Goal: Task Accomplishment & Management: Complete application form

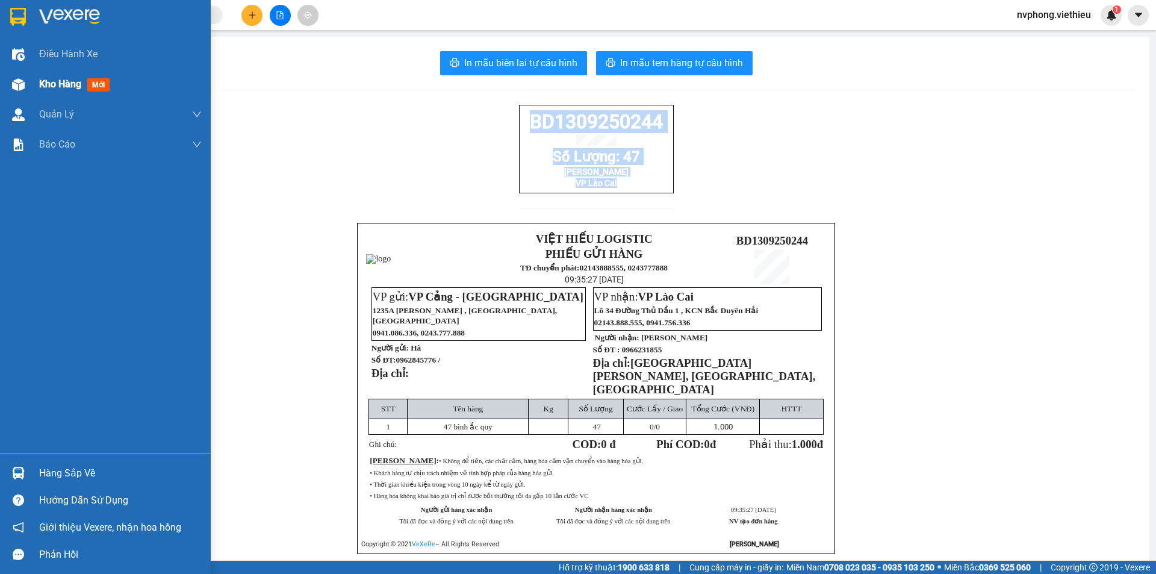
click at [40, 93] on div "Kho hàng mới" at bounding box center [120, 84] width 163 height 30
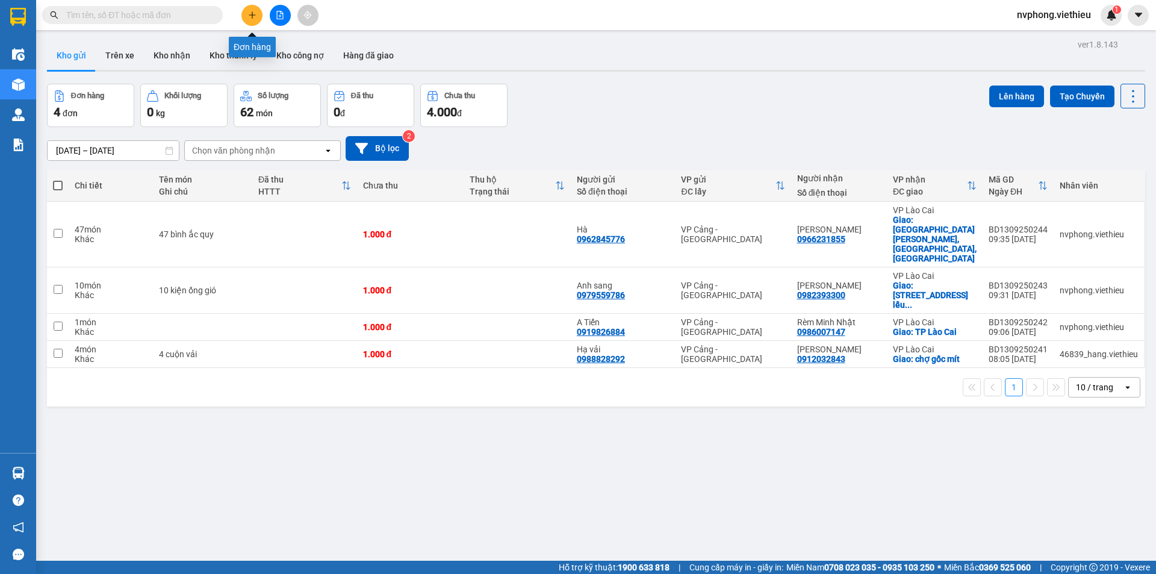
click at [251, 14] on icon "plus" at bounding box center [252, 15] width 8 height 8
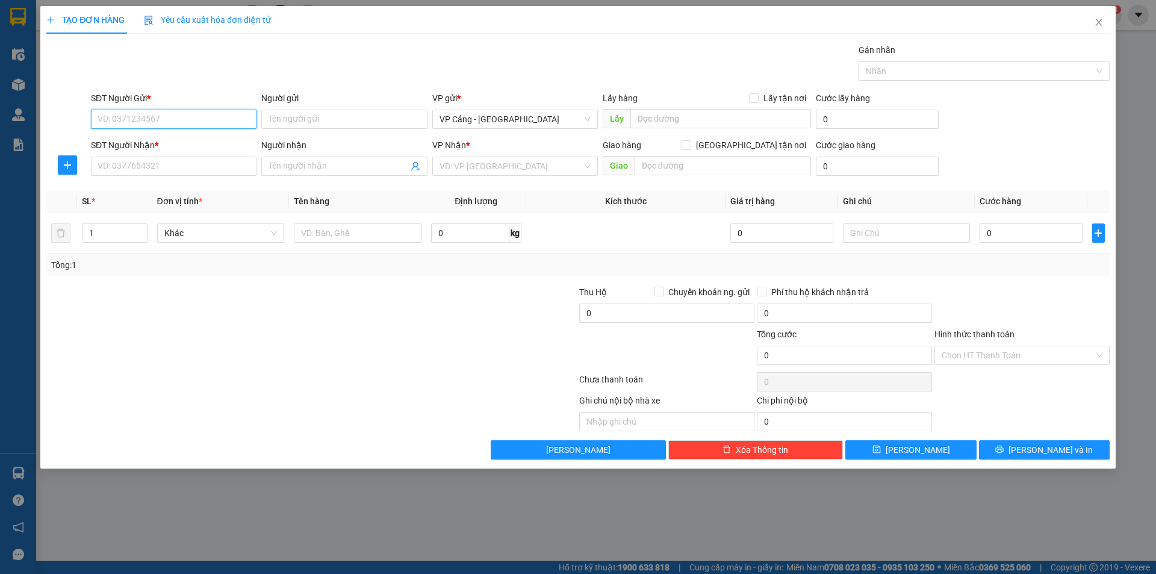
click at [170, 123] on input "SĐT Người Gửi *" at bounding box center [174, 119] width 166 height 19
click at [168, 143] on div "0822322266 - A Tân - [GEOGRAPHIC_DATA]" at bounding box center [179, 143] width 163 height 13
type input "0822322266"
type input "A Tân - Kho Trần Thủ độ"
checkbox input "true"
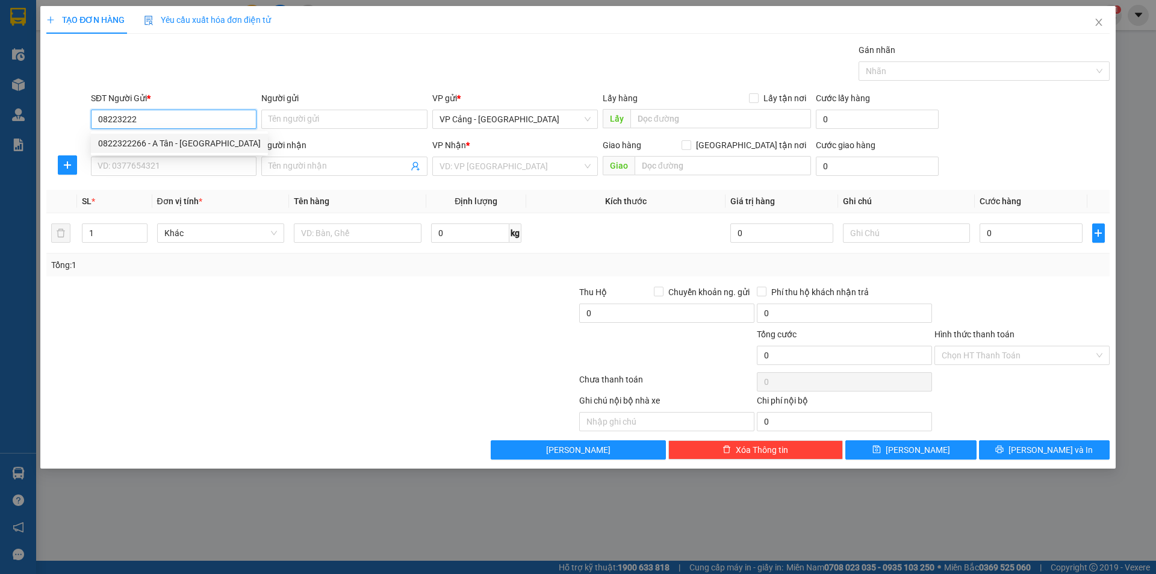
type input "Trần thủ độ, [GEOGRAPHIC_DATA]"
type input "800.000"
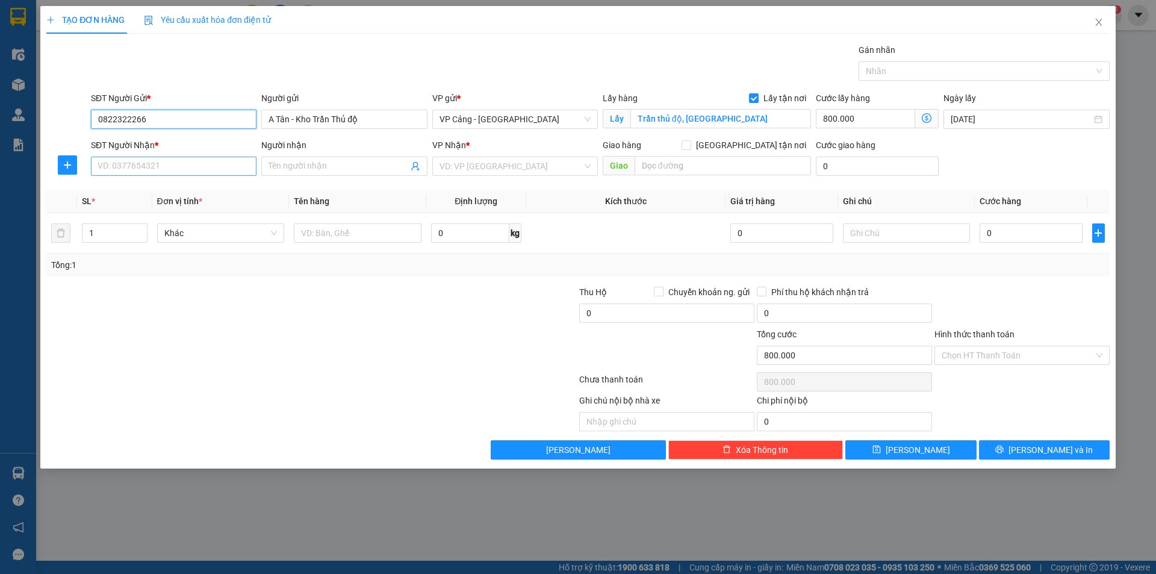
type input "0822322266"
click at [142, 170] on input "SĐT Người Nhận *" at bounding box center [174, 166] width 166 height 19
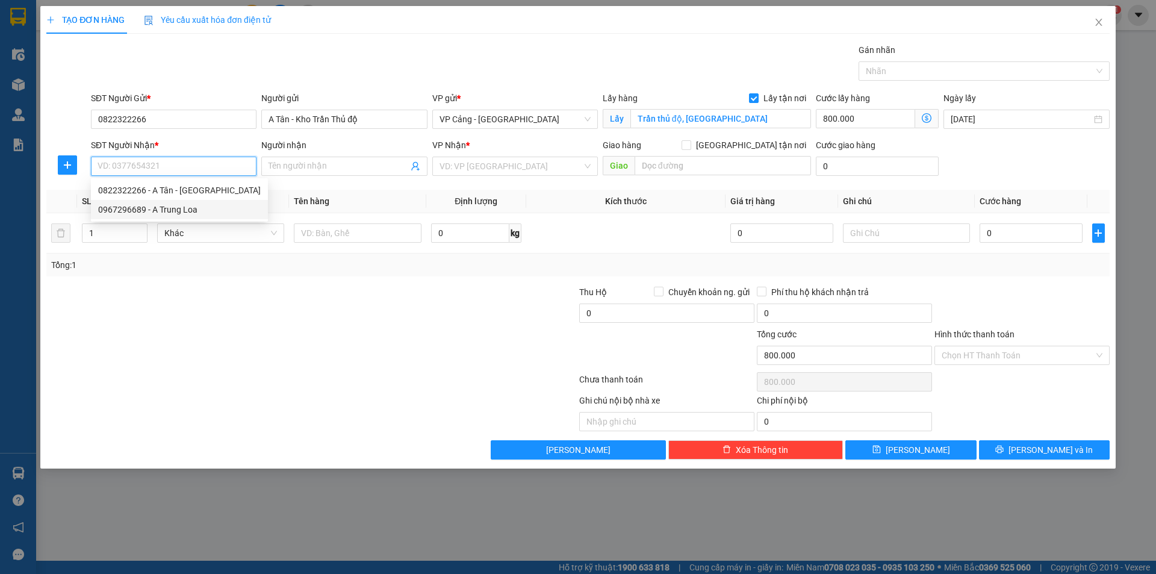
click at [128, 208] on div "0967296689 - A Trung Loa" at bounding box center [179, 209] width 163 height 13
type input "0967296689"
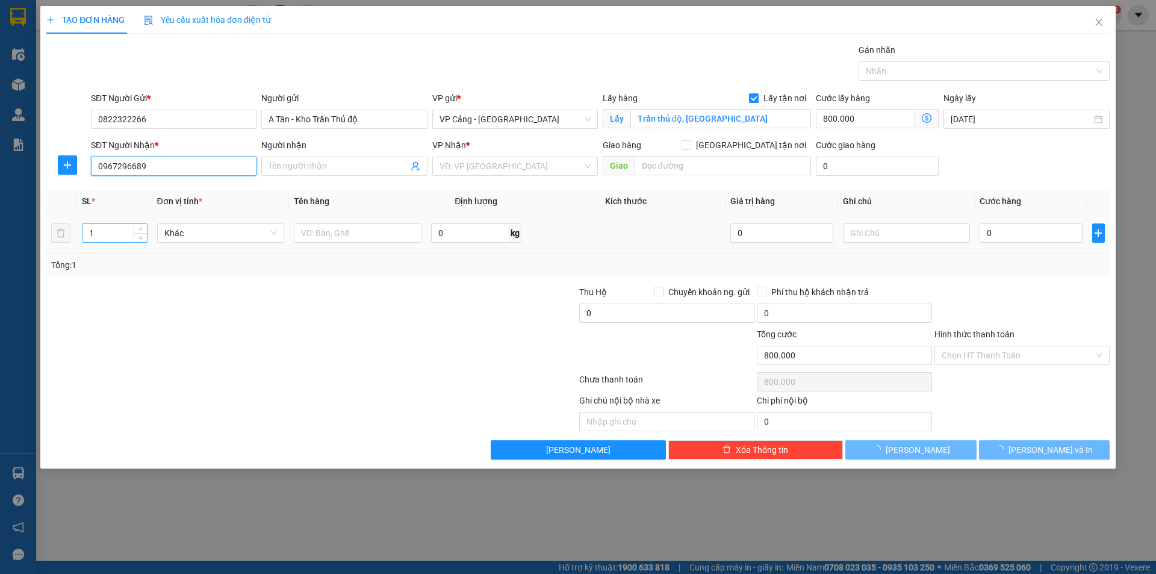
type input "A Trung Loa"
checkbox input "true"
type input "058 [GEOGRAPHIC_DATA], [GEOGRAPHIC_DATA], [GEOGRAPHIC_DATA]"
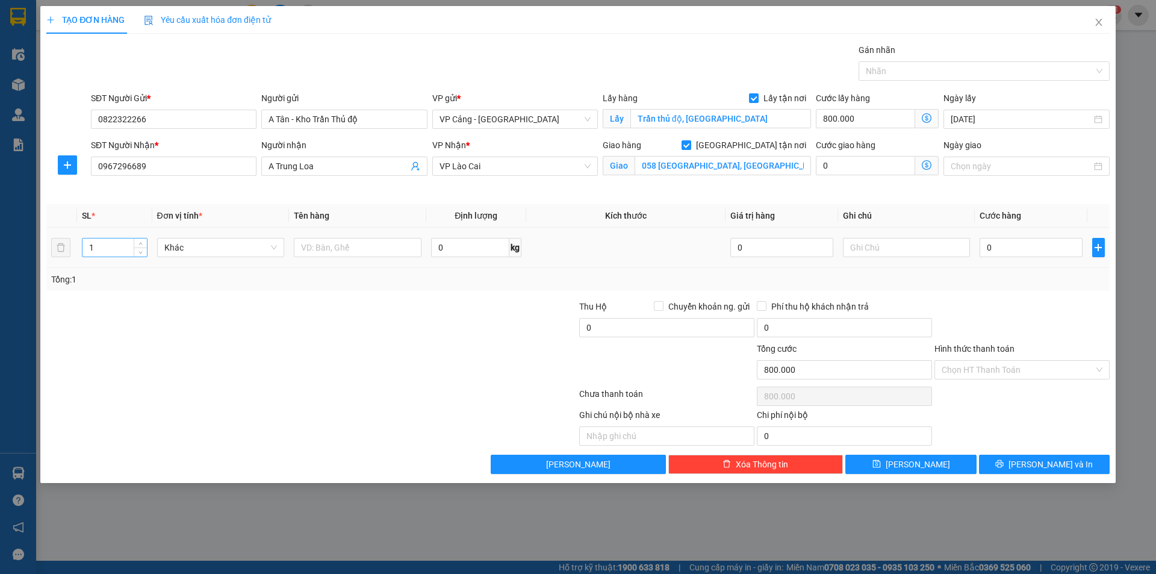
click at [113, 252] on input "1" at bounding box center [114, 247] width 64 height 18
click at [851, 118] on input "800.000" at bounding box center [865, 118] width 99 height 19
type input "0"
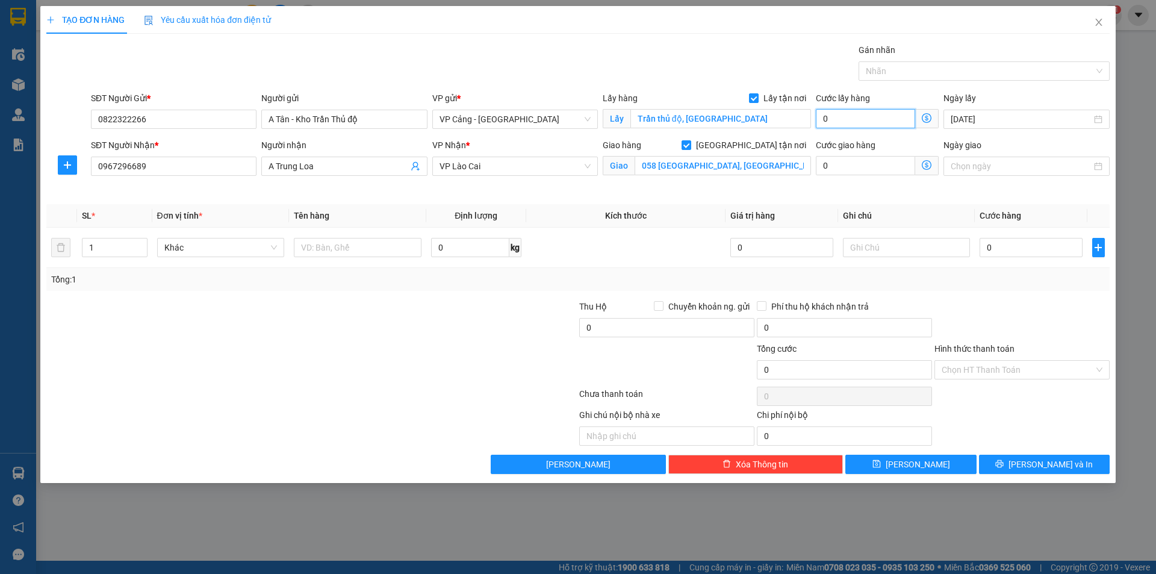
type input "1"
type input "1.000"
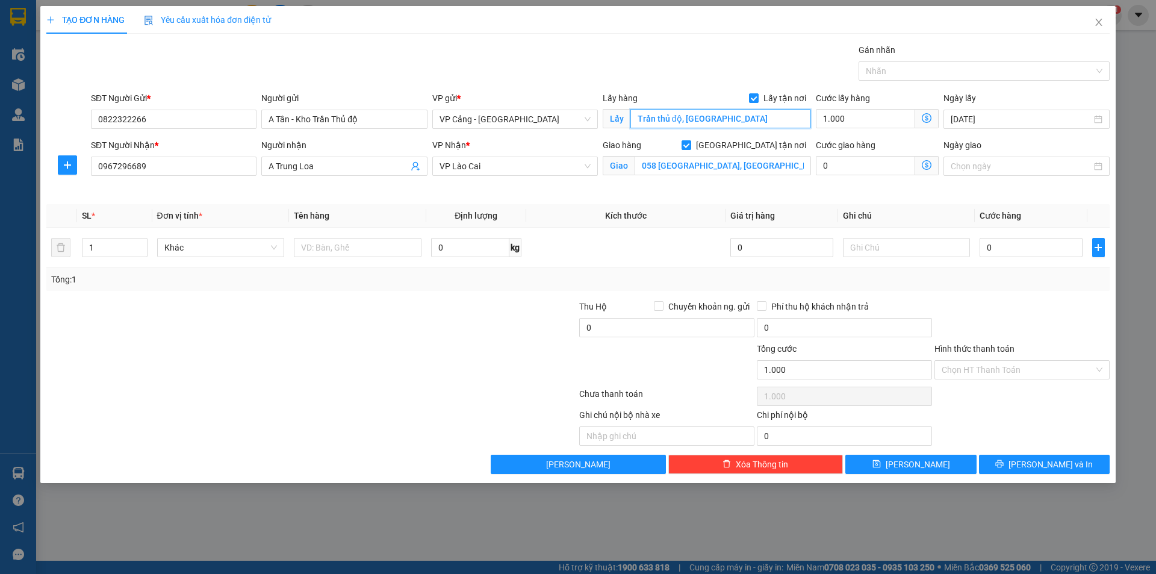
click at [738, 116] on input "Trần thủ độ, [GEOGRAPHIC_DATA]" at bounding box center [720, 118] width 181 height 19
click at [870, 113] on input "1.000" at bounding box center [865, 118] width 99 height 19
type input "0"
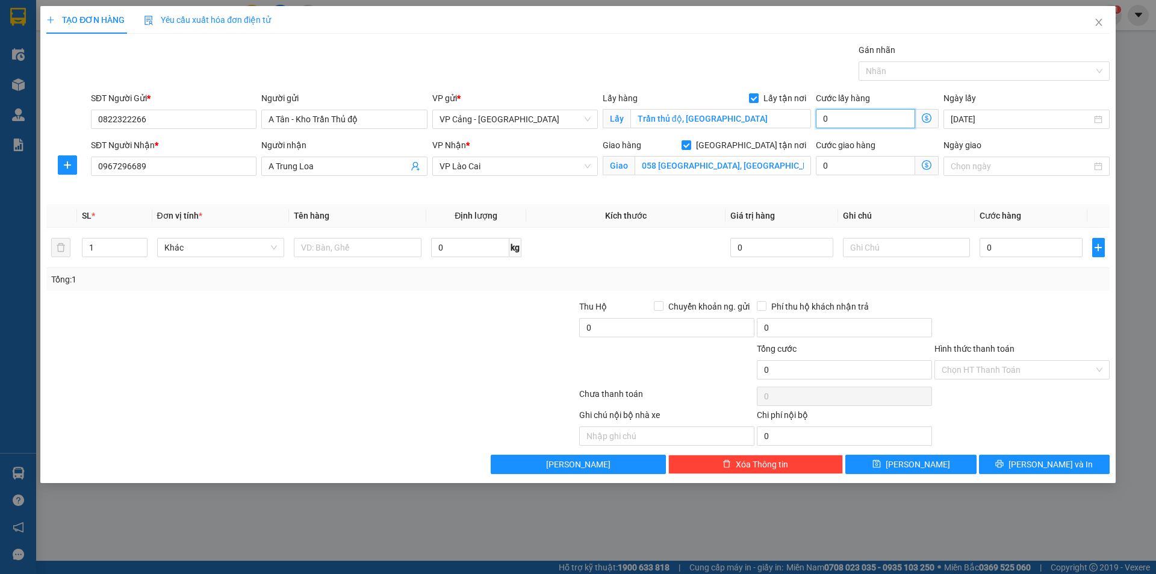
type input "2"
type input "25"
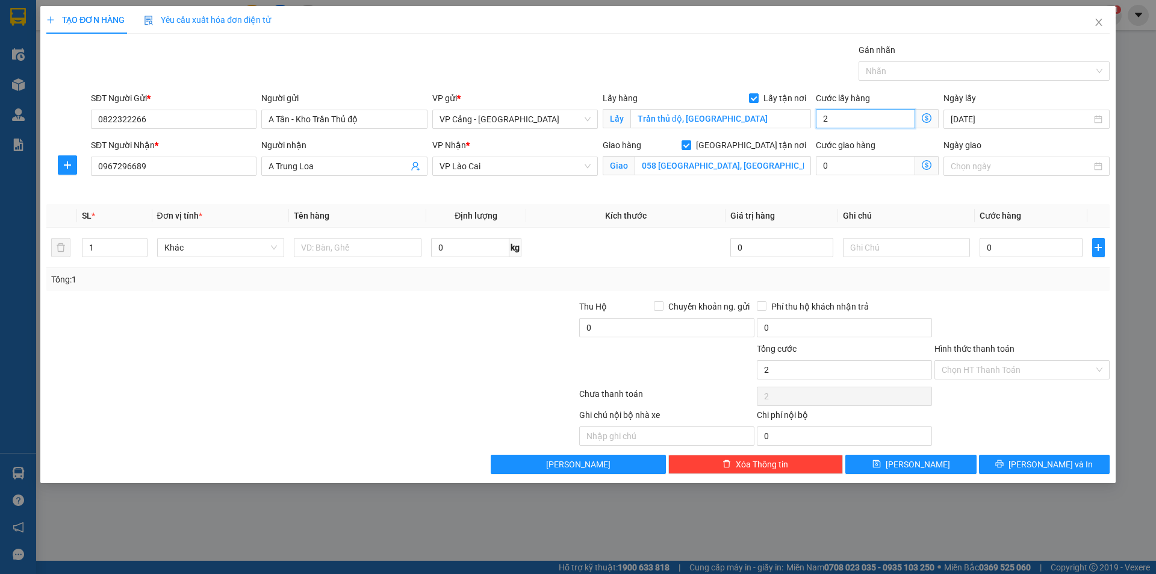
type input "25"
type input "250"
type input "250.000"
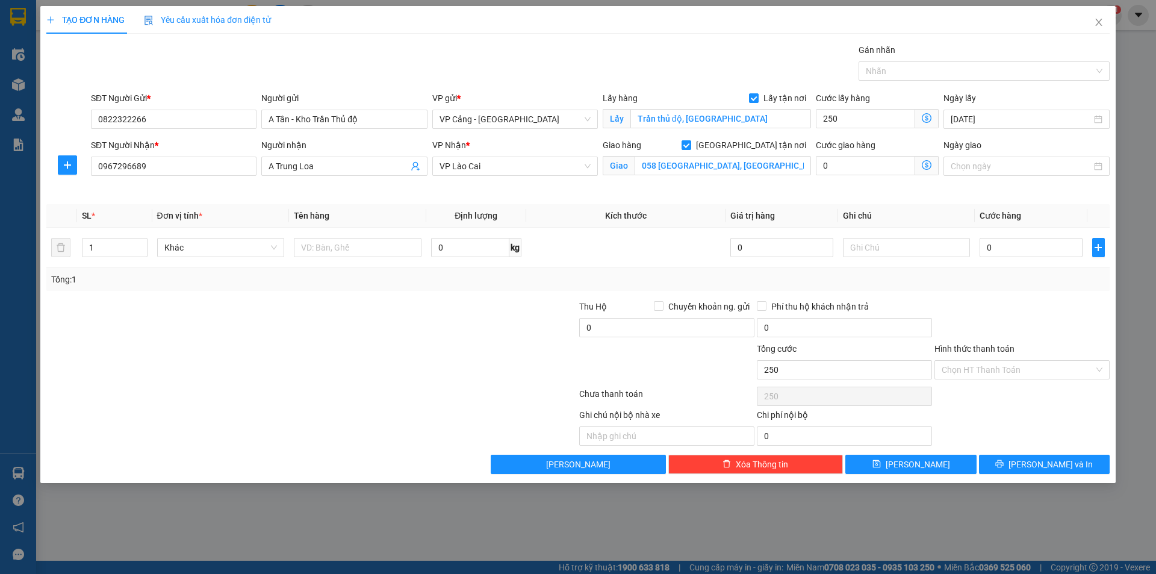
type input "250.000"
click at [214, 352] on div at bounding box center [222, 363] width 355 height 42
click at [116, 253] on input "1" at bounding box center [114, 247] width 64 height 18
click at [380, 252] on input "text" at bounding box center [358, 247] width 128 height 19
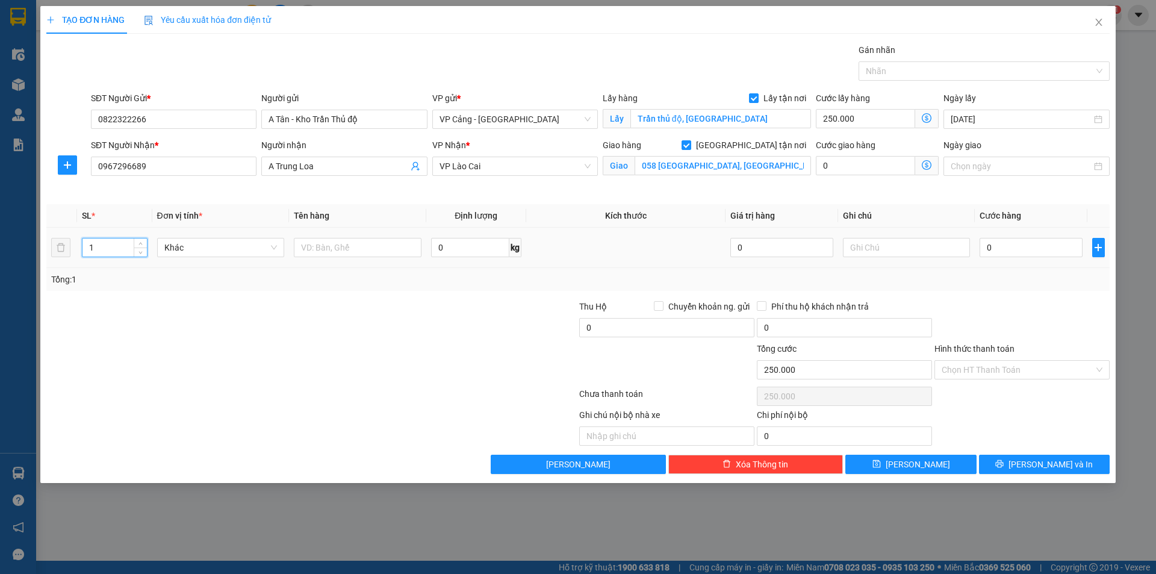
click at [110, 245] on input "1" at bounding box center [114, 247] width 64 height 18
type input "2"
click at [314, 248] on input "text" at bounding box center [358, 247] width 128 height 19
type input "2 kiện"
click at [1010, 249] on input "0" at bounding box center [1031, 247] width 102 height 19
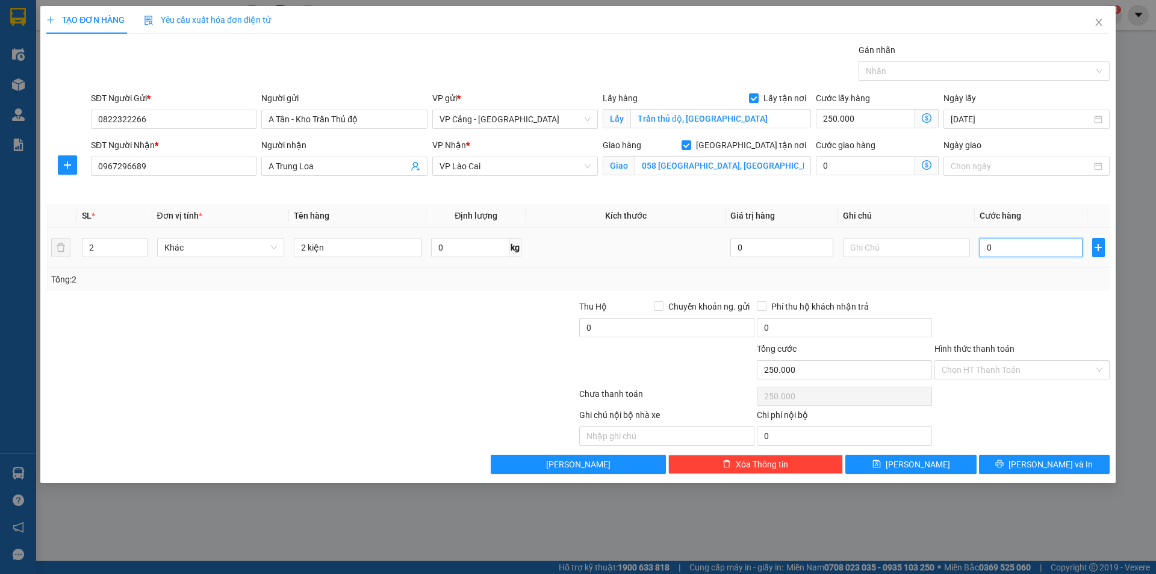
type input "1"
type input "250.001"
type input "1.000"
type input "251.000"
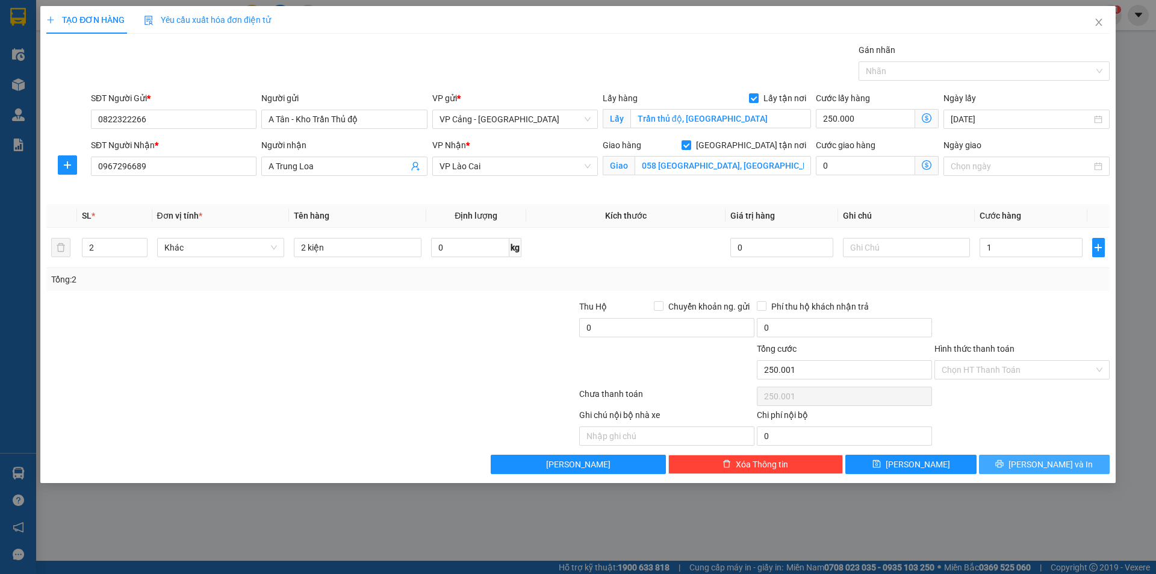
type input "251.000"
click at [1075, 467] on button "[PERSON_NAME] và In" at bounding box center [1044, 464] width 131 height 19
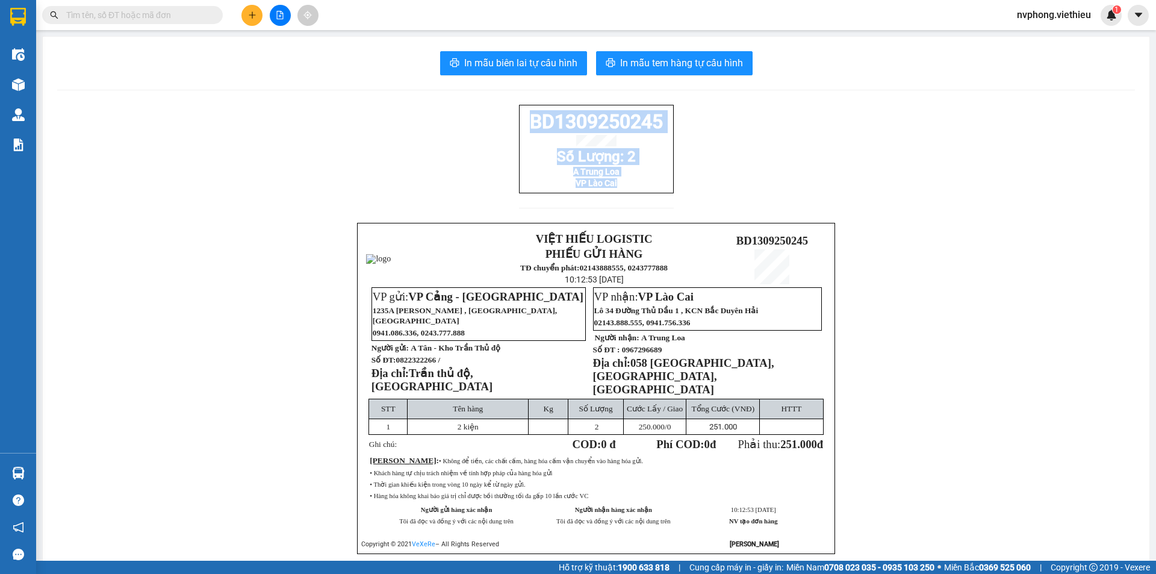
drag, startPoint x: 666, startPoint y: 197, endPoint x: 505, endPoint y: 124, distance: 177.0
click at [505, 124] on div "BD1309250245 Số Lượng: 2 A Trung Loa VP Lào Cai VIỆT HIẾU LOGISTIC PHIẾU GỬI HÀ…" at bounding box center [596, 344] width 1078 height 479
copy div "BD1309250245 Số Lượng: 2 A Trung Loa VP Lào Cai"
click at [159, 10] on input "text" at bounding box center [137, 14] width 142 height 13
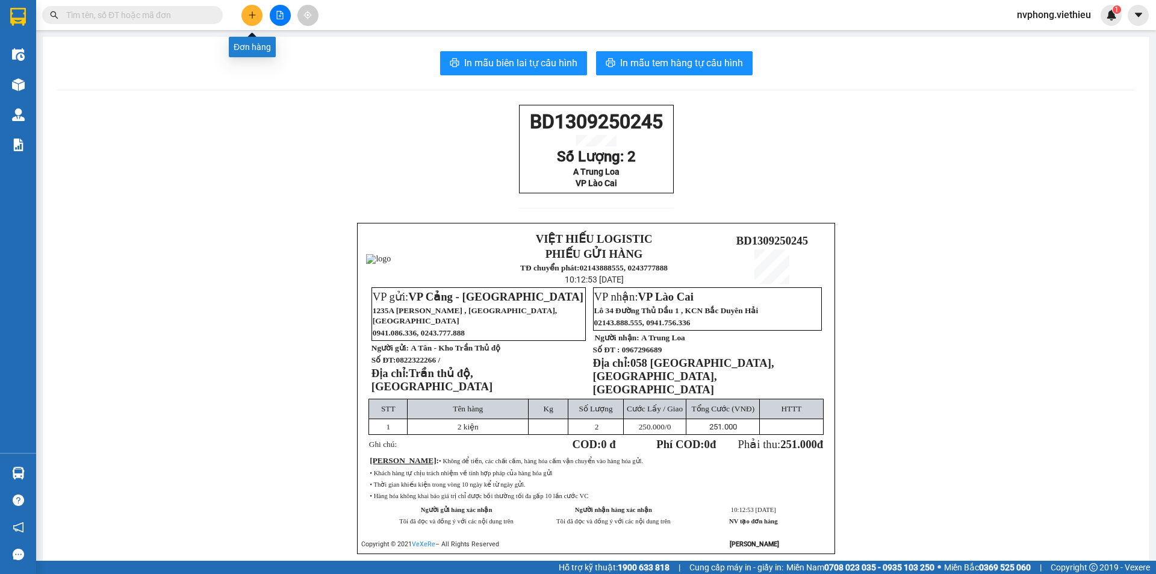
click at [252, 13] on icon "plus" at bounding box center [252, 14] width 1 height 7
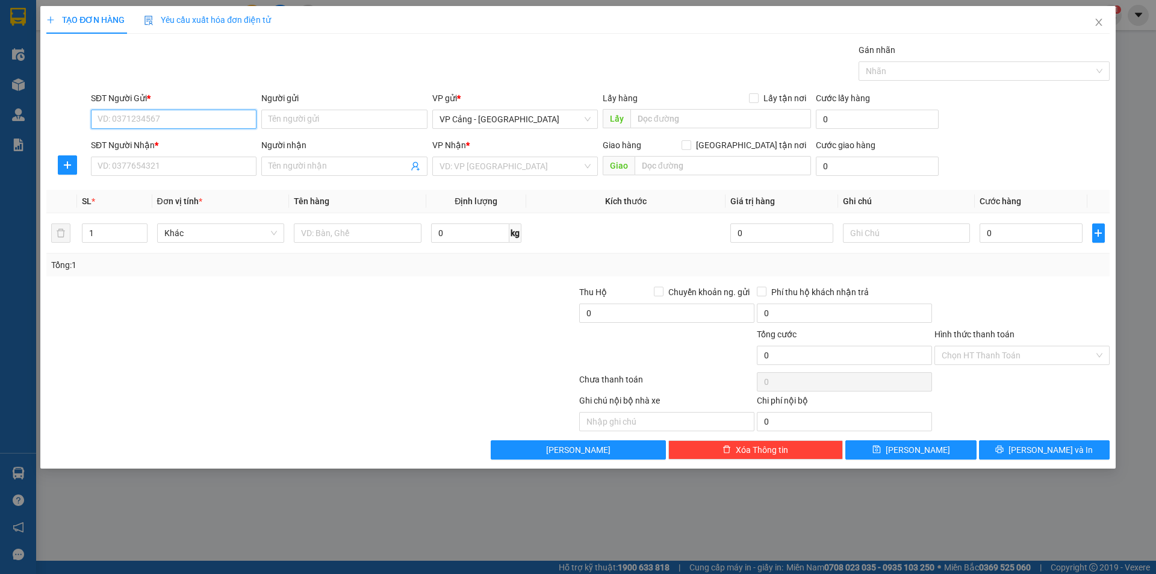
click at [185, 120] on input "SĐT Người Gửi *" at bounding box center [174, 119] width 166 height 19
type input "02438340555"
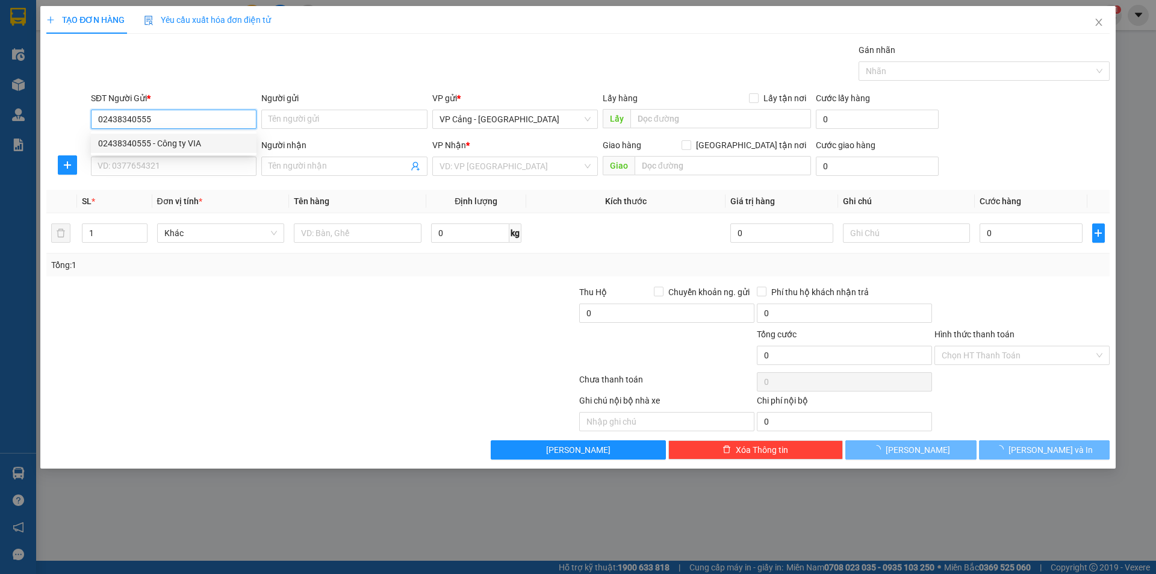
click at [184, 138] on div "02438340555 - Công ty VIA" at bounding box center [173, 143] width 151 height 13
type input "Công ty VIA"
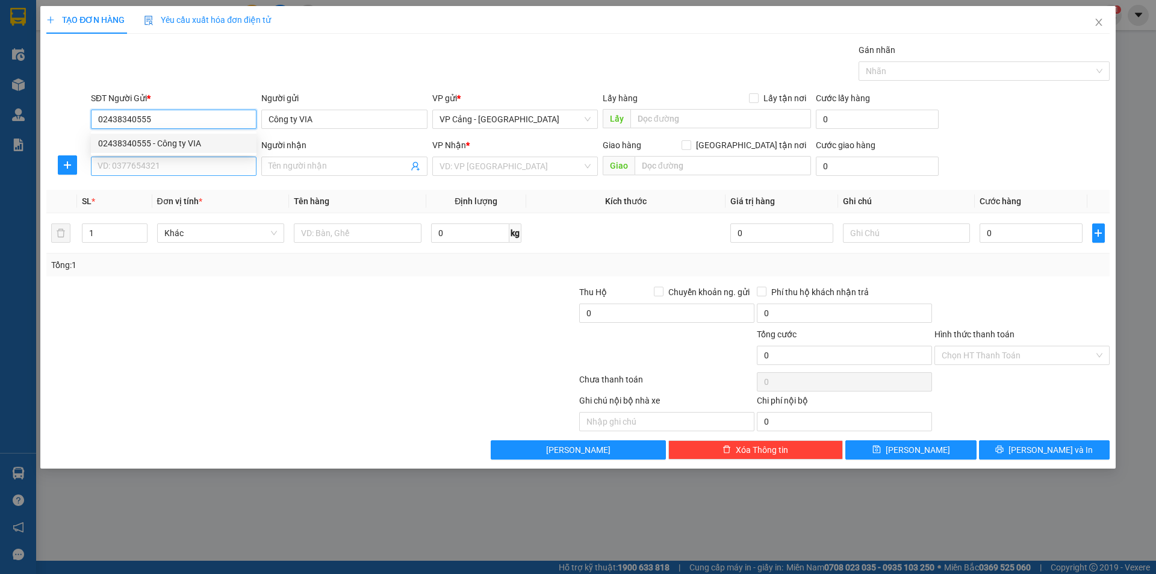
type input "02438340555"
click at [172, 160] on input "SĐT Người Nhận *" at bounding box center [174, 166] width 166 height 19
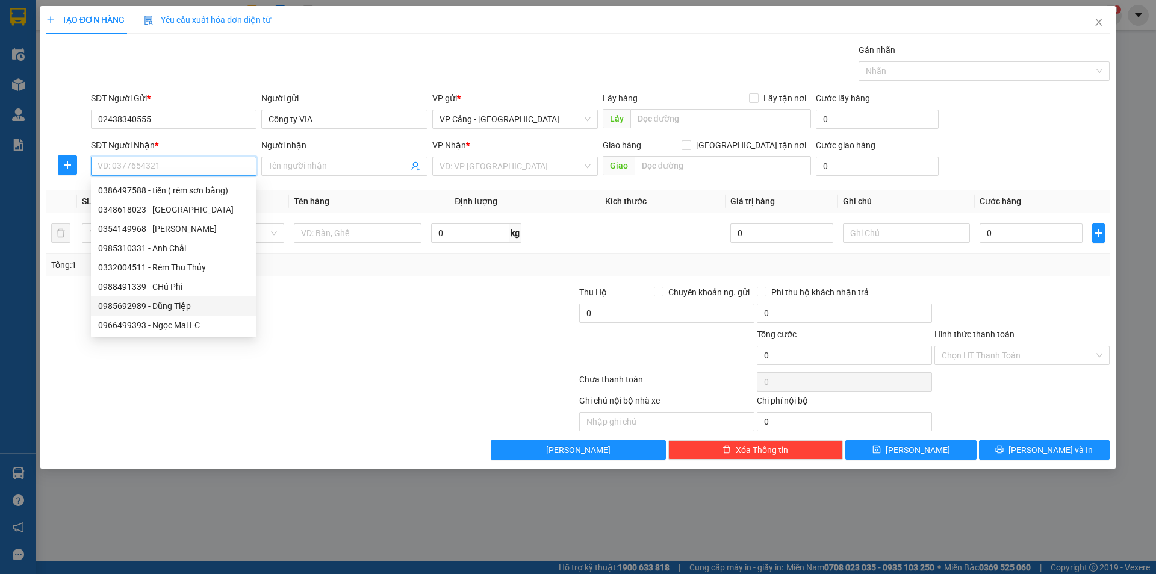
click at [164, 302] on div "0985692989 - Dũng Tiệp" at bounding box center [173, 305] width 151 height 13
type input "0985692989"
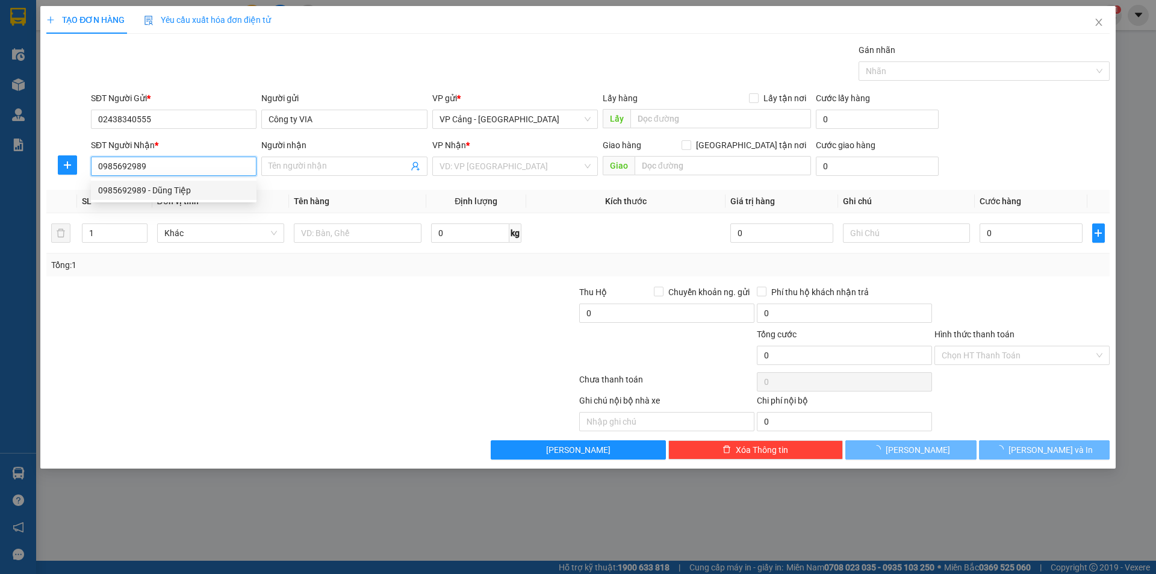
type input "Dũng Tiệp"
checkbox input "true"
type input "015 hoàng liên"
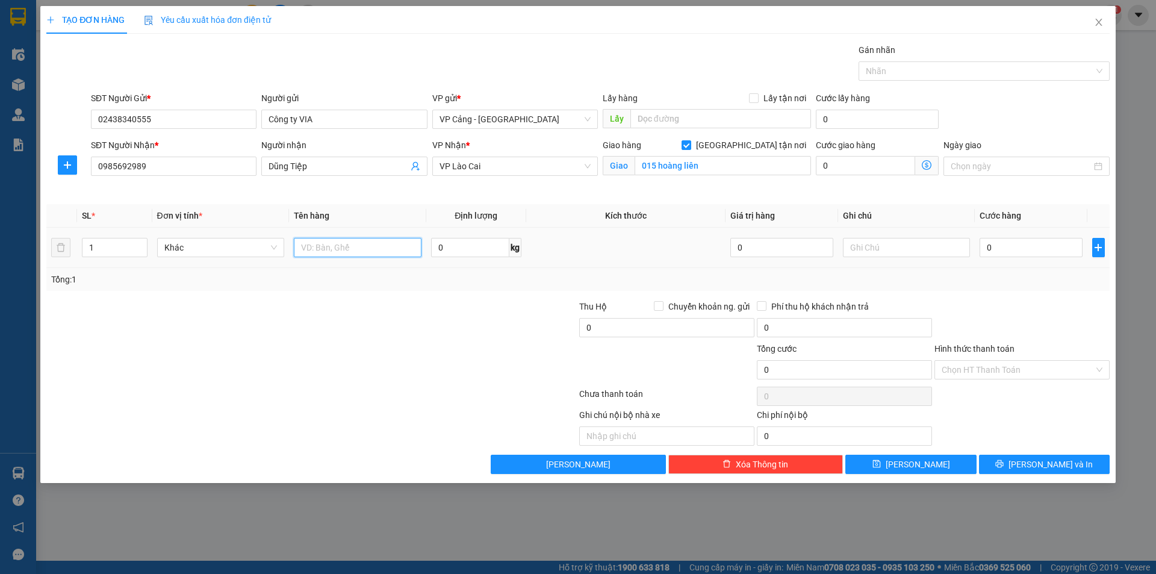
click at [358, 248] on input "text" at bounding box center [358, 247] width 128 height 19
type input "1 kiện rèm"
click at [1033, 250] on input "0" at bounding box center [1031, 247] width 102 height 19
type input "1"
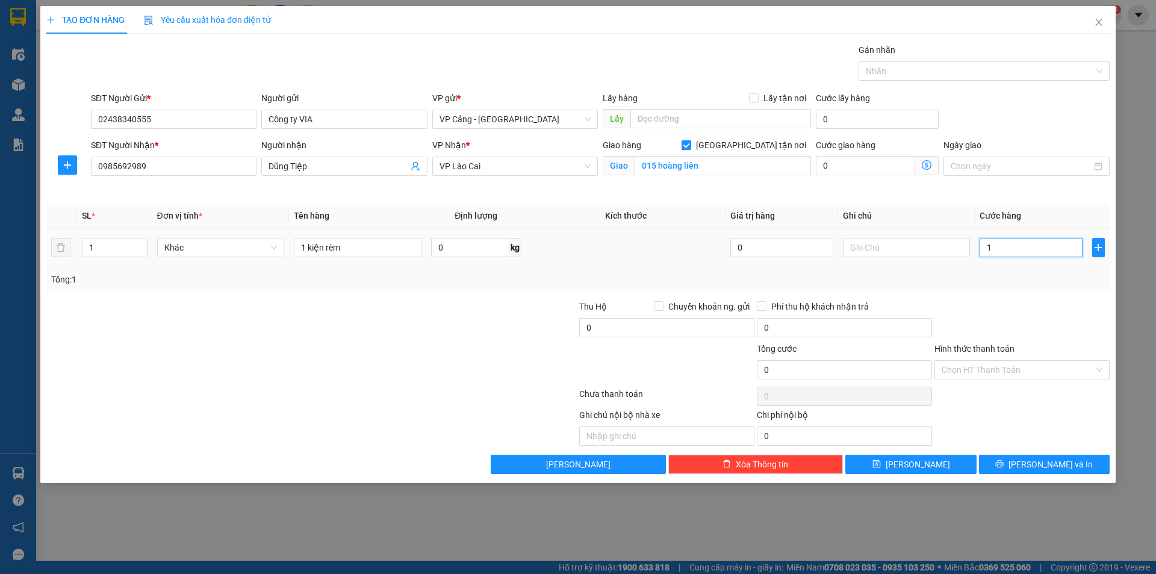
type input "1"
type input "1.000"
click at [1045, 464] on span "[PERSON_NAME] và In" at bounding box center [1050, 464] width 84 height 13
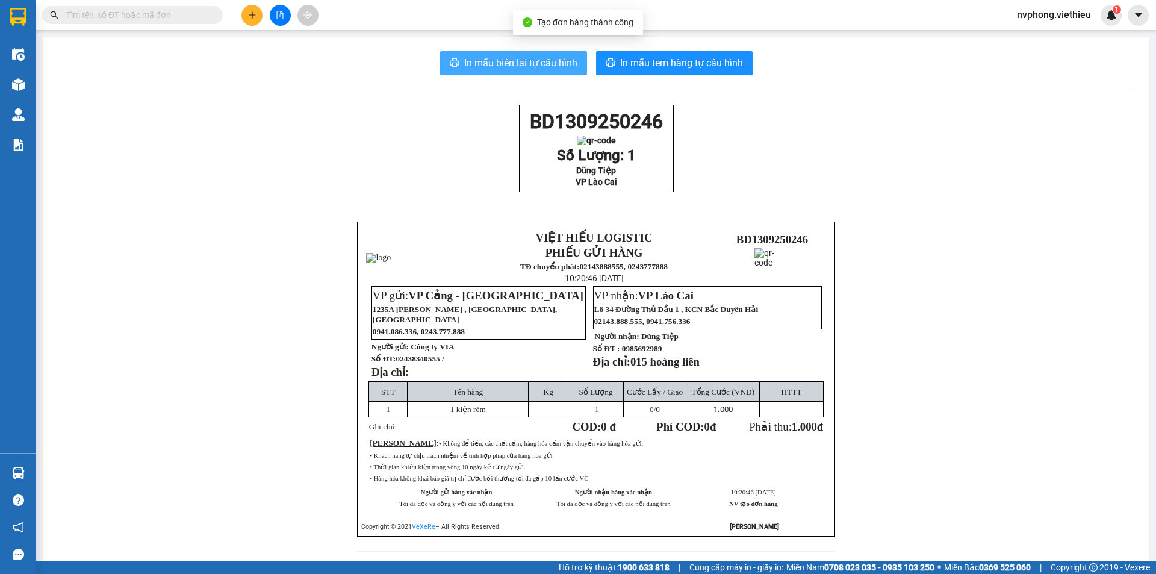
click at [554, 65] on span "In mẫu biên lai tự cấu hình" at bounding box center [520, 62] width 113 height 15
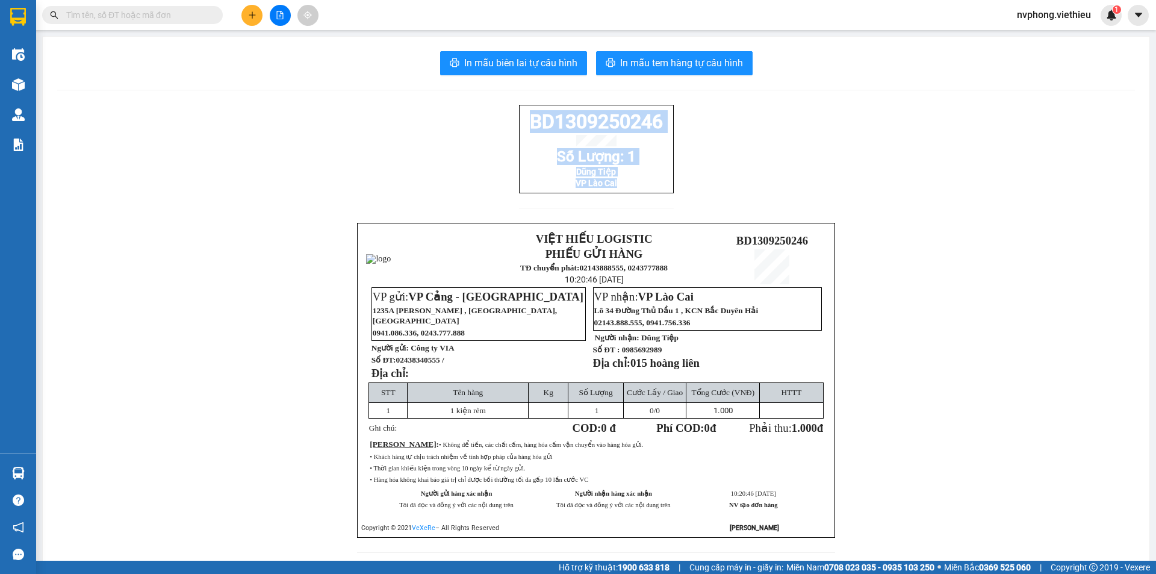
drag, startPoint x: 615, startPoint y: 194, endPoint x: 519, endPoint y: 126, distance: 118.3
click at [519, 126] on div "BD1309250246 Số Lượng: 1 Dũng Tiệp VP Lào Cai" at bounding box center [596, 149] width 155 height 89
copy div "BD1309250246 Số Lượng: 1 Dũng Tiệp VP Lào Cai"
click at [99, 19] on input "text" at bounding box center [137, 14] width 142 height 13
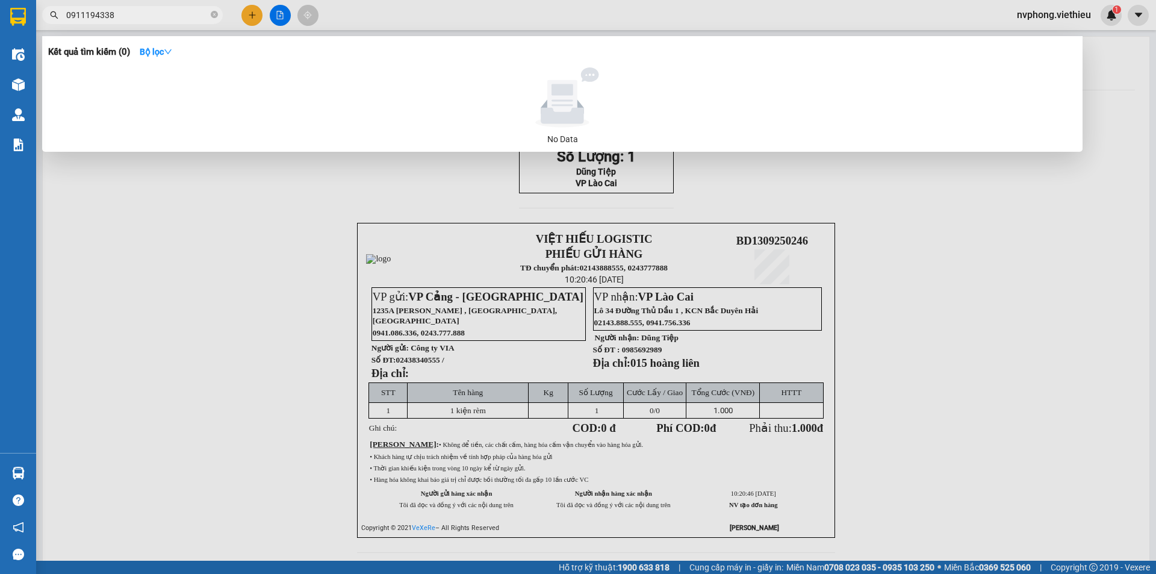
type input "0911194338"
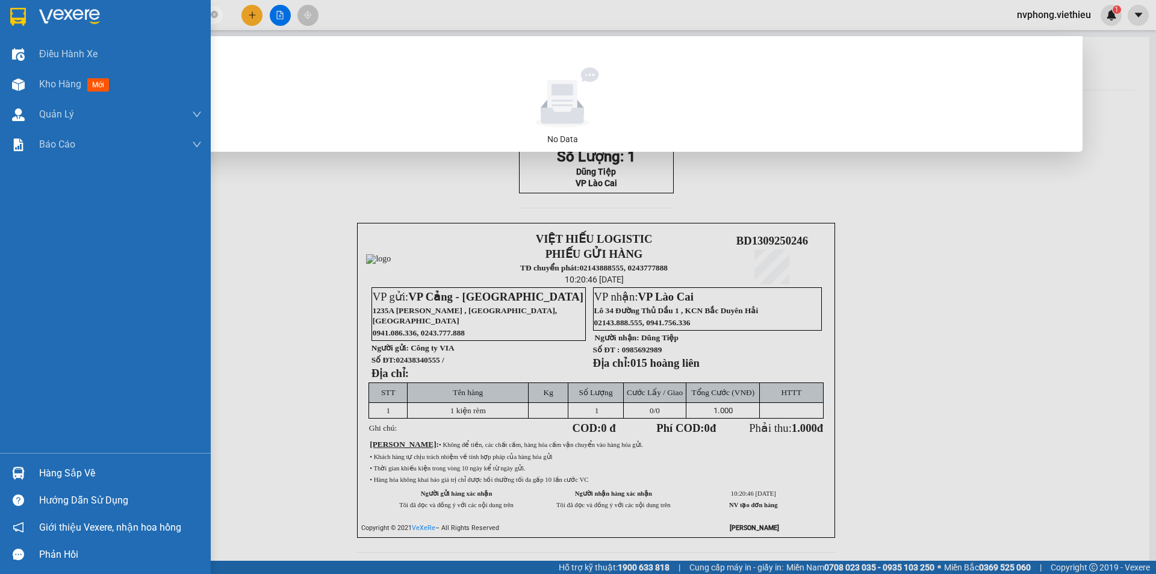
drag, startPoint x: 130, startPoint y: 14, endPoint x: 0, endPoint y: 1, distance: 130.8
click at [0, 10] on section "Kết quả tìm kiếm ( 0 ) Bộ lọc No Data 0911194338 nvphong.viethieu 1 Điều hành x…" at bounding box center [578, 287] width 1156 height 574
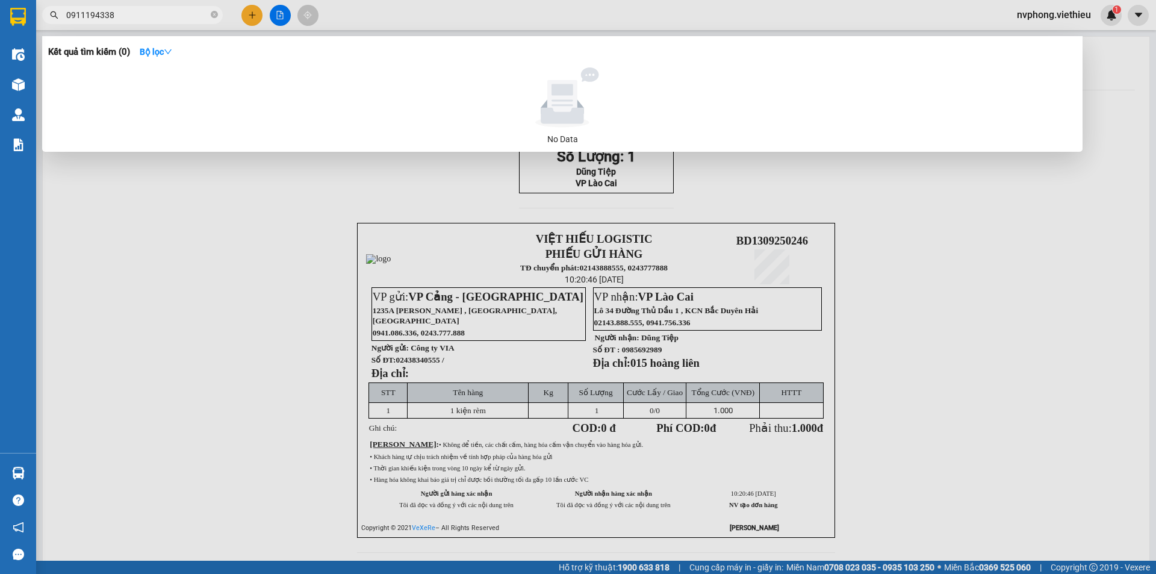
click at [137, 7] on span "0911194338" at bounding box center [132, 15] width 181 height 18
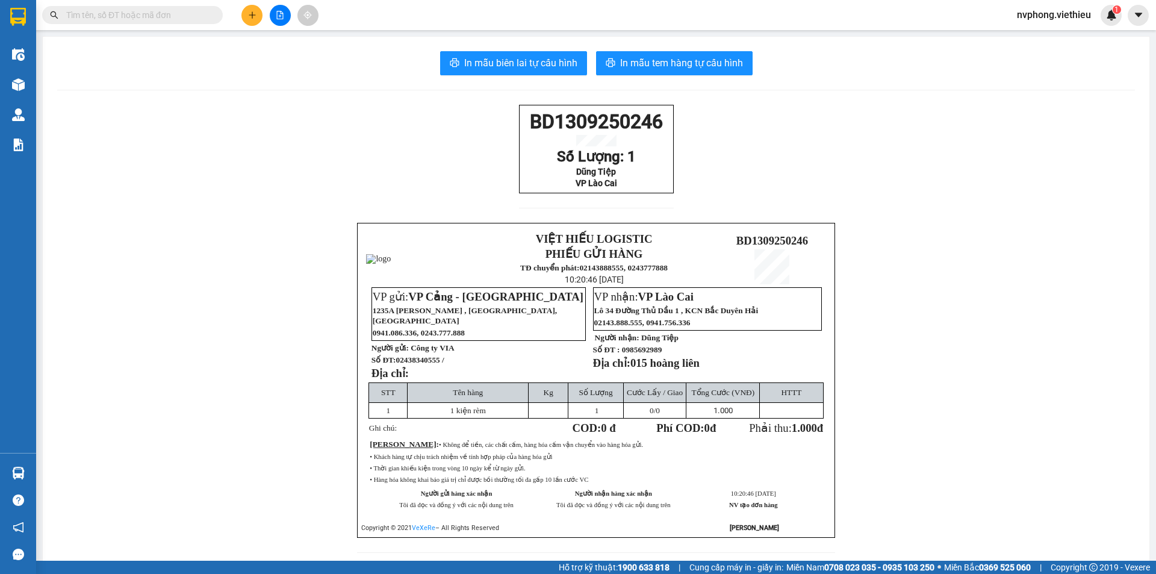
click at [452, 9] on div "Kết quả tìm kiếm ( 0 ) Bộ lọc No Data nvphong.viethieu 1" at bounding box center [578, 15] width 1156 height 30
click at [156, 18] on input "text" at bounding box center [137, 14] width 142 height 13
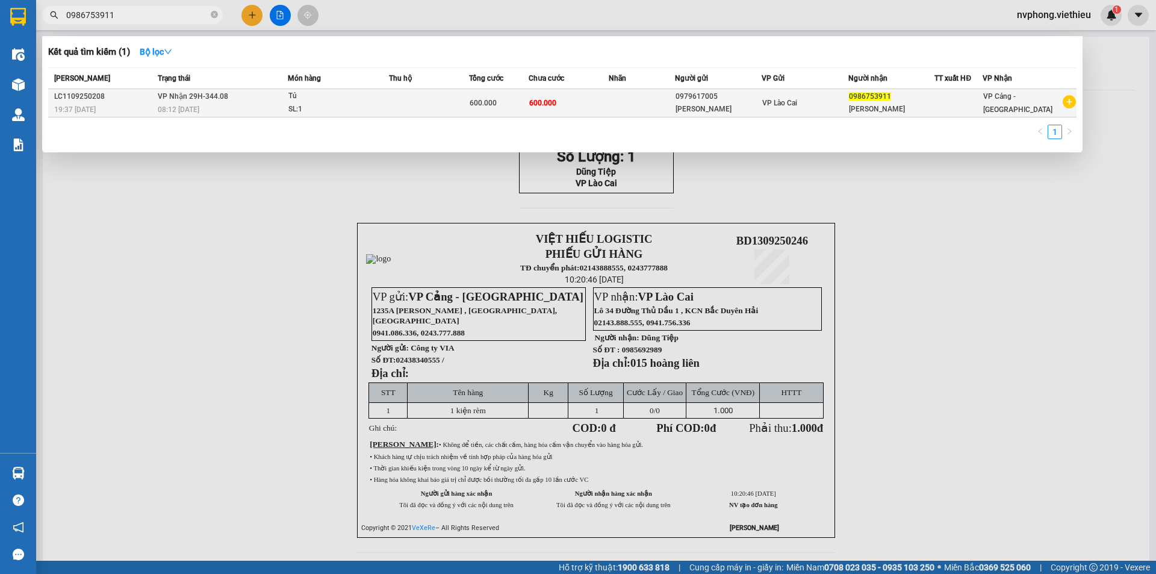
type input "0986753911"
click at [835, 106] on div "VP Lào Cai" at bounding box center [804, 102] width 85 height 13
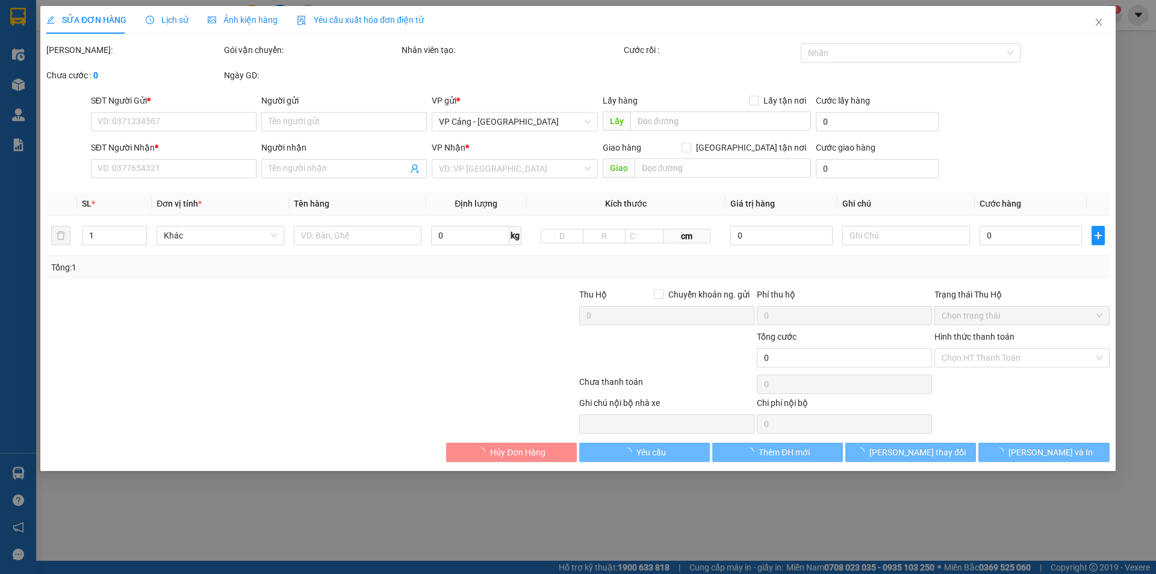
type input "0979617005"
type input "[PERSON_NAME]"
type input "0986753911"
type input "[PERSON_NAME]"
type input "600.000"
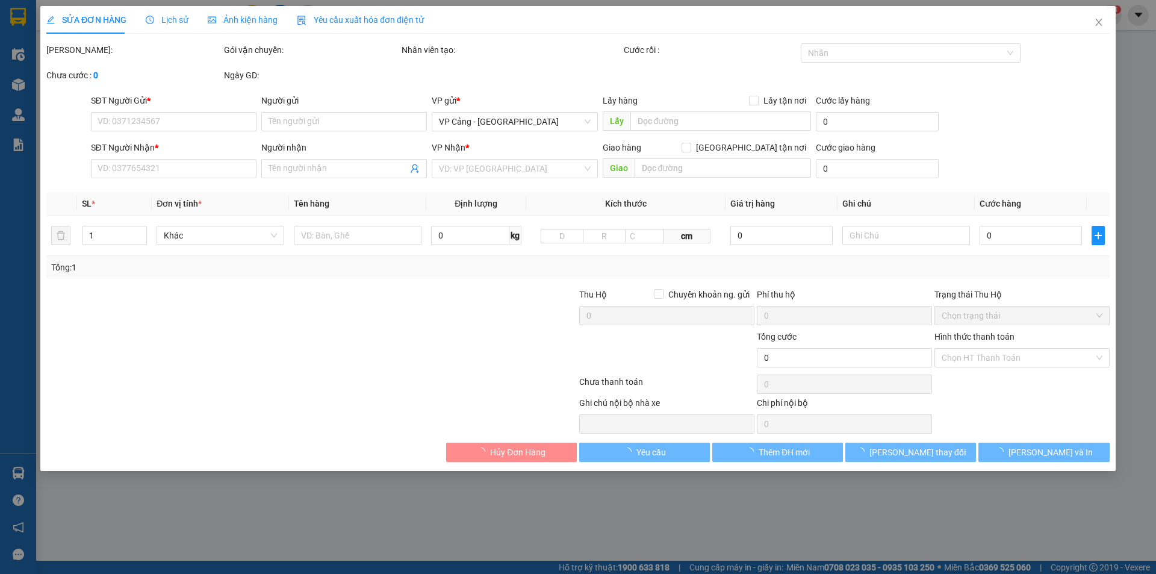
type input "600.000"
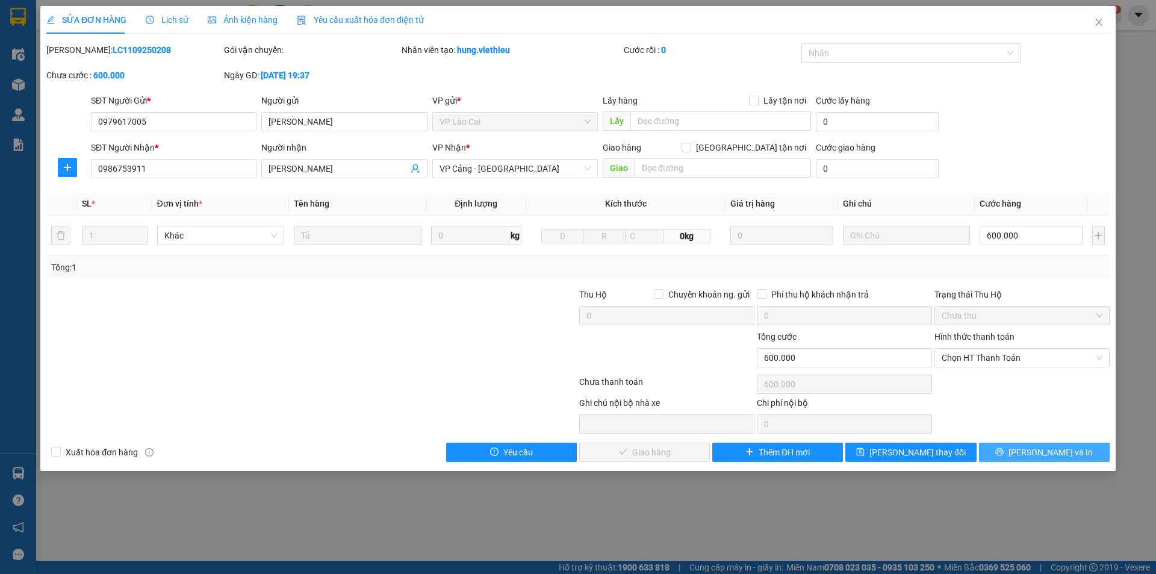
click at [1079, 452] on button "[PERSON_NAME] và In" at bounding box center [1044, 452] width 131 height 19
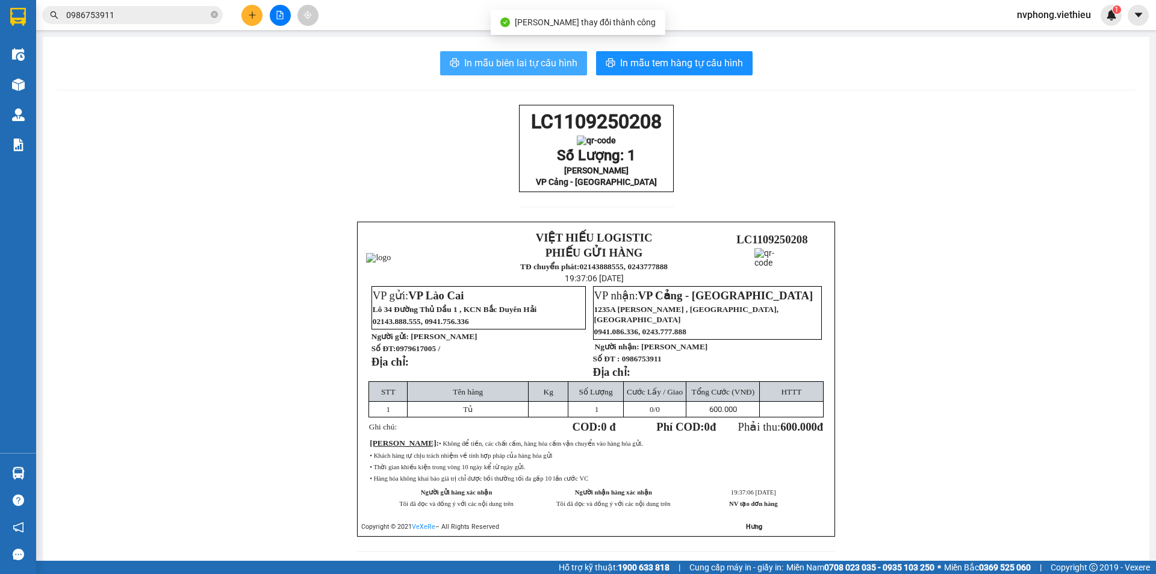
click at [530, 64] on span "In mẫu biên lai tự cấu hình" at bounding box center [520, 62] width 113 height 15
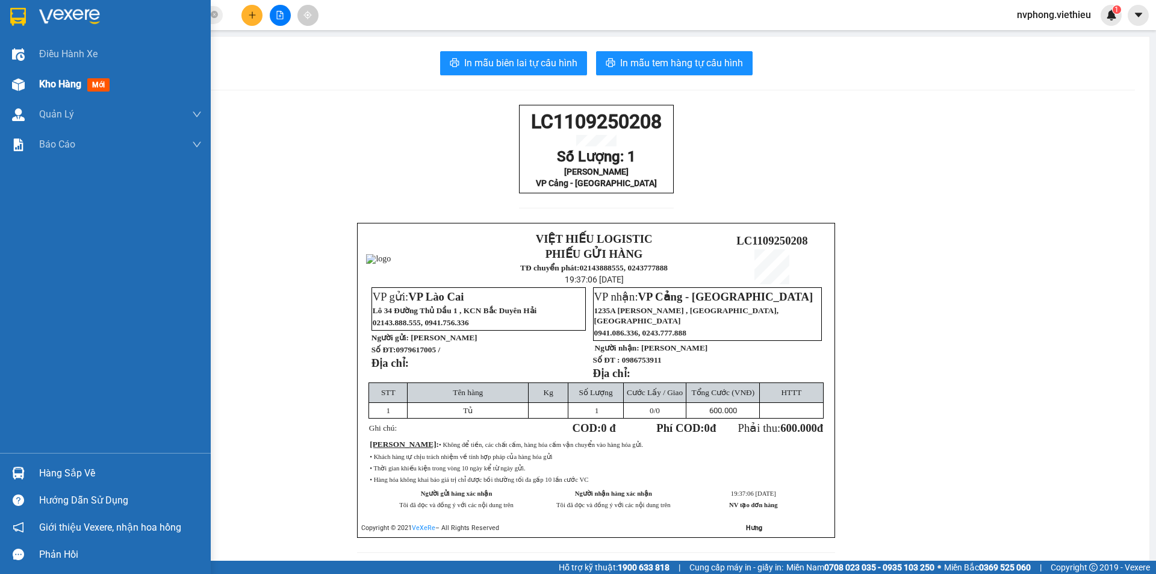
click at [66, 89] on span "Kho hàng" at bounding box center [60, 83] width 42 height 11
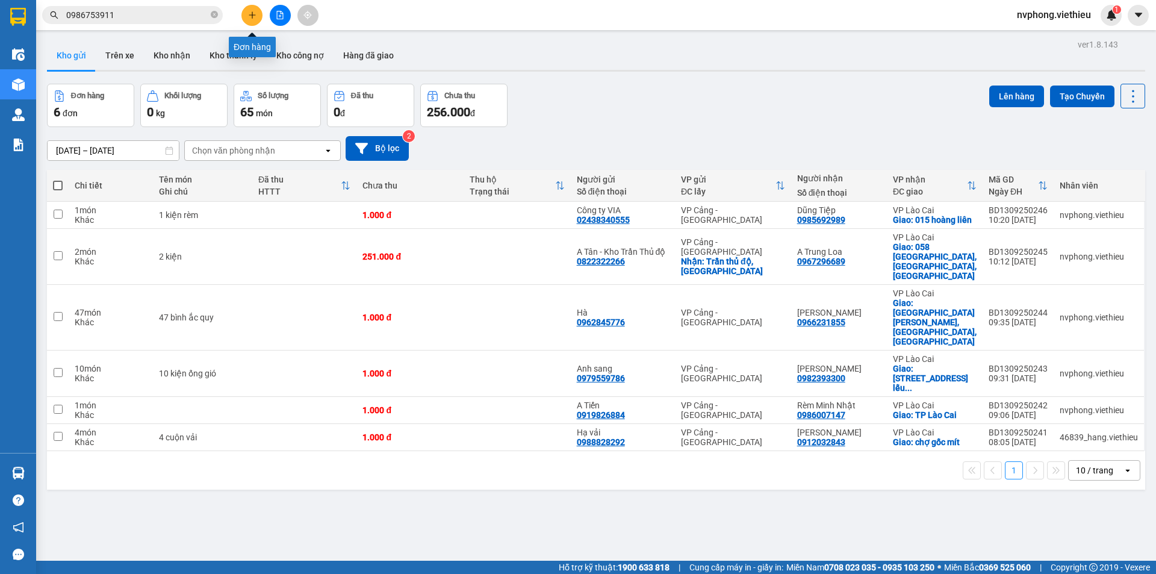
click at [253, 17] on icon "plus" at bounding box center [252, 15] width 8 height 8
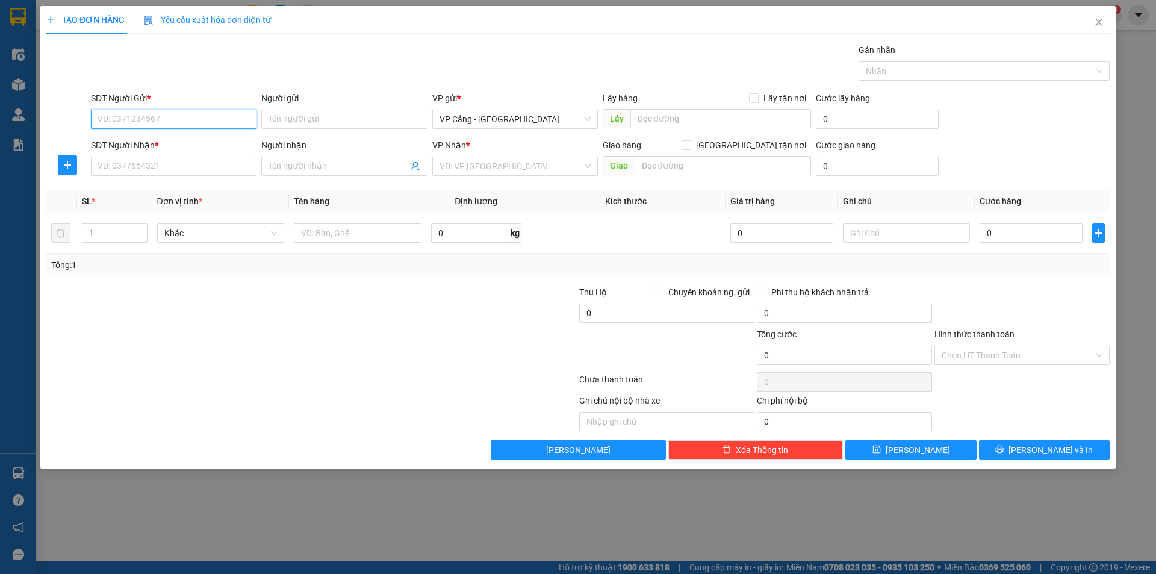
click at [202, 118] on input "SĐT Người Gửi *" at bounding box center [174, 119] width 166 height 19
click at [226, 116] on input "SĐT Người Gửi *" at bounding box center [174, 119] width 166 height 19
click at [203, 144] on div "0948382199 - [PERSON_NAME]" at bounding box center [173, 143] width 151 height 13
type input "0948382199"
type input "[PERSON_NAME]"
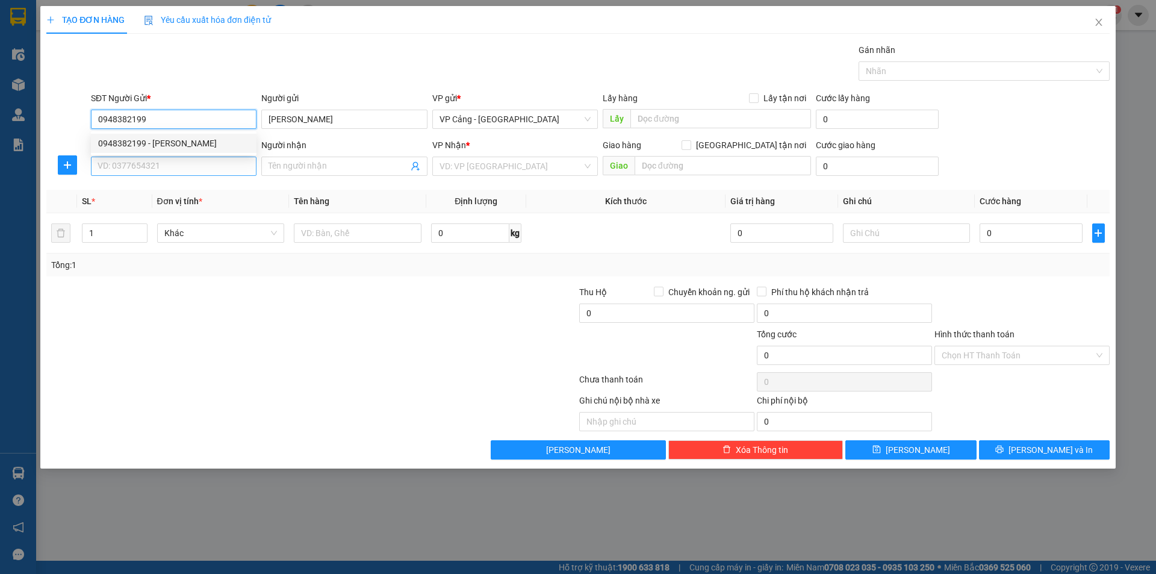
type input "0948382199"
click at [188, 170] on input "SĐT Người Nhận *" at bounding box center [174, 166] width 166 height 19
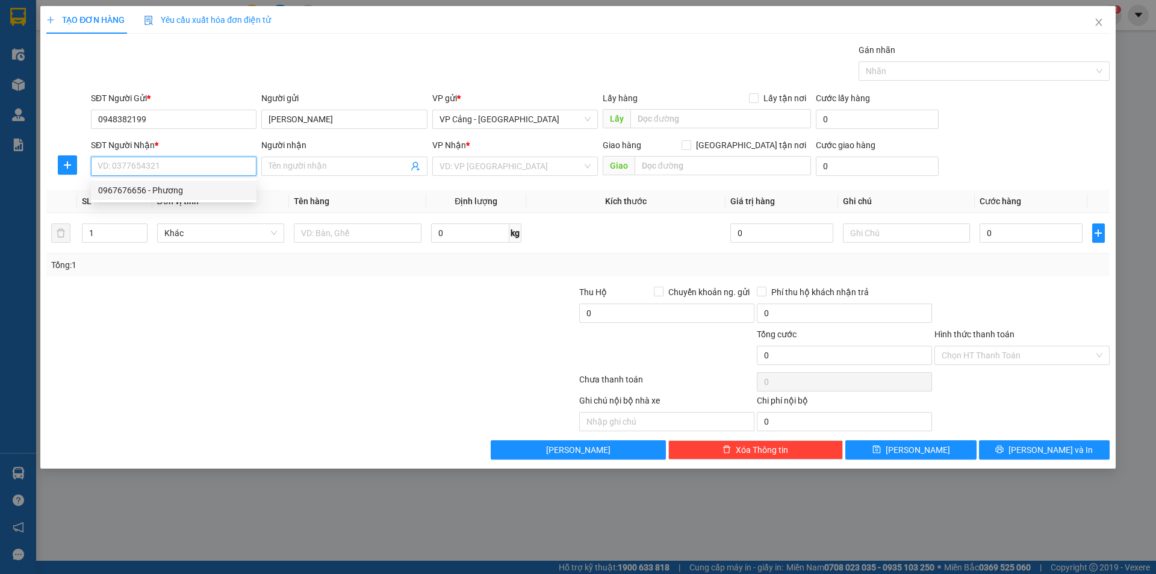
click at [185, 185] on div "0967676656 - Phương" at bounding box center [173, 190] width 151 height 13
type input "0967676656"
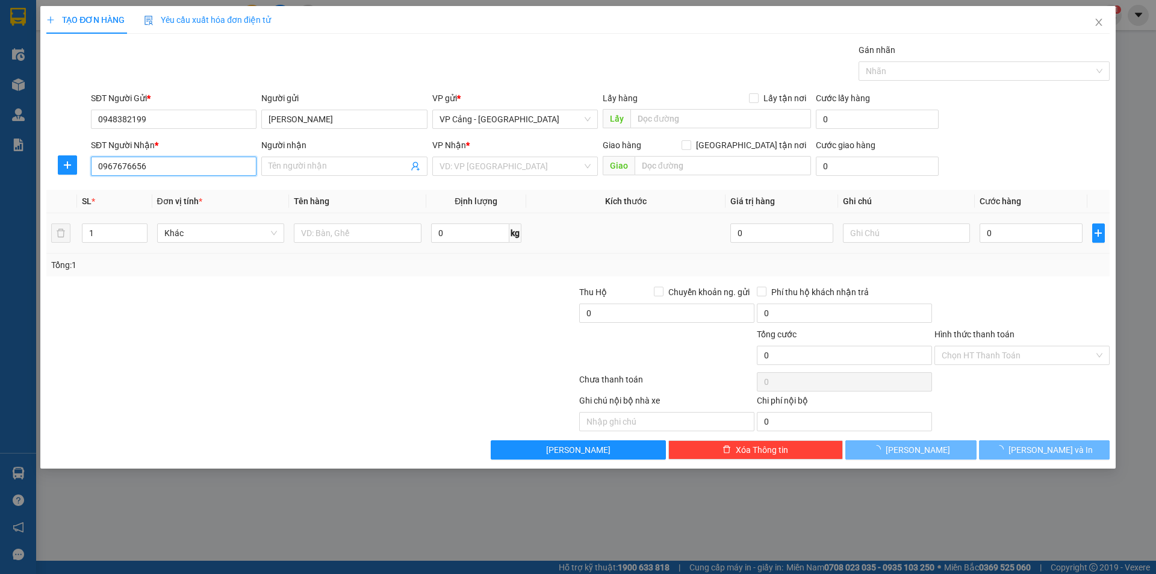
type input "Phương"
checkbox input "true"
type input "Mỏ đồng sin quyền, lào cai"
type input "500.000"
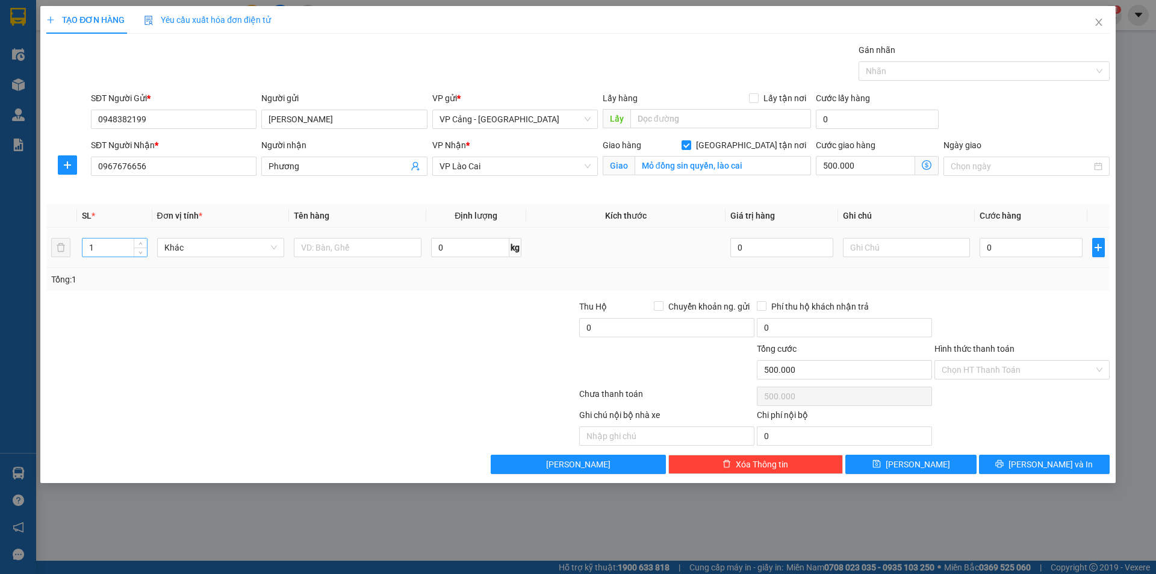
click at [131, 247] on input "1" at bounding box center [114, 247] width 64 height 18
type input "11"
click at [350, 244] on input "text" at bounding box center [358, 247] width 128 height 19
type input "11 kiện"
click at [940, 252] on input "text" at bounding box center [907, 247] width 128 height 19
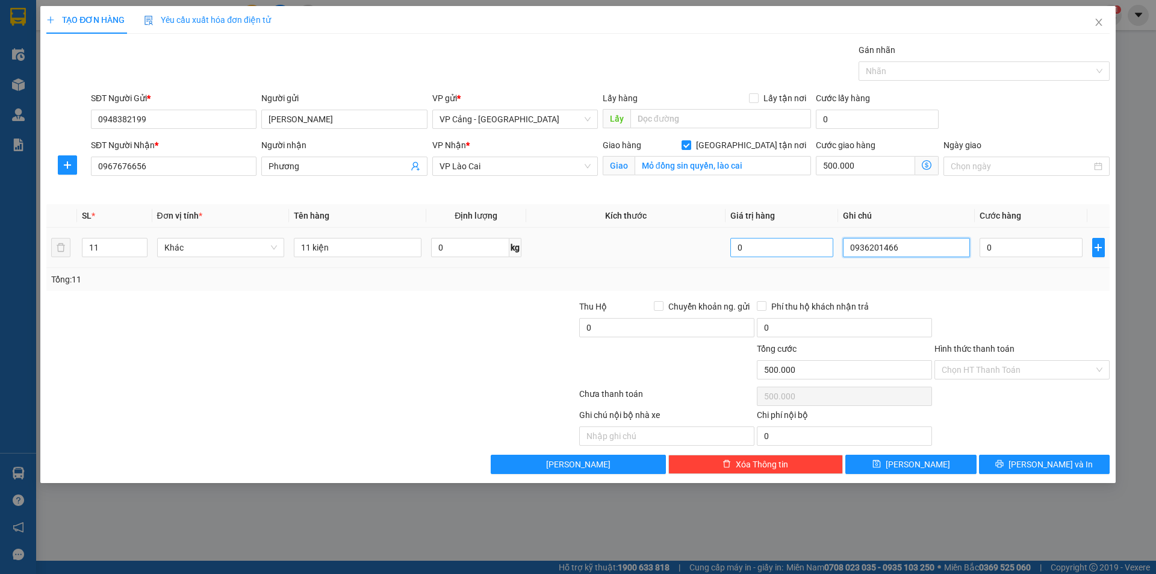
drag, startPoint x: 927, startPoint y: 251, endPoint x: 799, endPoint y: 247, distance: 127.7
click at [799, 247] on tr "11 Khác 11 kiện 0 kg 0 0936201466 0" at bounding box center [577, 248] width 1063 height 40
type input "0936201466"
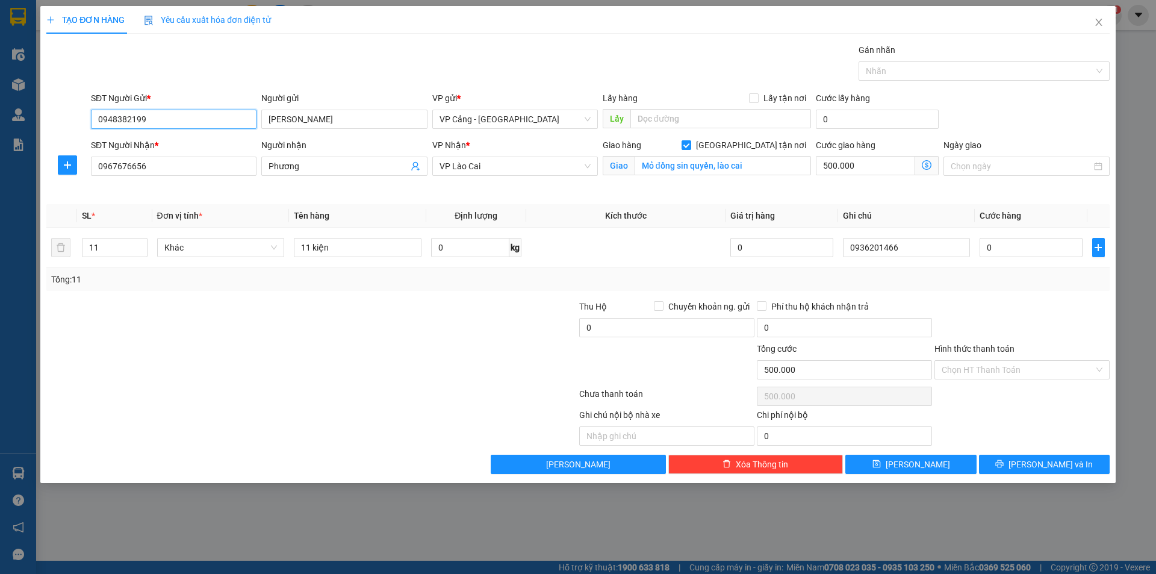
drag, startPoint x: 170, startPoint y: 121, endPoint x: 0, endPoint y: 117, distance: 170.4
click at [1, 120] on div "TẠO ĐƠN HÀNG Yêu cầu xuất hóa đơn điện tử Transit Pickup Surcharge Ids Transit …" at bounding box center [578, 287] width 1156 height 574
paste input "36201466"
type input "0936201466"
click at [187, 116] on input "0936201466" at bounding box center [174, 119] width 166 height 19
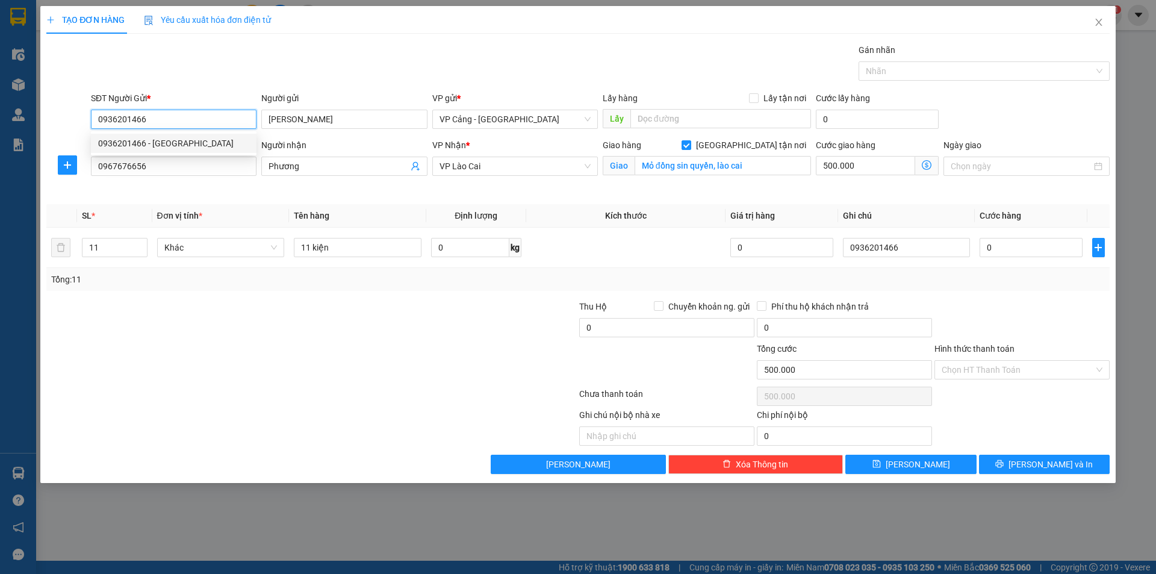
click at [176, 138] on div "0936201466 - [GEOGRAPHIC_DATA]" at bounding box center [173, 143] width 151 height 13
type input "[PERSON_NAME]"
type input "0936201466"
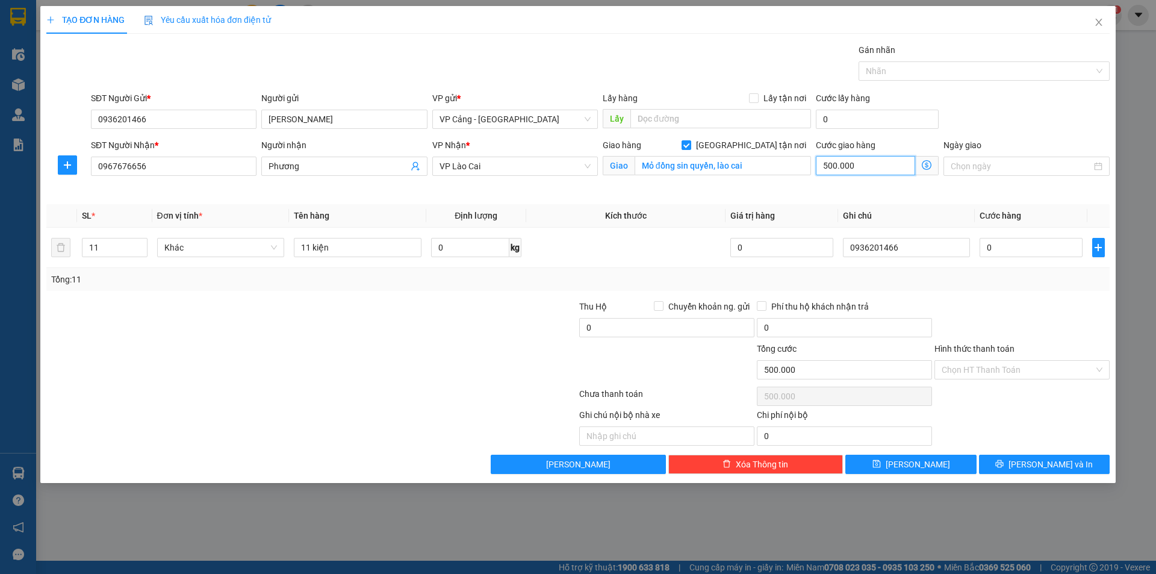
click at [856, 167] on input "500.000" at bounding box center [865, 165] width 99 height 19
type input "0"
click at [1010, 253] on input "0" at bounding box center [1031, 247] width 102 height 19
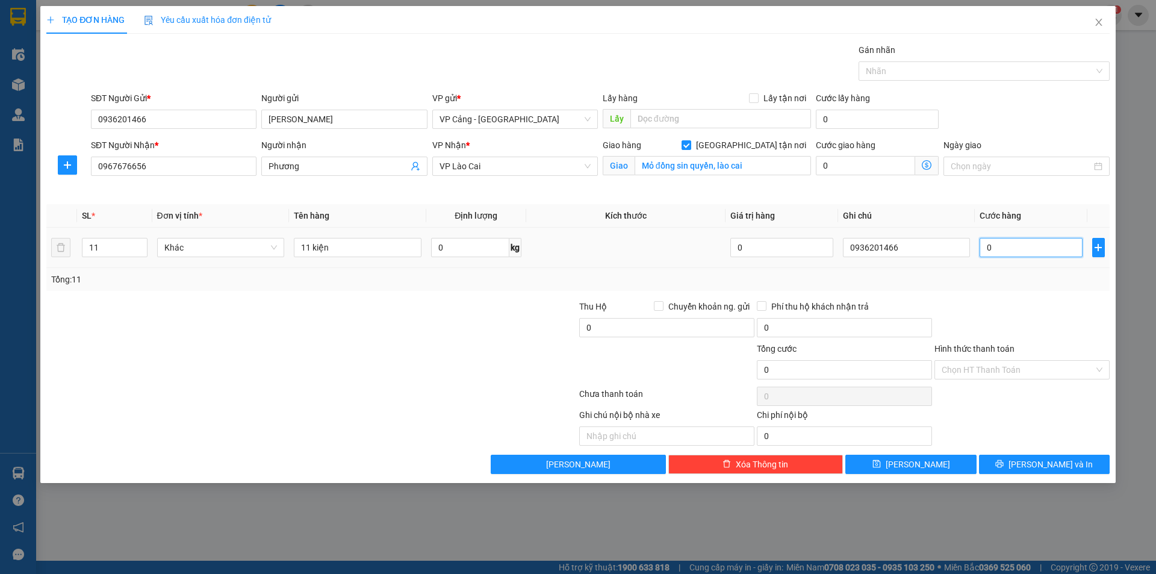
type input "1"
type input "1.000"
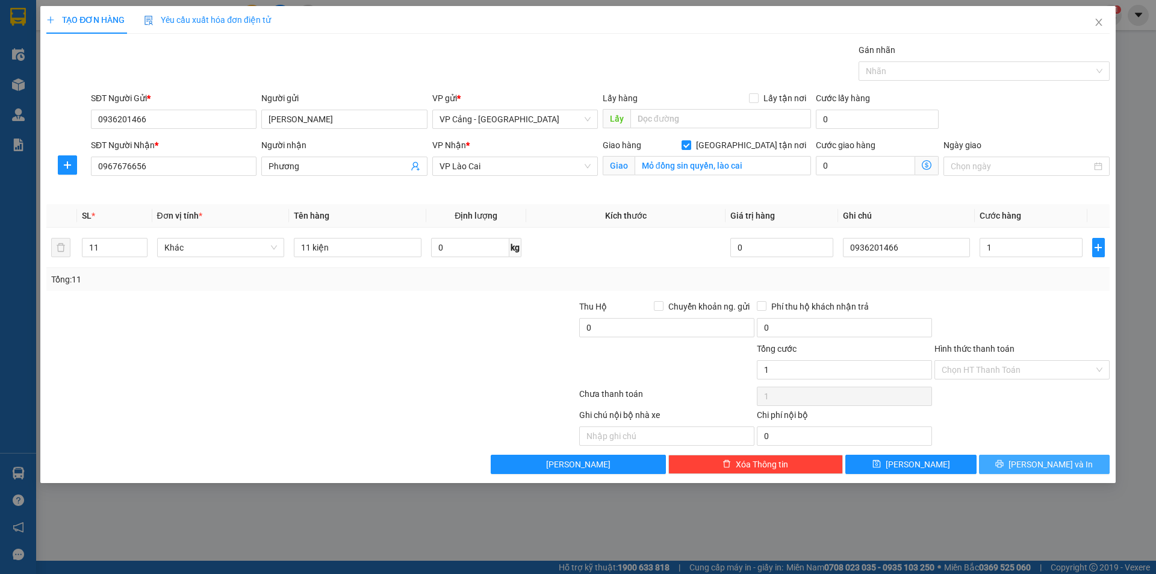
type input "1.000"
click at [1032, 459] on button "[PERSON_NAME] và In" at bounding box center [1044, 464] width 131 height 19
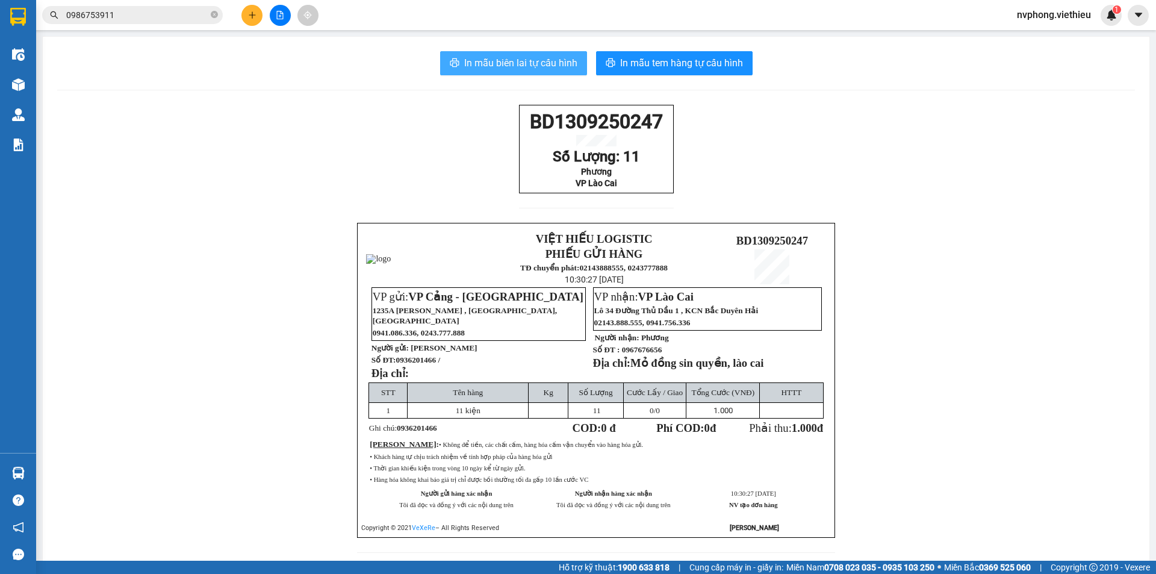
click at [562, 64] on span "In mẫu biên lai tự cấu hình" at bounding box center [520, 62] width 113 height 15
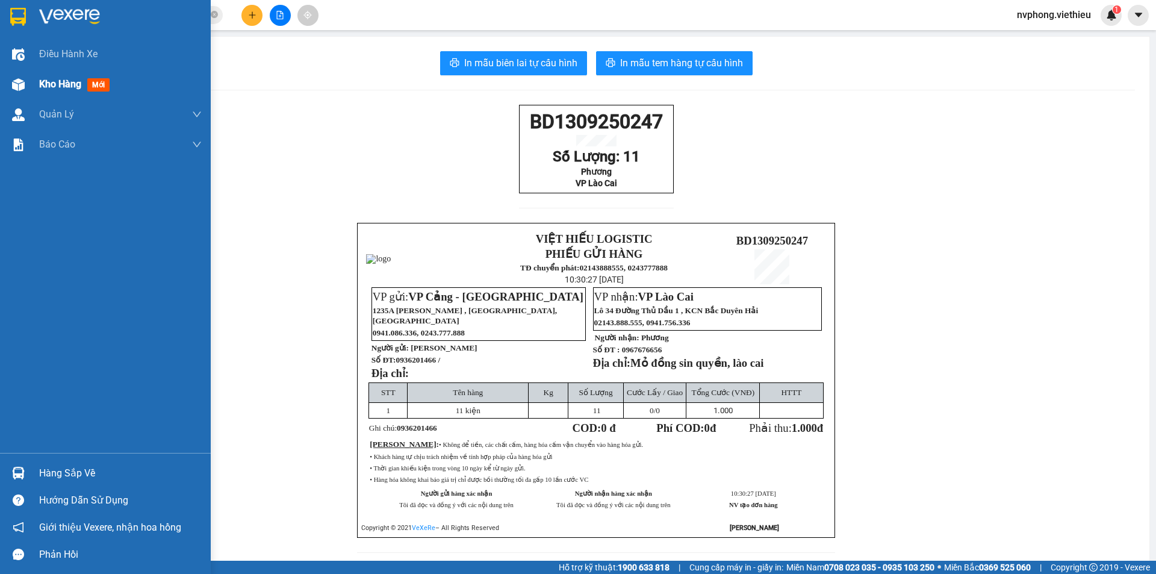
click at [63, 82] on span "Kho hàng" at bounding box center [60, 83] width 42 height 11
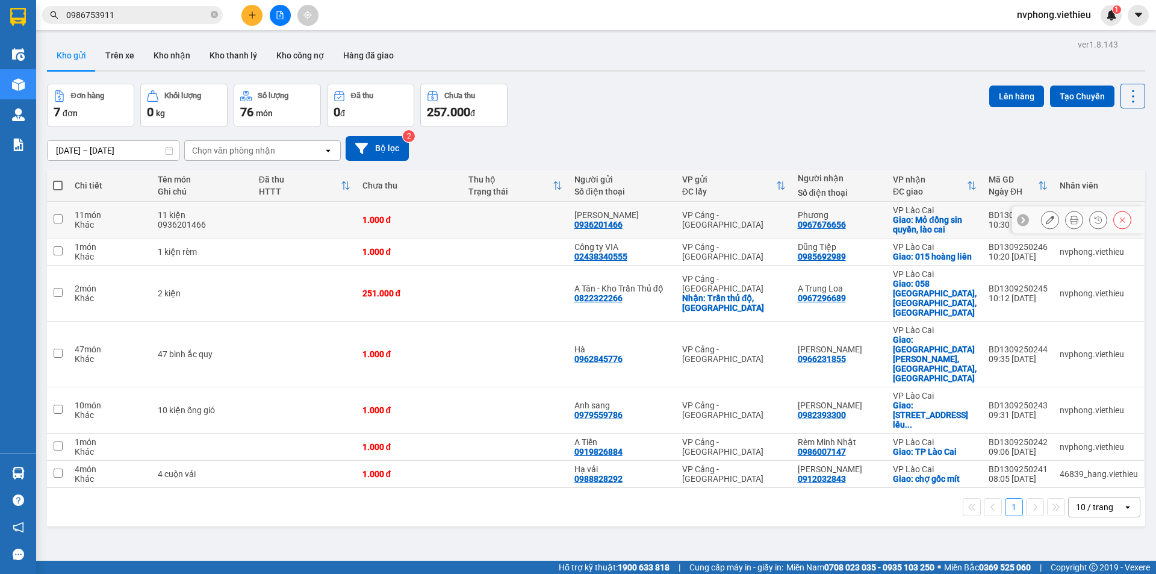
click at [1046, 222] on button at bounding box center [1050, 220] width 17 height 21
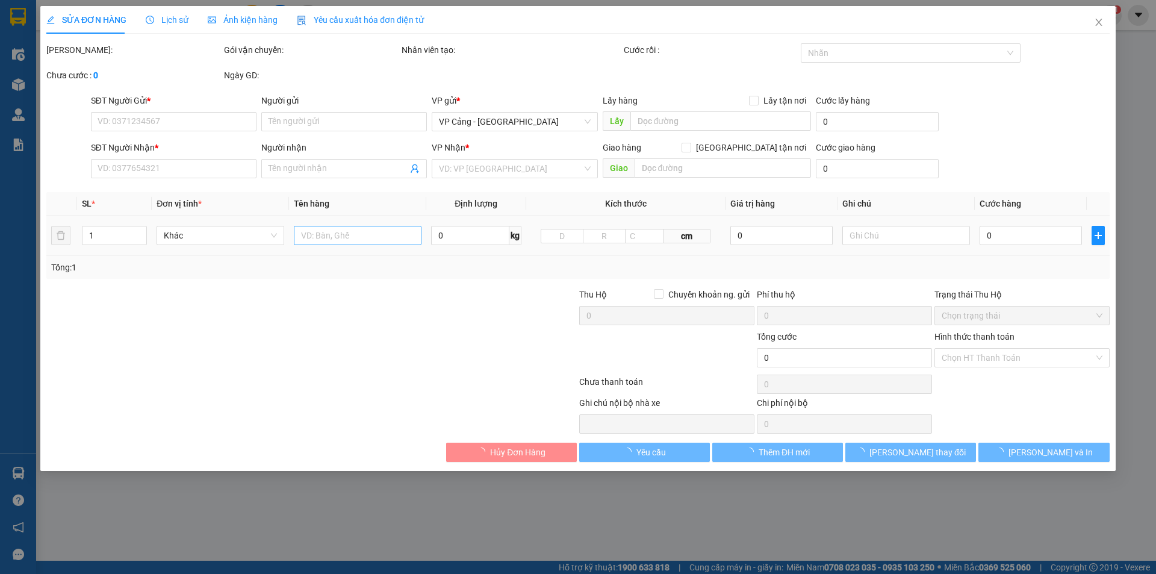
type input "0936201466"
type input "[PERSON_NAME]"
type input "0967676656"
type input "Phương"
checkbox input "true"
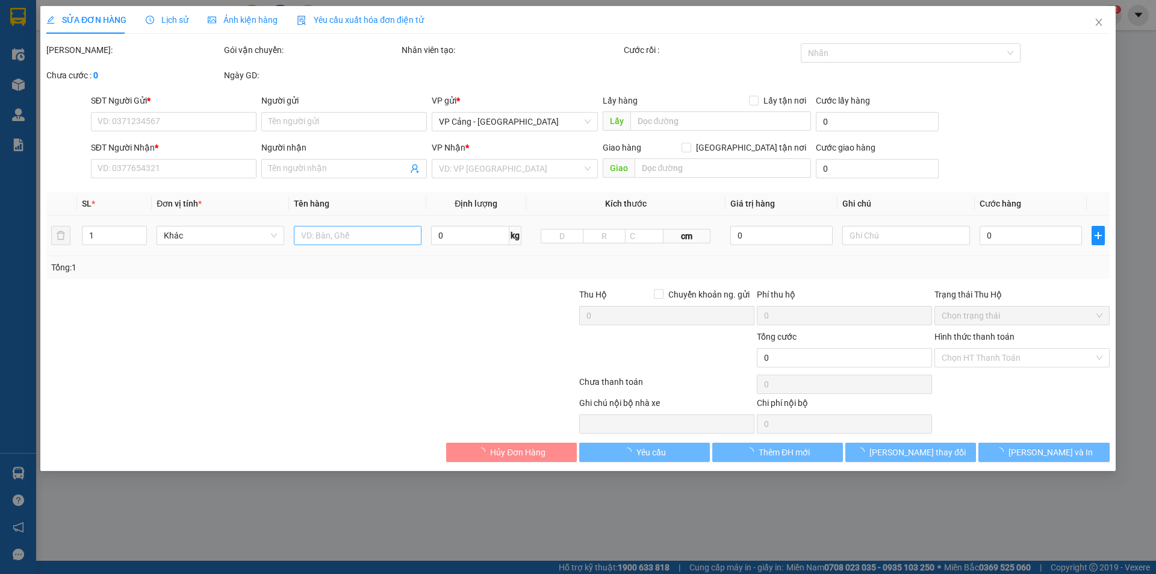
type input "Mỏ đồng sin quyền, lào cai"
type input "1.000"
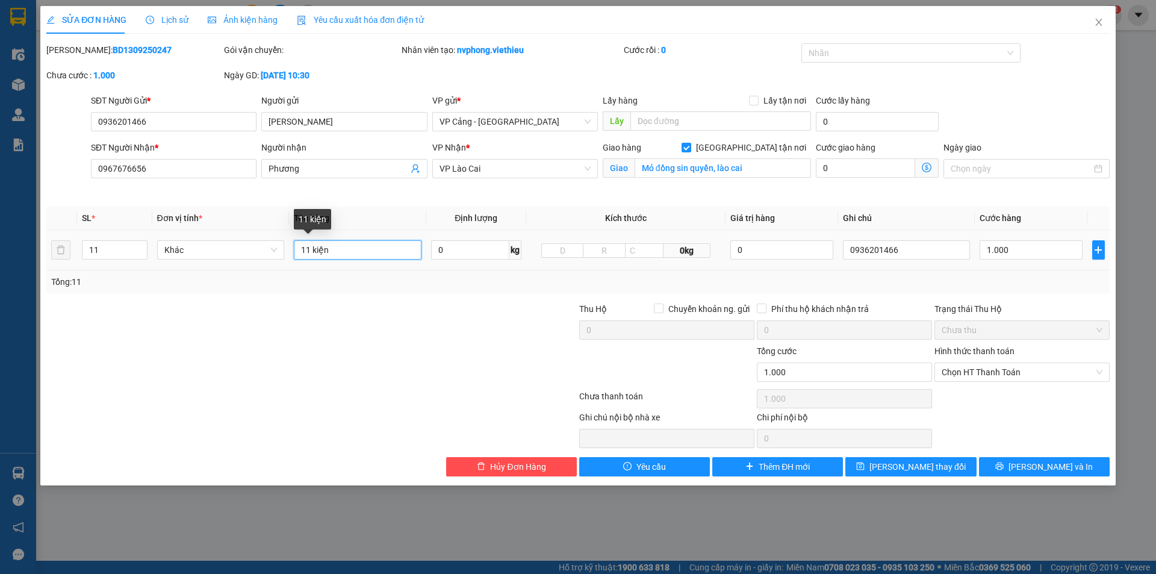
click at [376, 246] on input "11 kiện" at bounding box center [358, 249] width 128 height 19
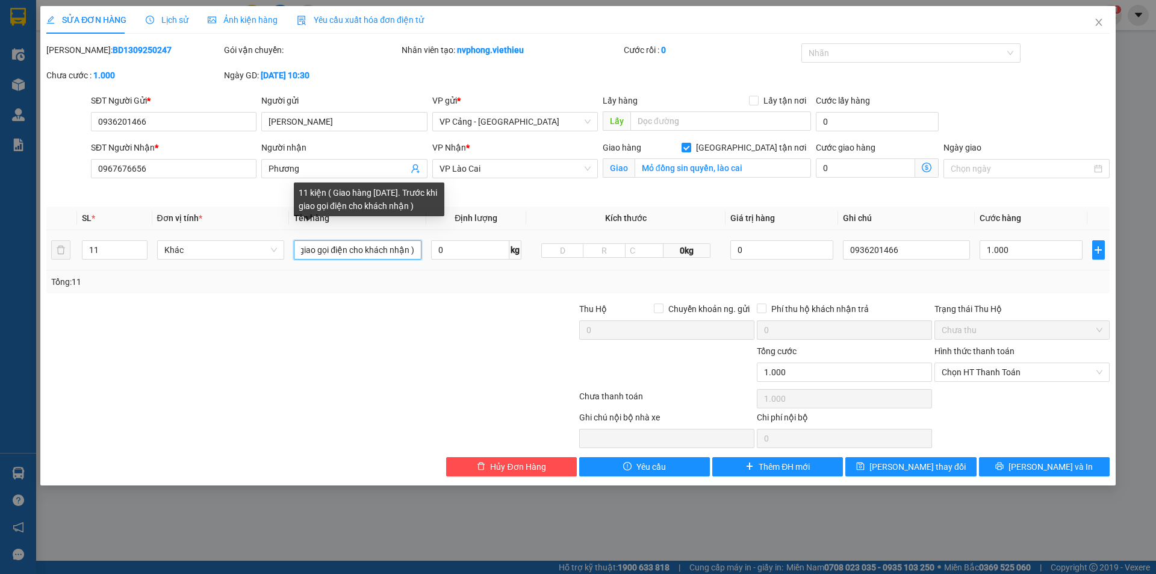
scroll to position [0, 182]
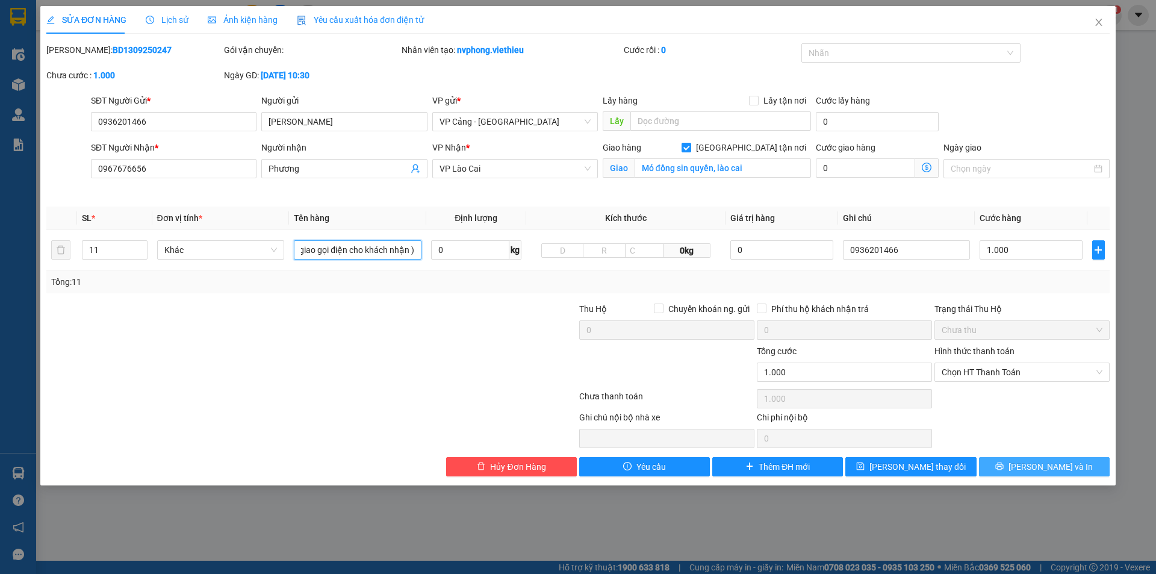
type input "11 kiện ( Giao hàng [DATE]. Trước khi giao gọi điện cho khách nhận )"
click at [1072, 465] on button "[PERSON_NAME] và In" at bounding box center [1044, 466] width 131 height 19
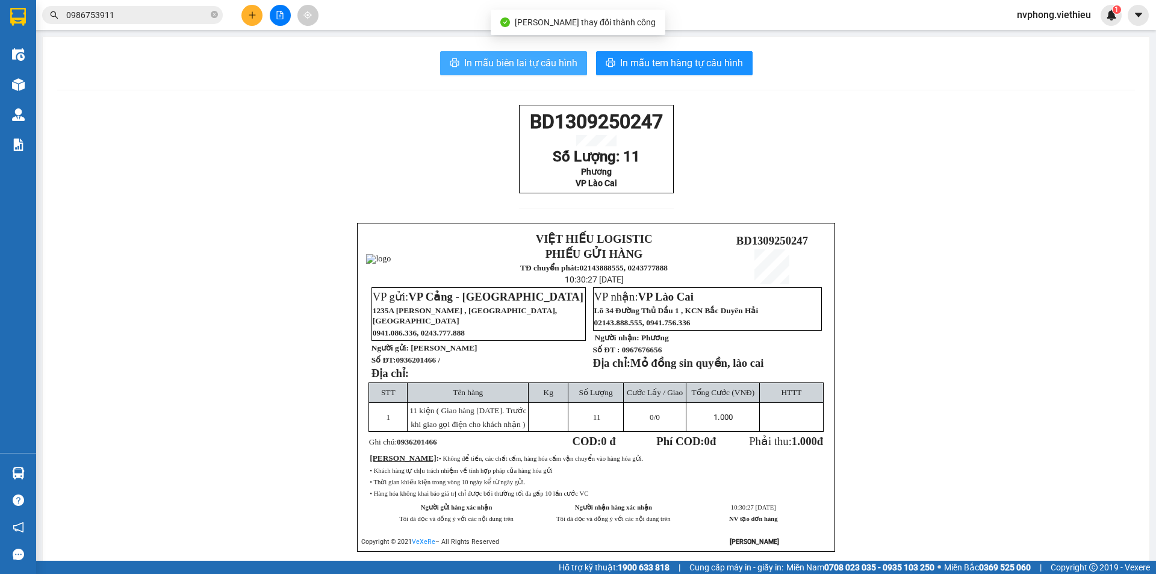
click at [511, 55] on span "In mẫu biên lai tự cấu hình" at bounding box center [520, 62] width 113 height 15
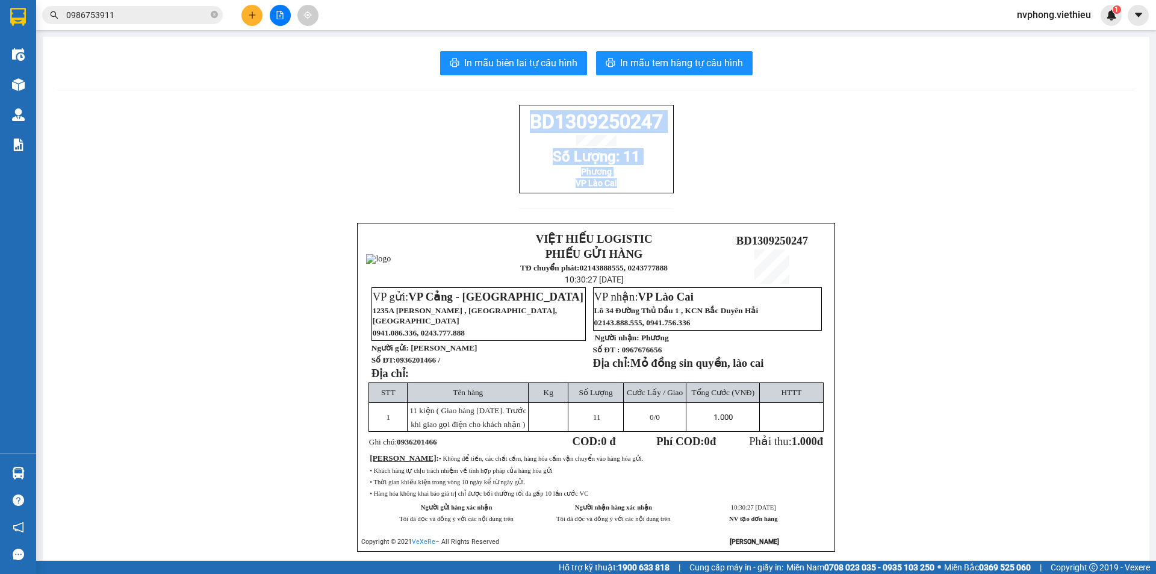
drag, startPoint x: 618, startPoint y: 198, endPoint x: 522, endPoint y: 127, distance: 119.7
click at [522, 127] on div "BD1309250247 Số Lượng: 11 Phương VP Lào Cai" at bounding box center [596, 149] width 155 height 89
copy div "BD1309250247 Số Lượng: 11 Phương VP Lào Cai"
click at [239, 14] on div at bounding box center [280, 15] width 90 height 21
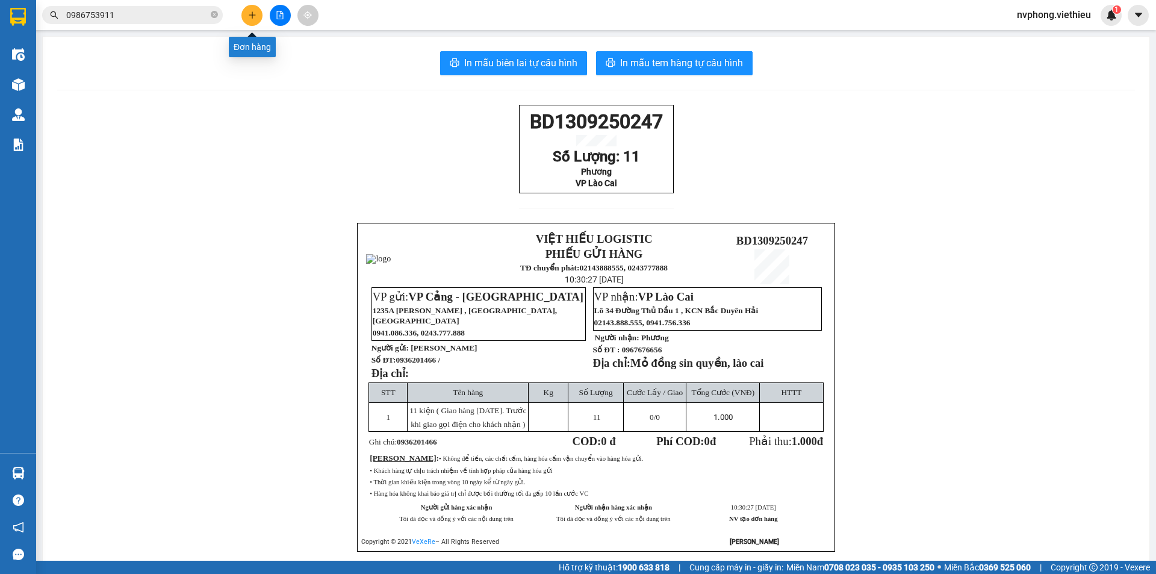
click at [252, 14] on icon "plus" at bounding box center [252, 15] width 8 height 8
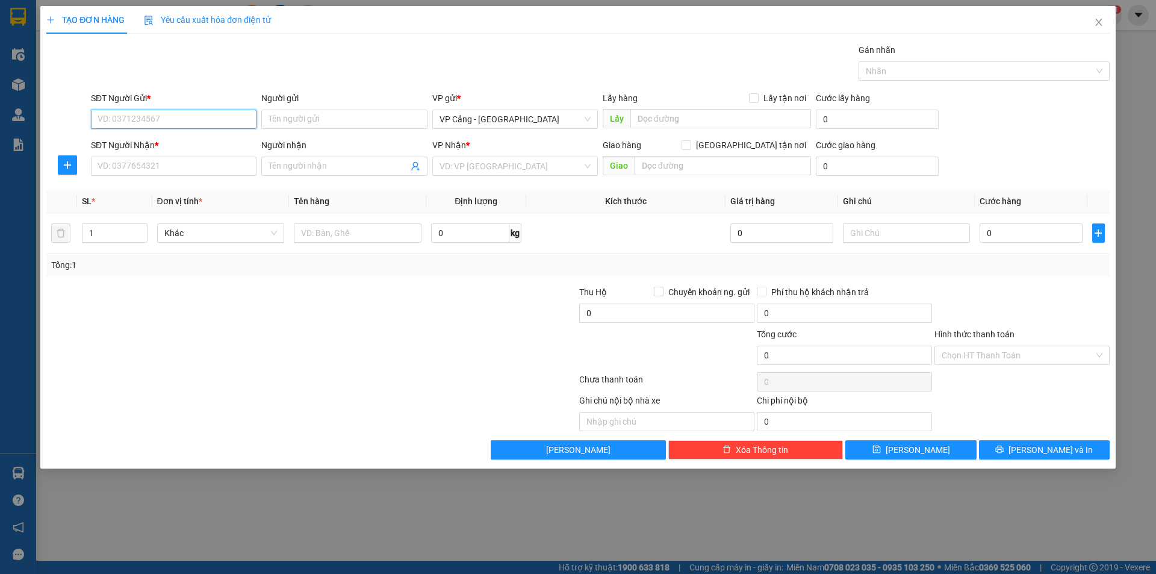
click at [137, 117] on input "SĐT Người Gửi *" at bounding box center [174, 119] width 166 height 19
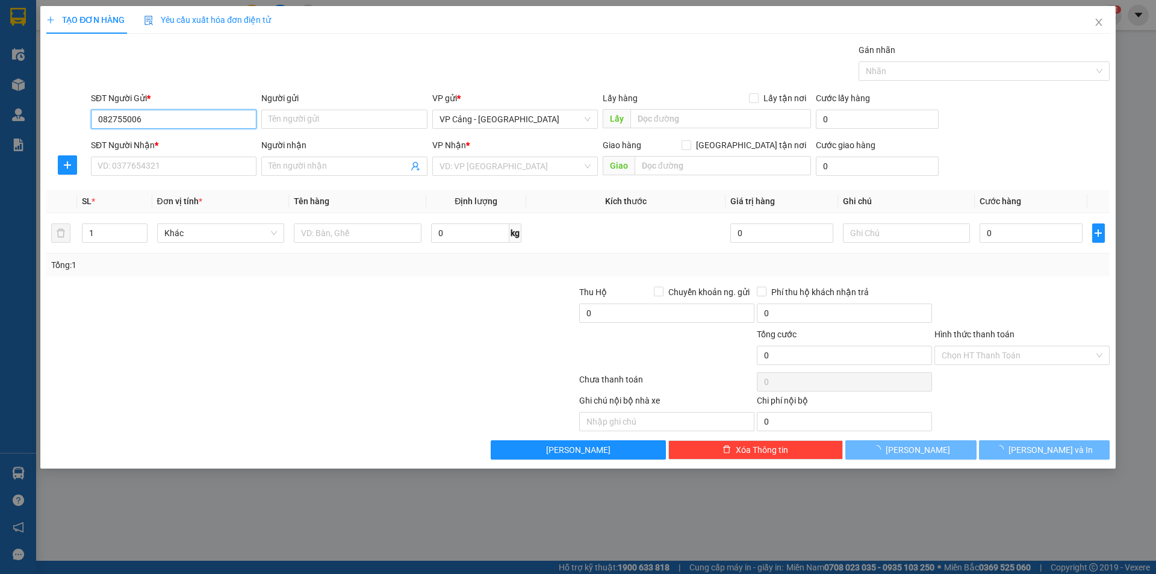
type input "0827550066"
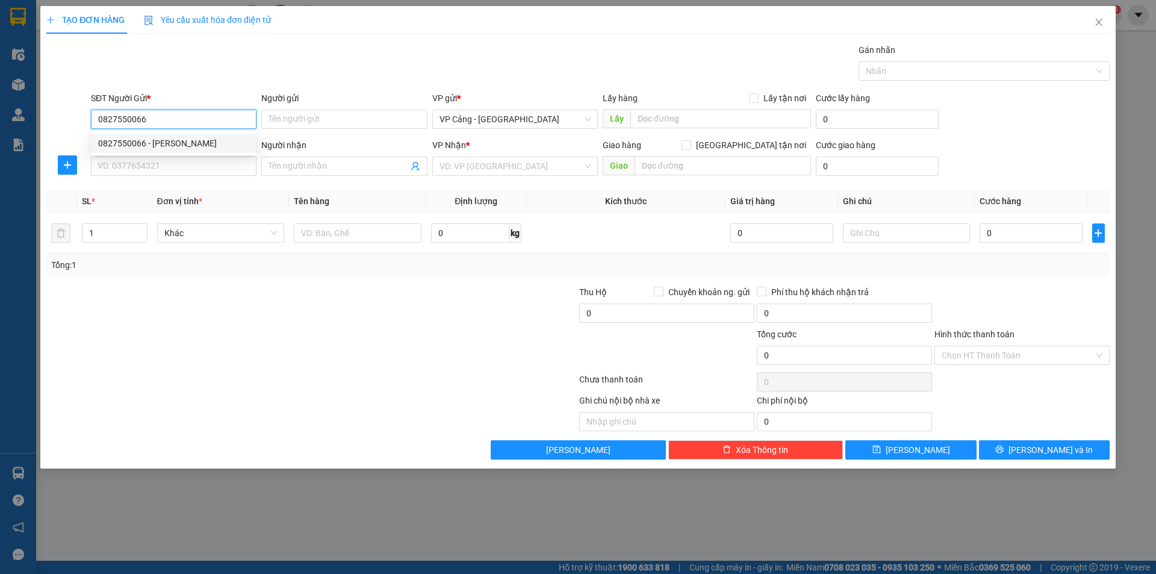
click at [178, 143] on div "0827550066 - [PERSON_NAME]" at bounding box center [173, 143] width 151 height 13
type input "[PERSON_NAME]"
type input "0827550066"
click at [168, 170] on input "SĐT Người Nhận *" at bounding box center [174, 166] width 166 height 19
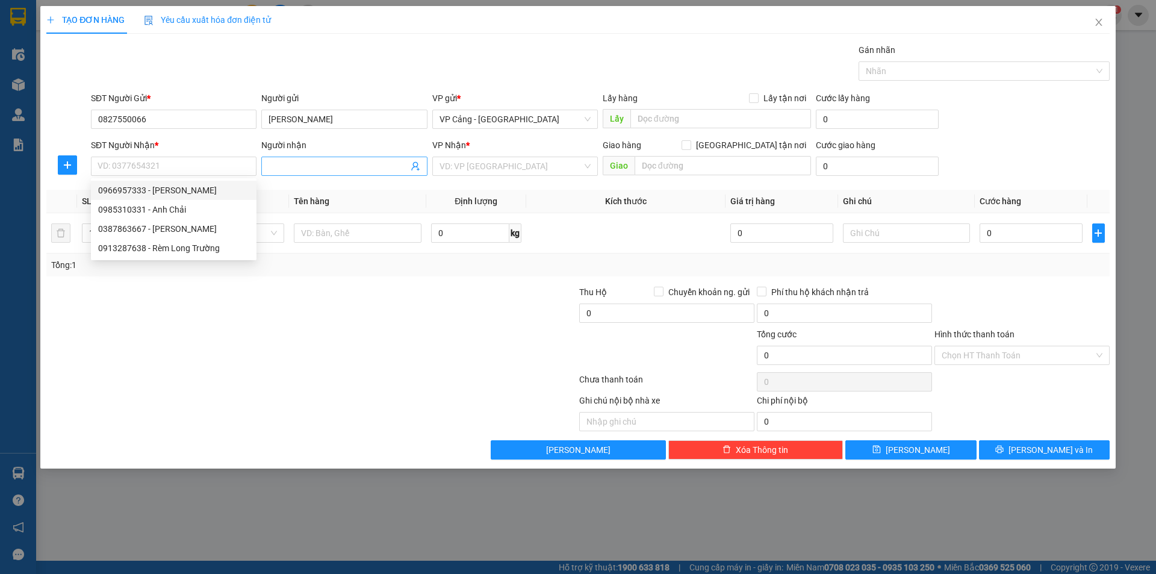
click at [317, 166] on input "Người nhận" at bounding box center [338, 166] width 139 height 13
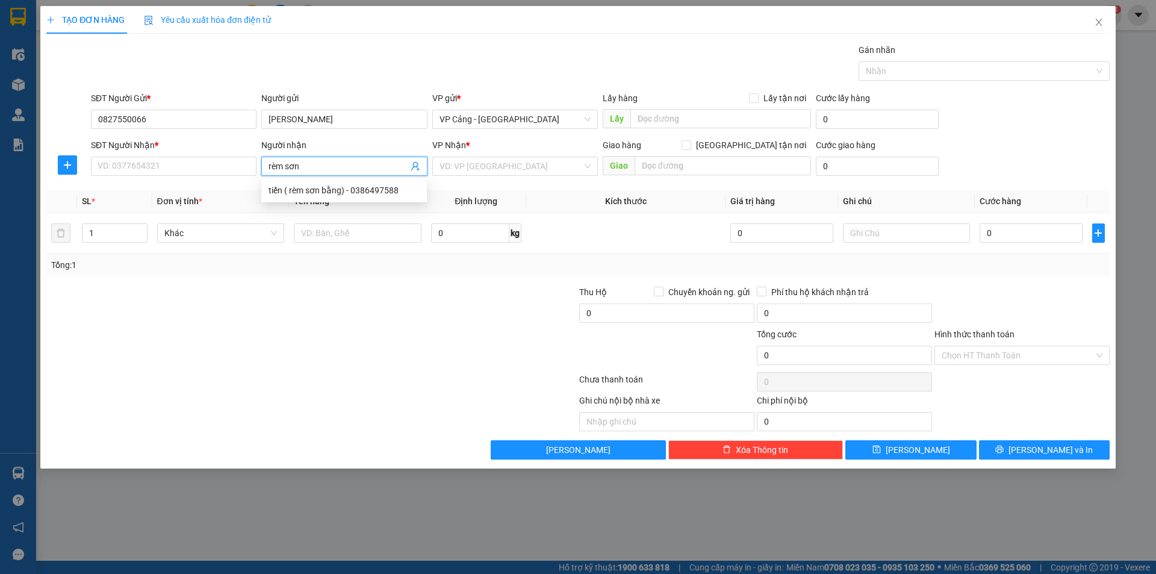
type input "rèm sơn"
click at [318, 191] on div "tiến ( rèm sơn bằng) - 0386497588" at bounding box center [344, 190] width 151 height 13
type input "0386497588"
type input "tiến ( rèm sơn bằng)"
checkbox input "true"
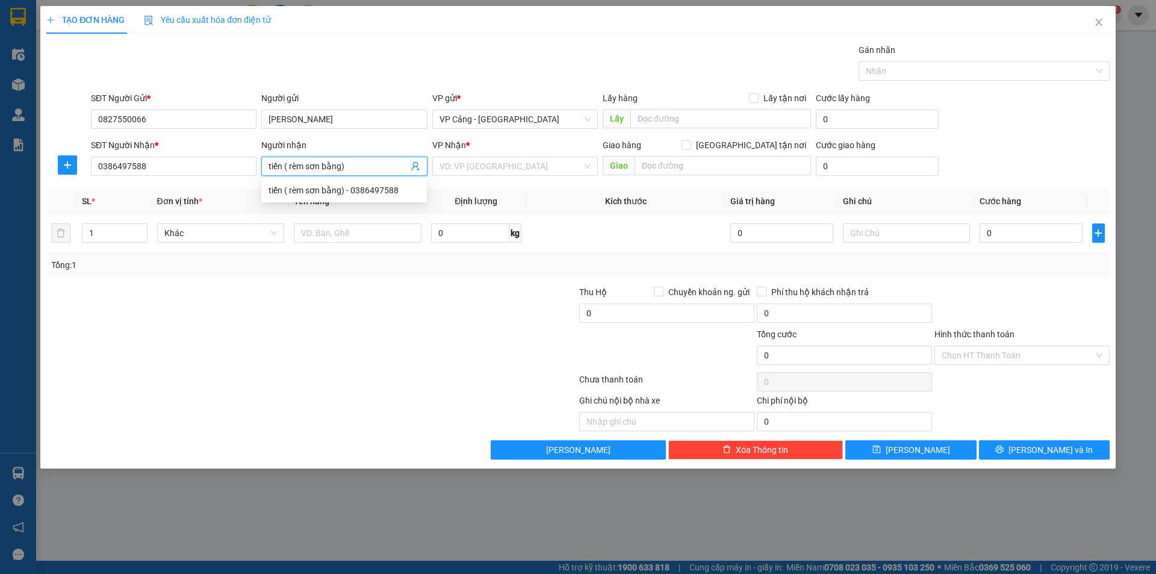
type input "646 Hoàng Quốc Việt, Lào Cai"
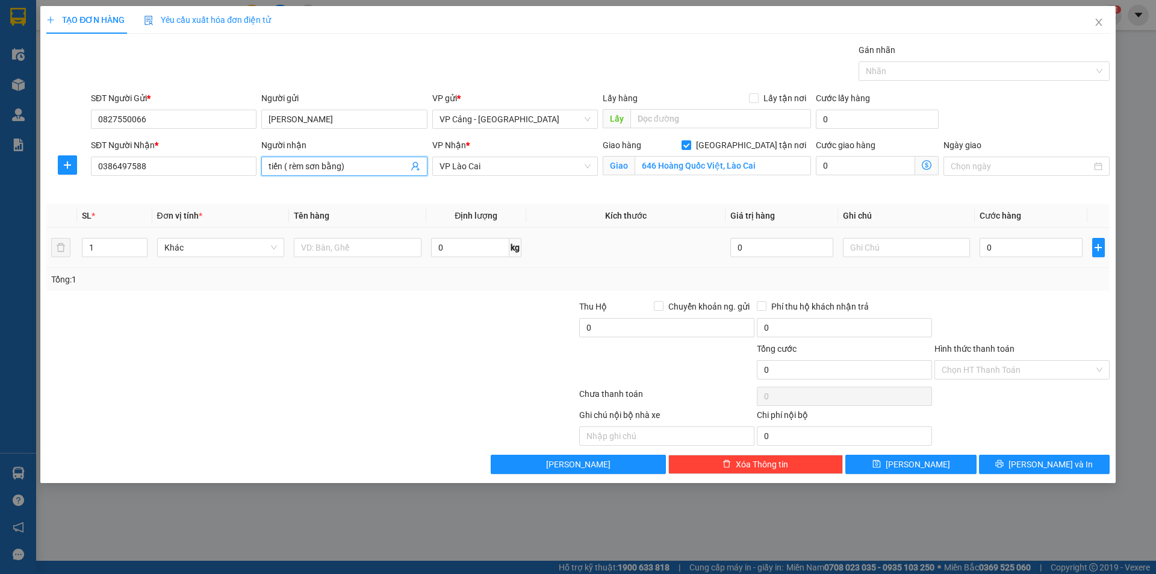
type input "tiến ( rèm sơn bằng)"
click at [123, 259] on div "1" at bounding box center [114, 247] width 65 height 24
click at [95, 248] on input "1" at bounding box center [114, 247] width 64 height 18
type input "2"
click at [329, 252] on input "text" at bounding box center [358, 247] width 128 height 19
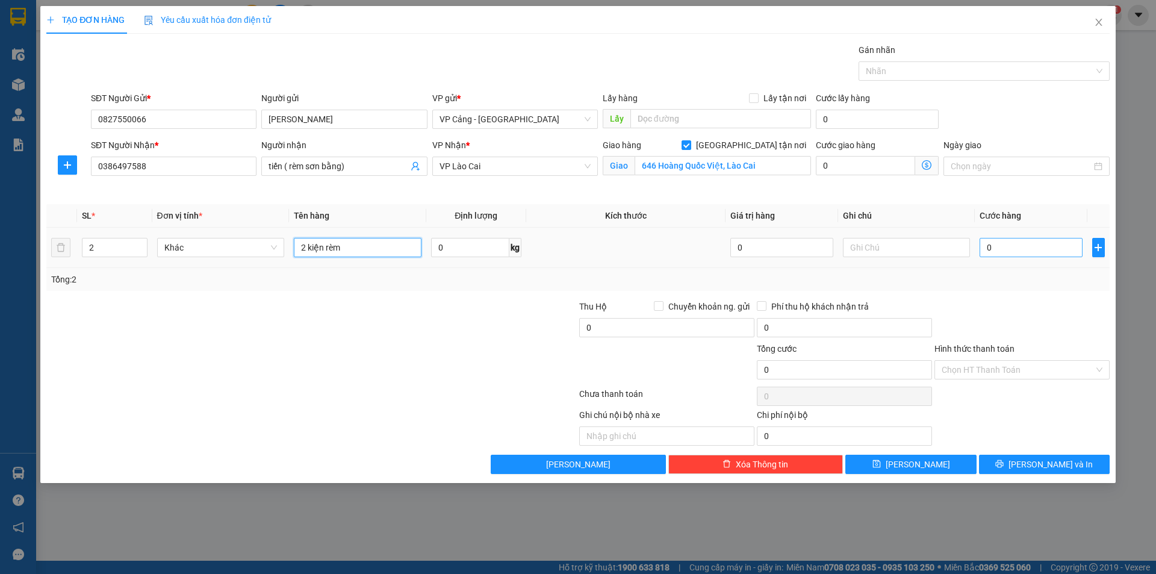
type input "2 kiện rèm"
click at [1004, 241] on input "0" at bounding box center [1031, 247] width 102 height 19
type input "1"
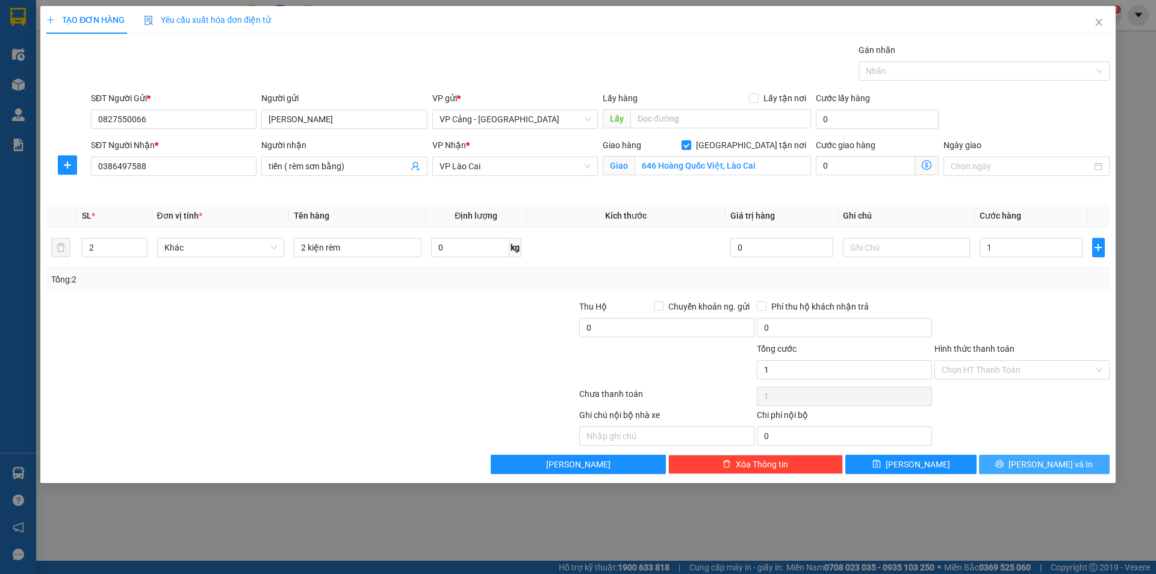
type input "1.000"
click at [1030, 471] on button "[PERSON_NAME] và In" at bounding box center [1044, 464] width 131 height 19
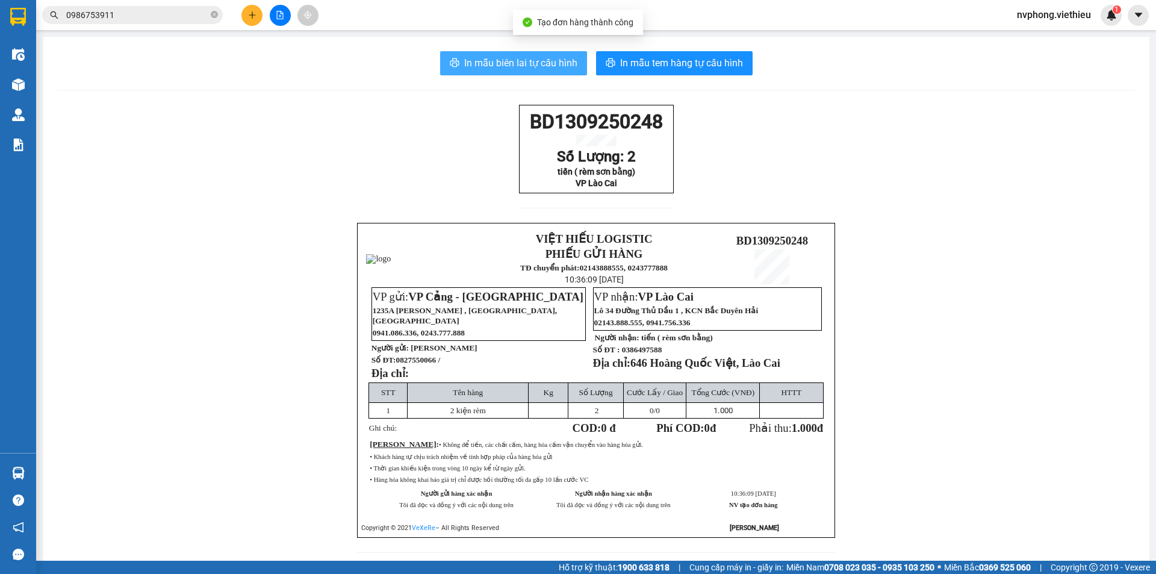
click at [519, 55] on span "In mẫu biên lai tự cấu hình" at bounding box center [520, 62] width 113 height 15
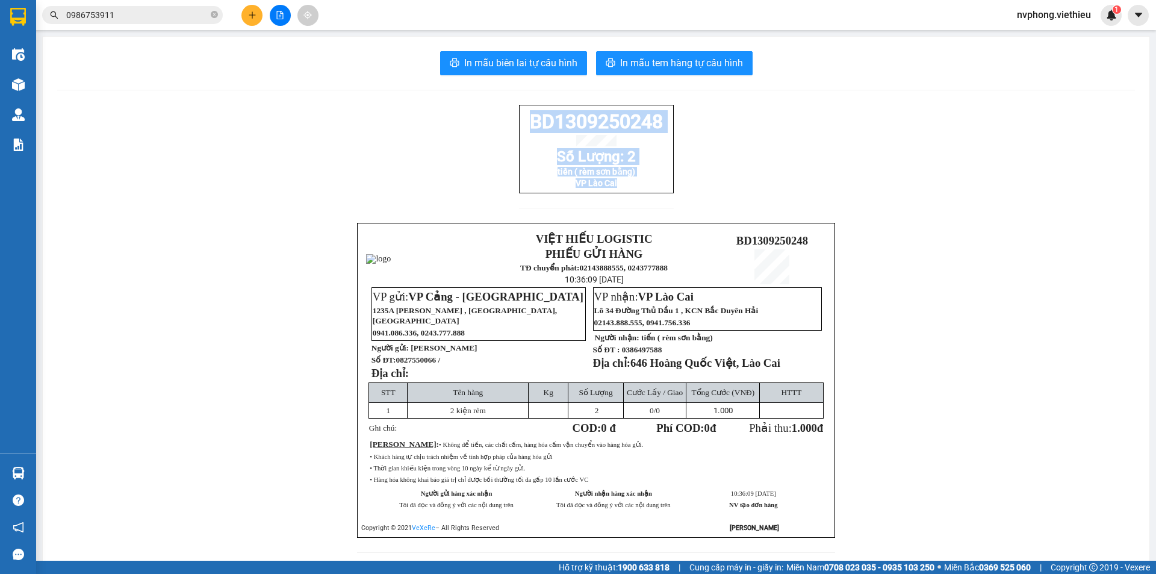
drag, startPoint x: 624, startPoint y: 200, endPoint x: 522, endPoint y: 130, distance: 123.8
click at [522, 130] on div "BD1309250248 Số Lượng: 2 tiến ( rèm sơn bằng) VP Lào Cai" at bounding box center [596, 149] width 155 height 89
copy div "BD1309250248 Số Lượng: 2 tiến ( rèm sơn bằng) VP Lào Cai"
click at [245, 11] on button at bounding box center [251, 15] width 21 height 21
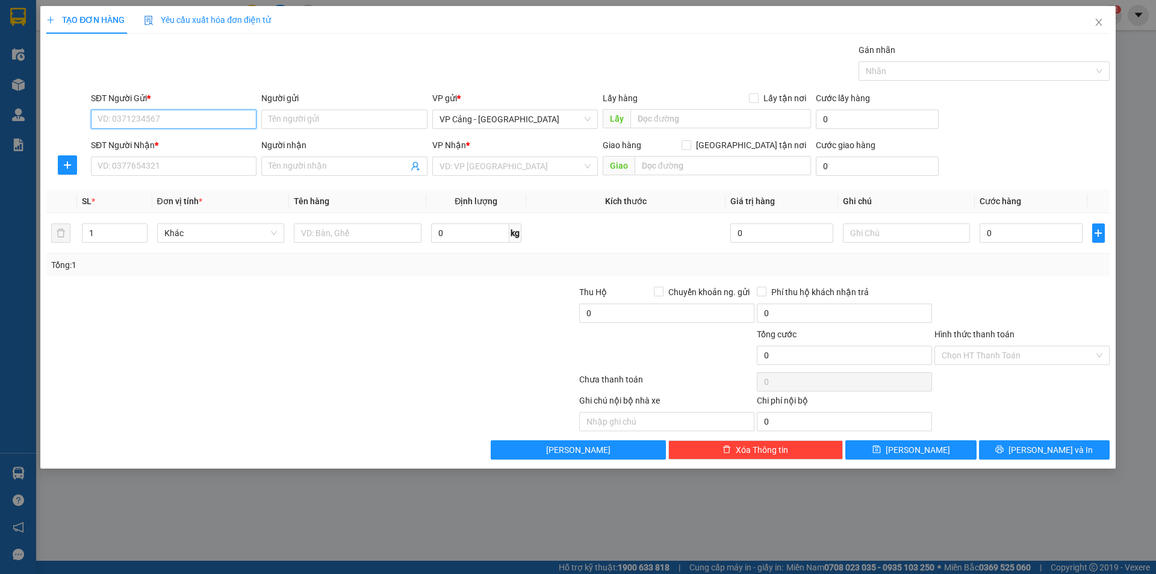
click at [226, 126] on input "SĐT Người Gửi *" at bounding box center [174, 119] width 166 height 19
type input "0349758237"
click at [213, 143] on div "0349758237 - Anh Thụ" at bounding box center [173, 143] width 151 height 13
type input "Anh Thụ"
type input "0349758237"
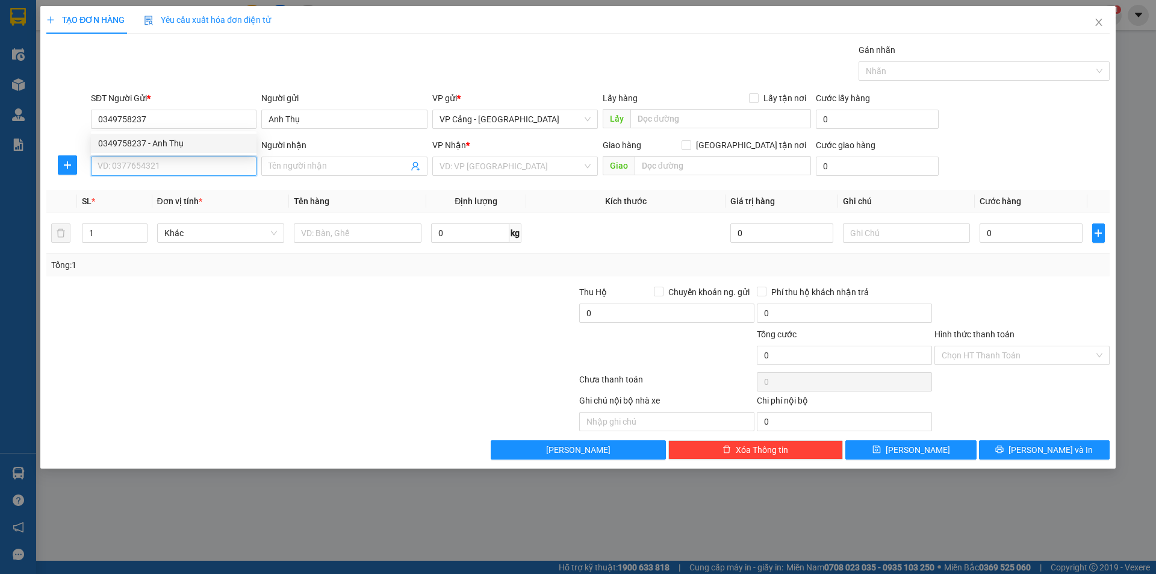
click at [195, 173] on input "SĐT Người Nhận *" at bounding box center [174, 166] width 166 height 19
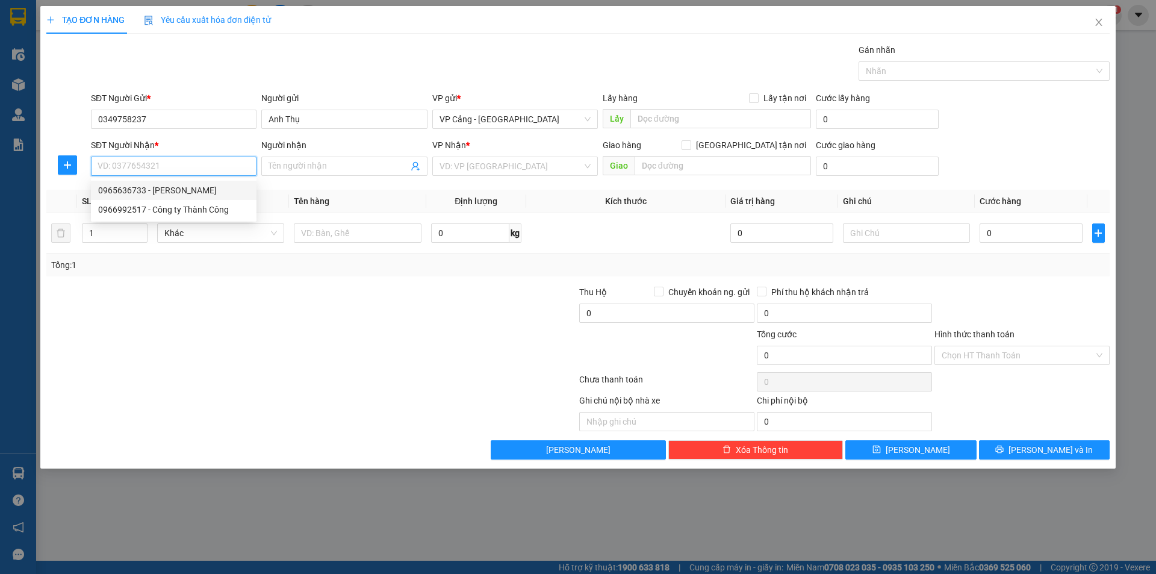
click at [202, 192] on div "0965636733 - [PERSON_NAME]" at bounding box center [173, 190] width 151 height 13
type input "0965636733"
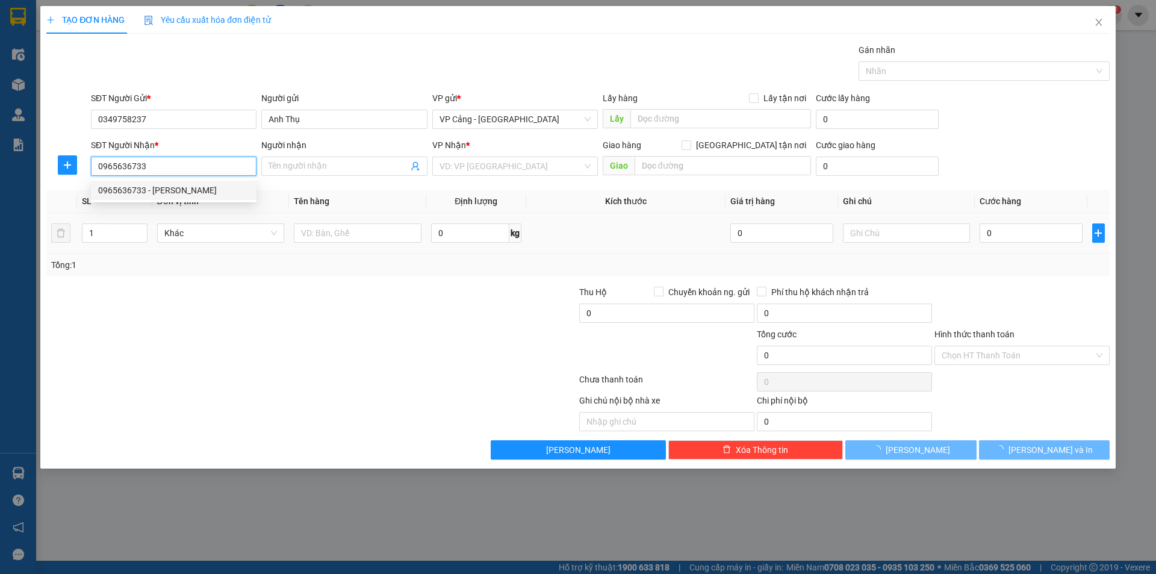
type input "[PERSON_NAME]"
checkbox input "true"
type input "745 [PERSON_NAME][GEOGRAPHIC_DATA] -[GEOGRAPHIC_DATA] cai"
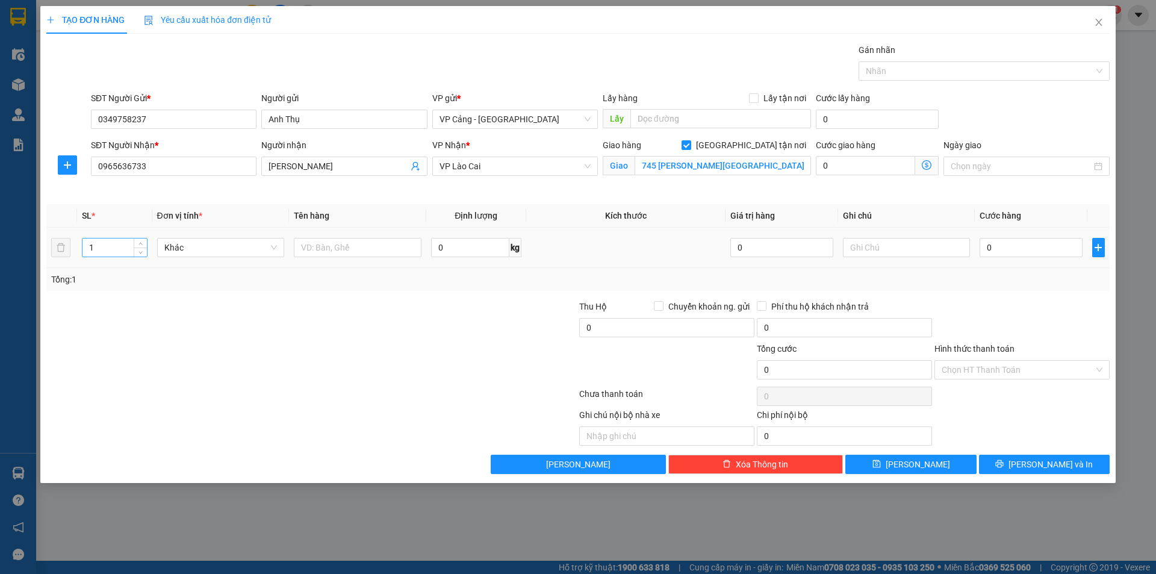
click at [110, 250] on input "1" at bounding box center [114, 247] width 64 height 18
type input "2"
click at [325, 249] on input "text" at bounding box center [358, 247] width 128 height 19
type input "2 kiện"
click at [1012, 244] on input "0" at bounding box center [1031, 247] width 102 height 19
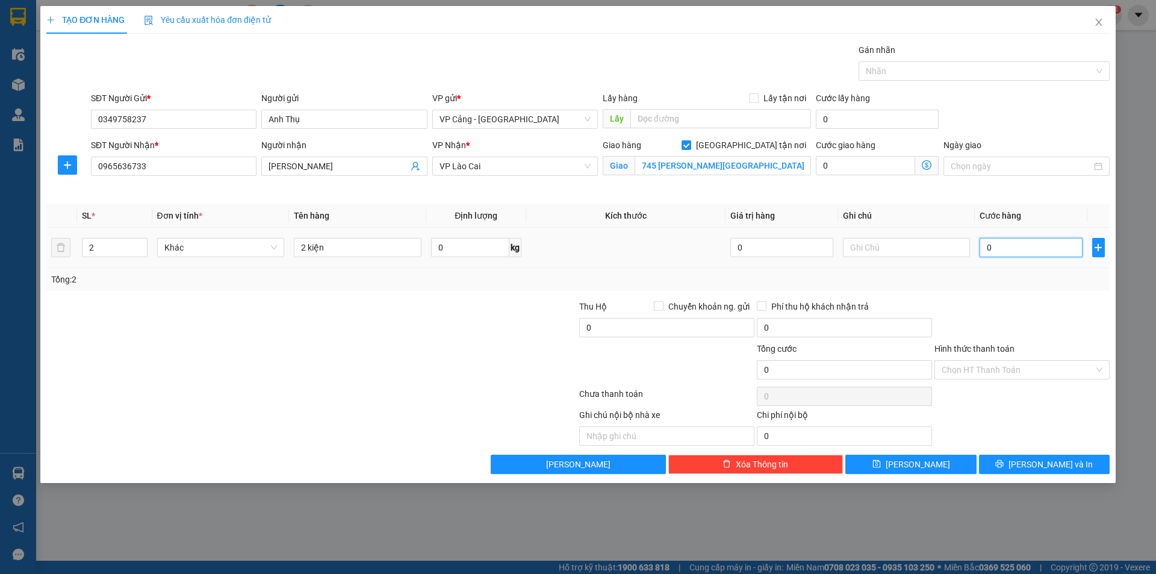
type input "1"
type input "1.000"
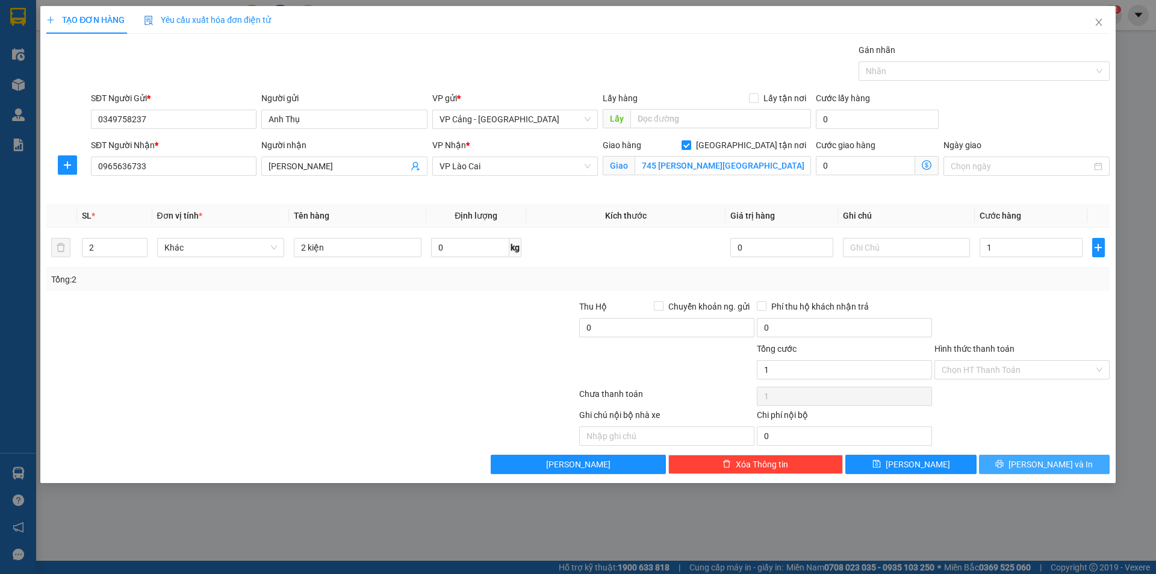
type input "1.000"
click at [1042, 471] on button "[PERSON_NAME] và In" at bounding box center [1044, 464] width 131 height 19
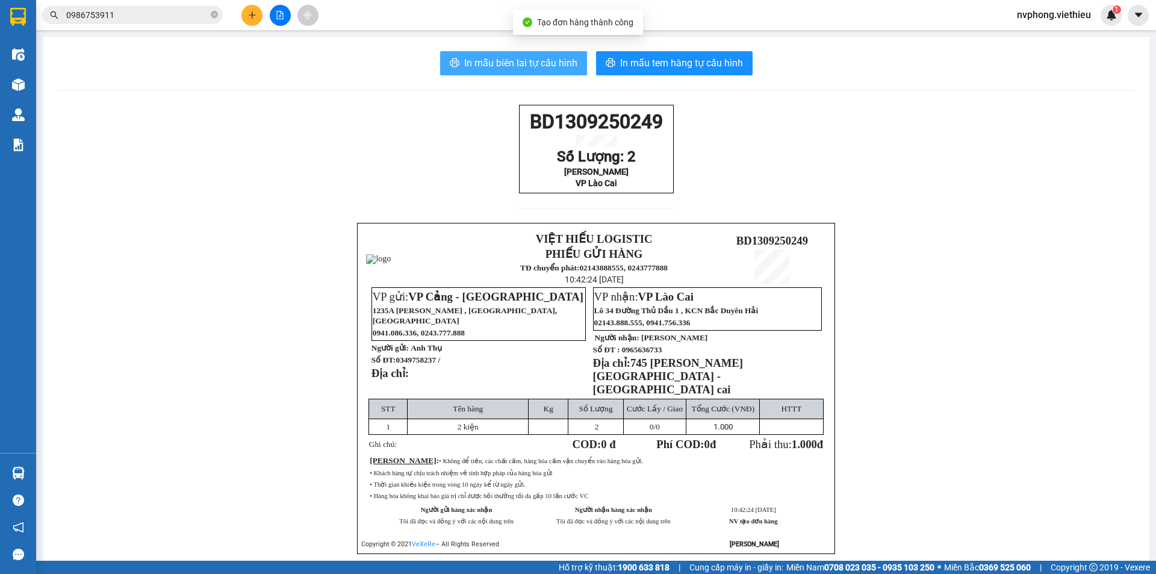
click at [471, 63] on span "In mẫu biên lai tự cấu hình" at bounding box center [520, 62] width 113 height 15
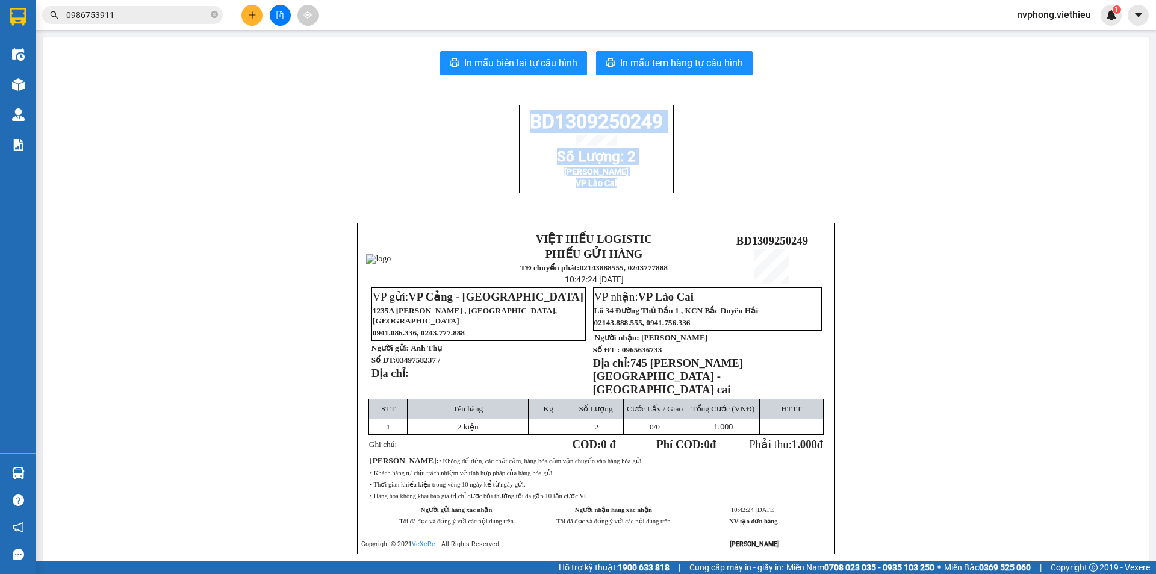
drag, startPoint x: 620, startPoint y: 196, endPoint x: 507, endPoint y: 127, distance: 132.2
click at [519, 128] on div "BD1309250249 Số Lượng: 2 Nguyệt Linh VP Lào Cai" at bounding box center [596, 149] width 155 height 89
copy div "BD1309250249 Số Lượng: 2 Nguyệt Linh VP Lào Cai"
click at [252, 18] on icon "plus" at bounding box center [252, 14] width 1 height 7
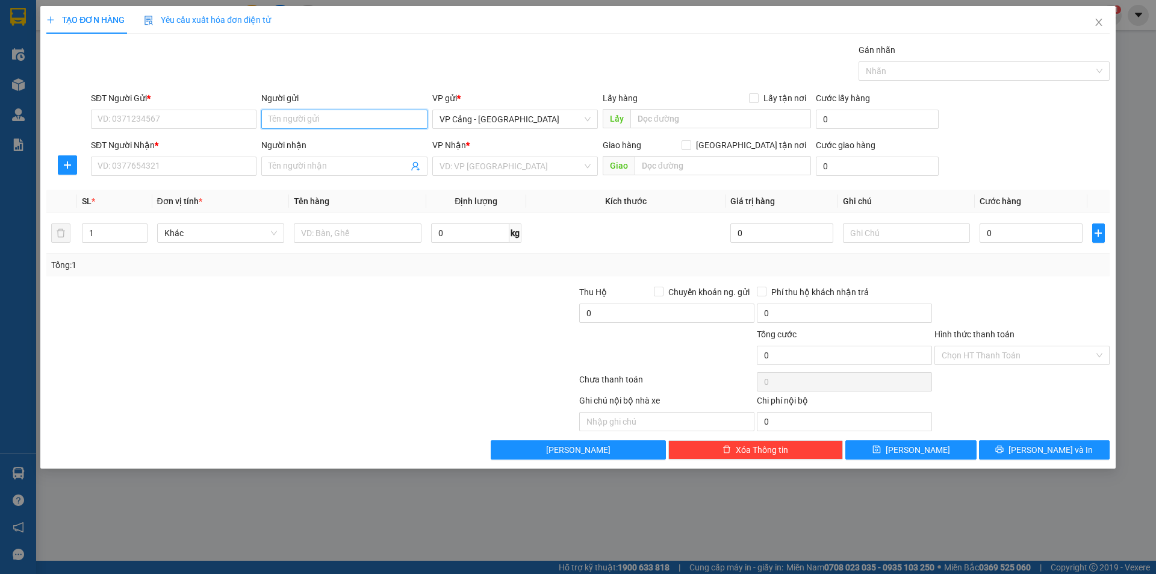
click at [271, 120] on input "Người gửi" at bounding box center [344, 119] width 166 height 19
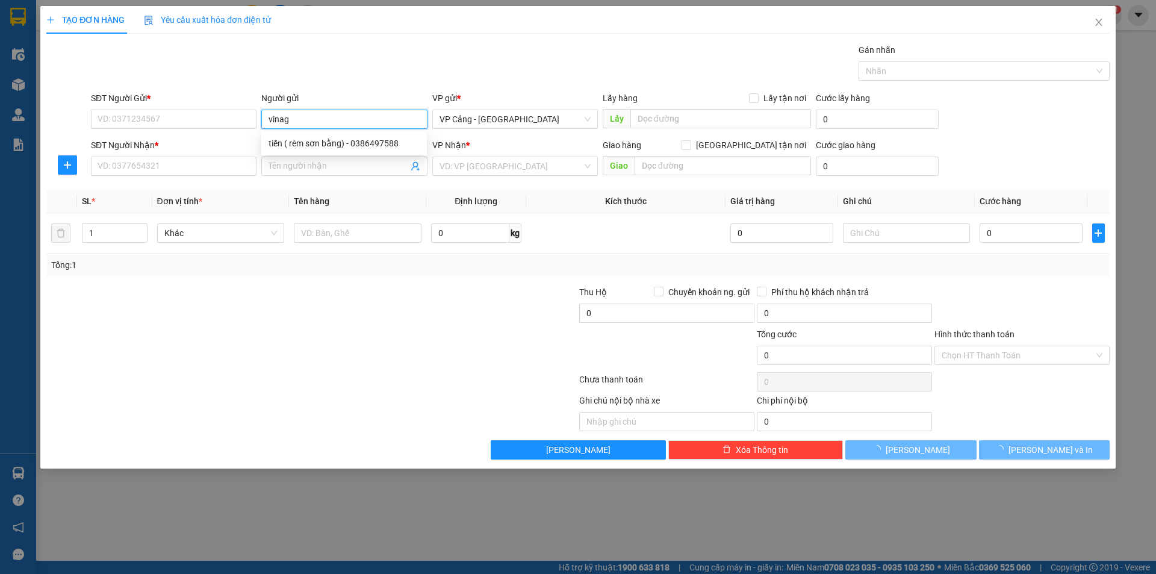
type input "vinago"
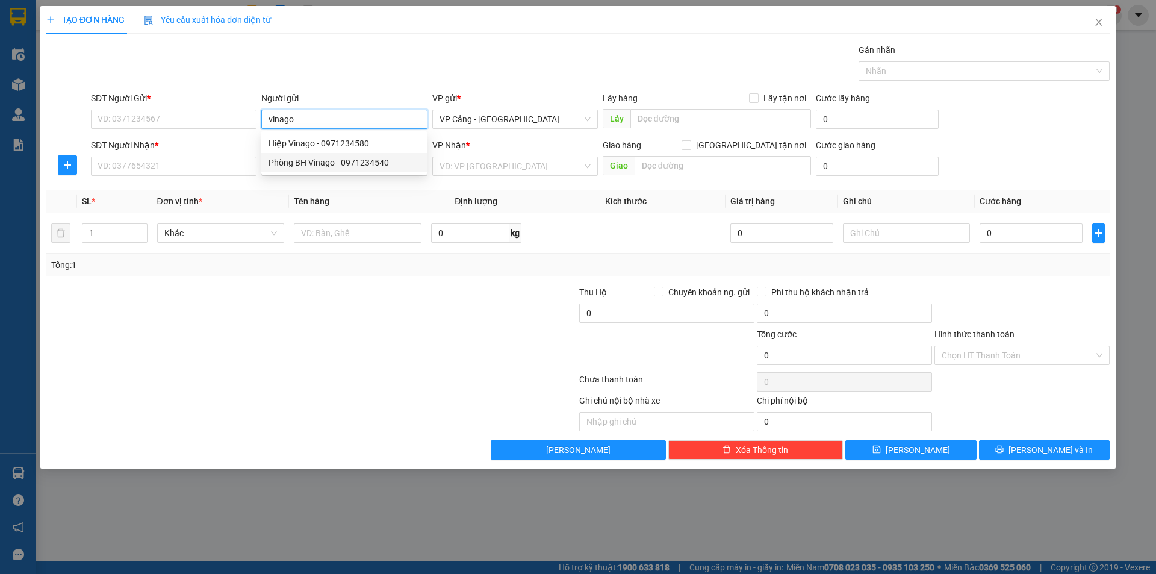
click at [312, 164] on div "Phòng BH Vinago - 0971234540" at bounding box center [344, 162] width 151 height 13
type input "0971234540"
drag, startPoint x: 336, startPoint y: 120, endPoint x: 208, endPoint y: 126, distance: 128.4
click at [172, 113] on div "SĐT Người Gửi * 0971234540 Người gửi Phòng BH Vinago Phòng BH Vinago VP gửi * V…" at bounding box center [600, 113] width 1023 height 42
type input "vinago"
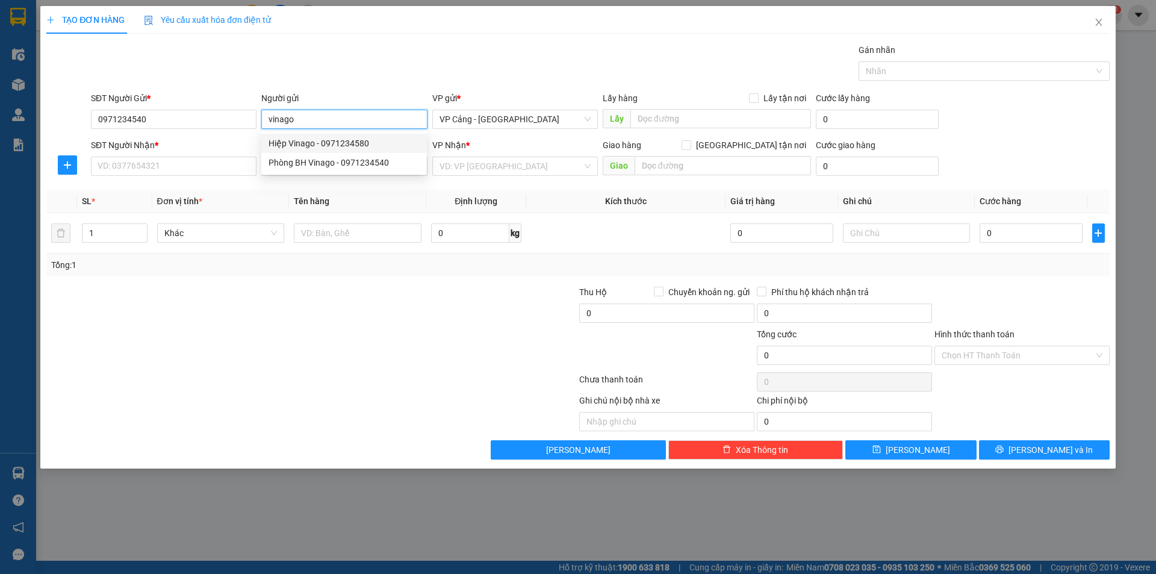
click at [309, 143] on div "Hiệp Vinago - 0971234580" at bounding box center [344, 143] width 151 height 13
type input "0971234580"
type input "Hiệp Vinago"
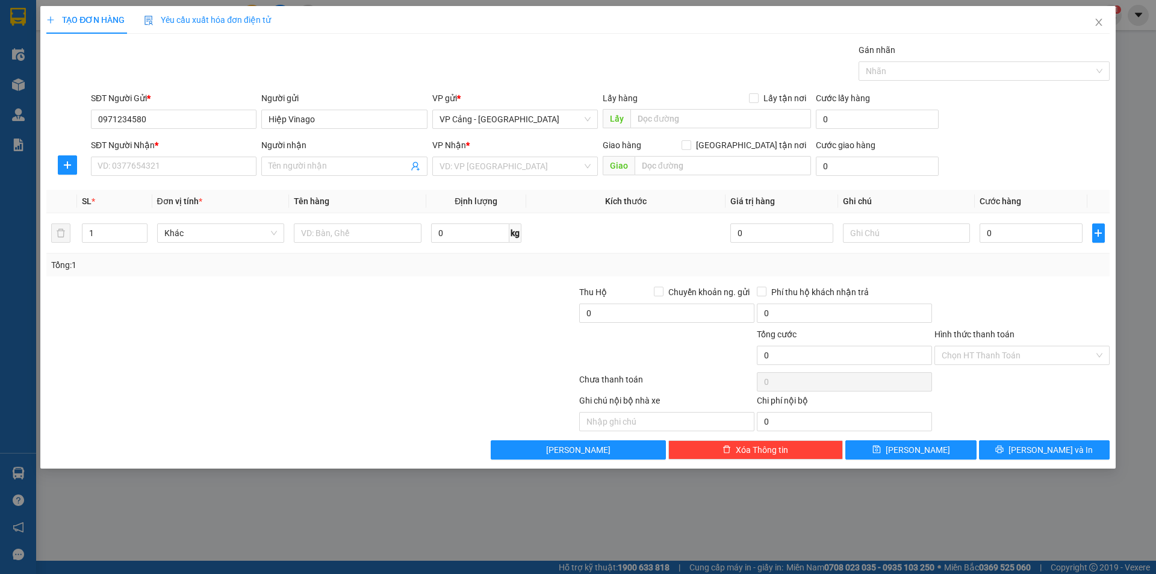
click at [300, 154] on div "Người nhận" at bounding box center [344, 147] width 166 height 18
click at [299, 160] on input "Người nhận" at bounding box center [338, 166] width 139 height 13
type input "tâm"
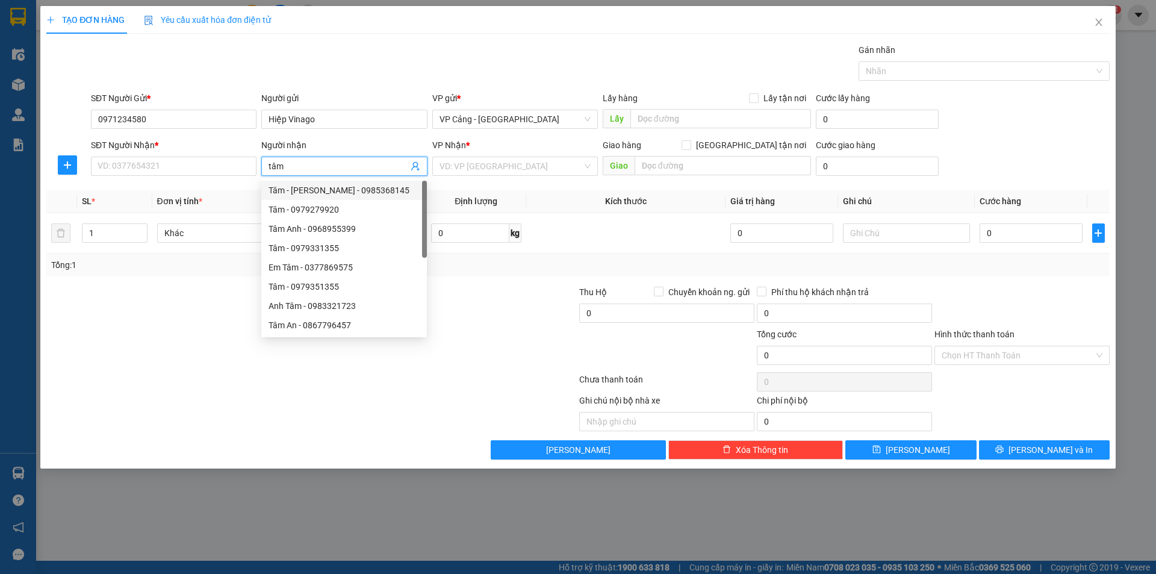
click at [308, 186] on div "Tâm - [PERSON_NAME] - 0985368145" at bounding box center [344, 190] width 151 height 13
type input "0985368145"
type input "Tâm - [PERSON_NAME]"
checkbox input "true"
type input "085 Hoàng Liên, LC"
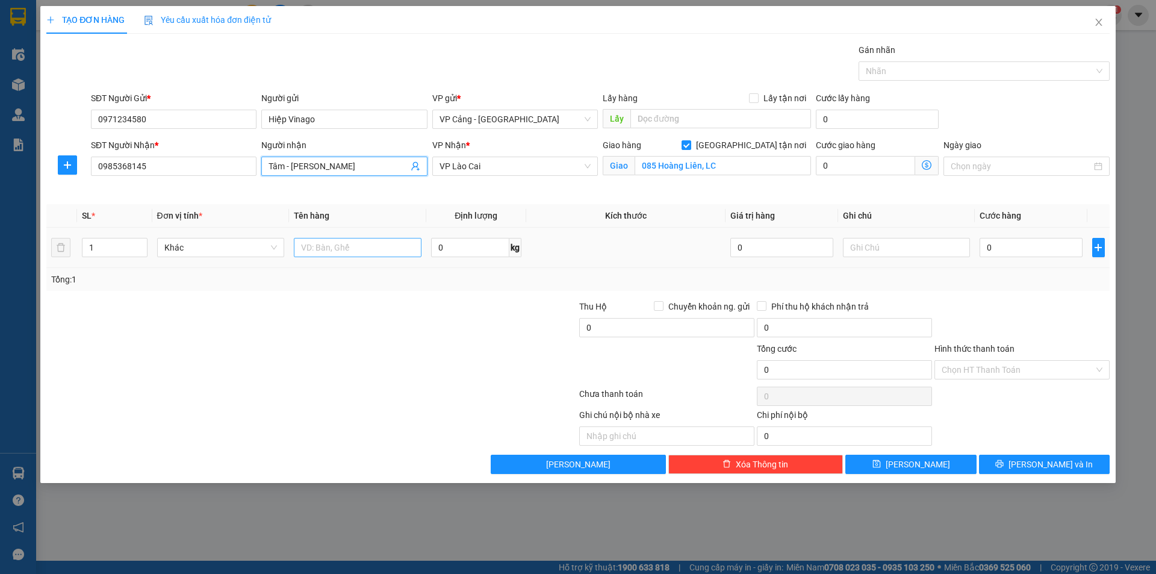
type input "Tâm - [PERSON_NAME]"
click at [328, 250] on input "text" at bounding box center [358, 247] width 128 height 19
type input "1 kiện"
click at [1024, 249] on input "0" at bounding box center [1031, 247] width 102 height 19
type input "4"
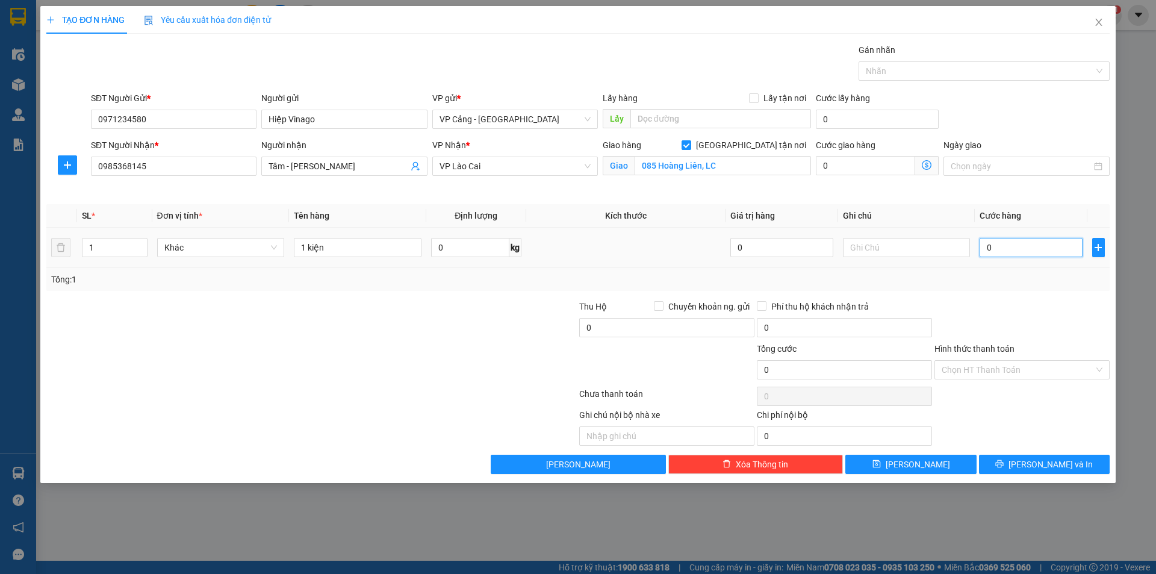
type input "4"
type input "40"
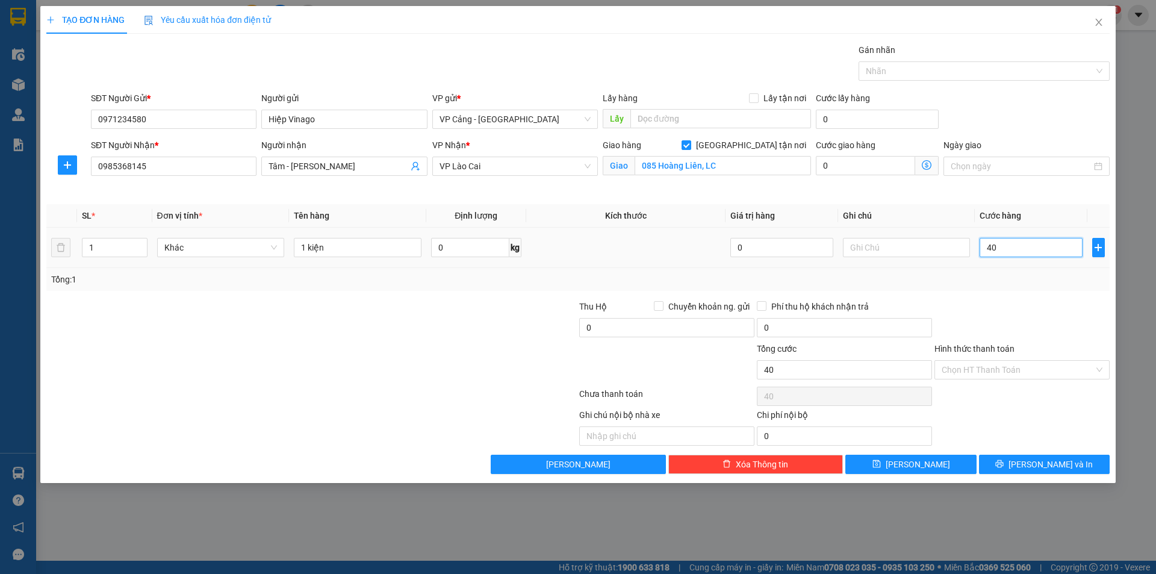
type input "400"
type input "4.000"
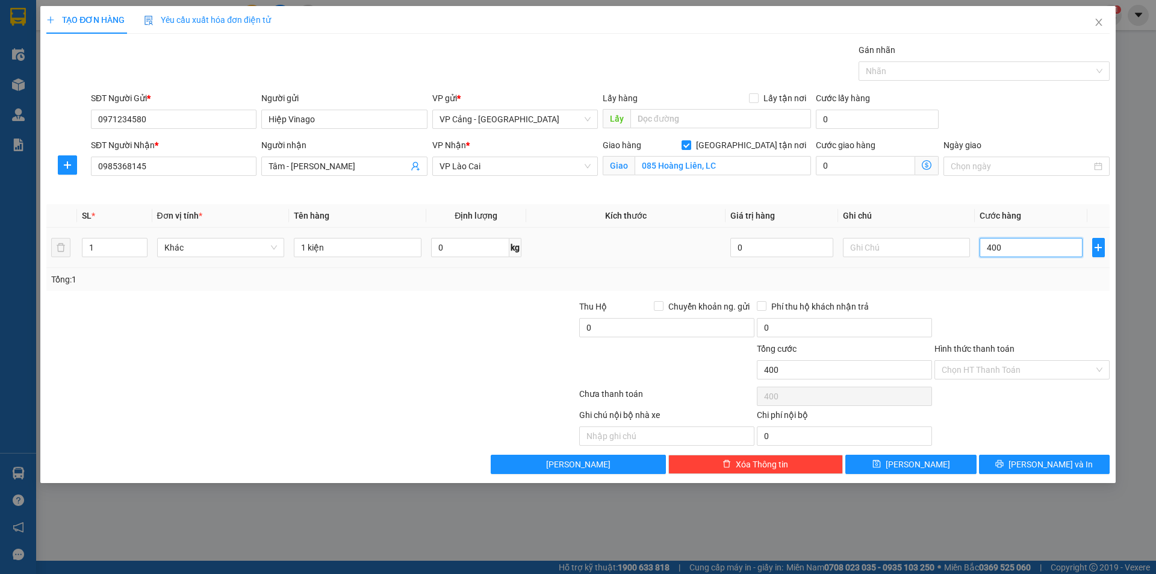
type input "4.000"
type input "40.000"
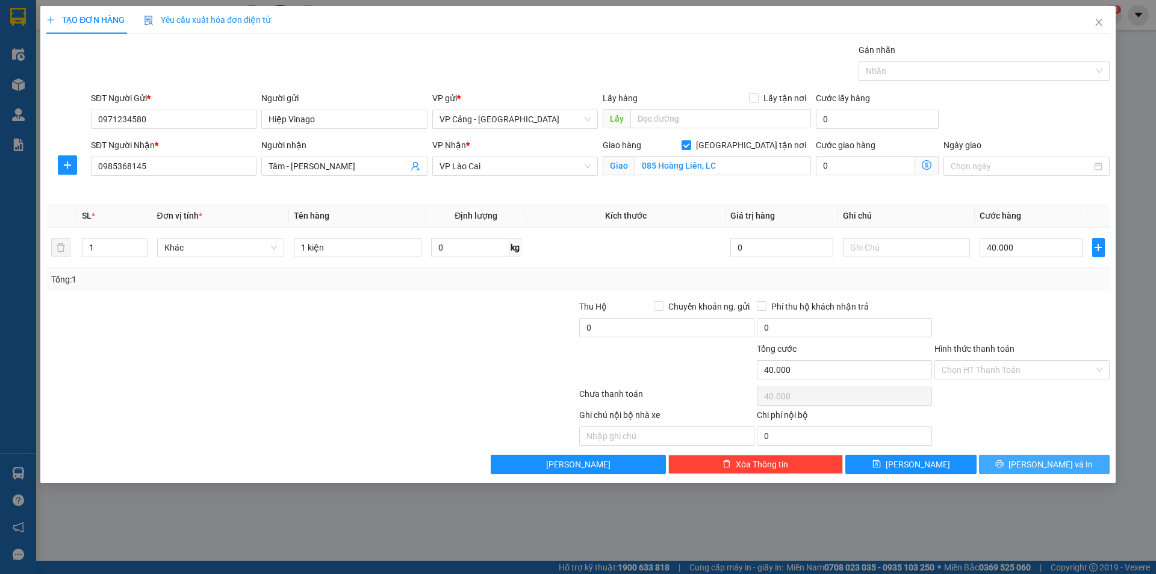
click at [1004, 461] on icon "printer" at bounding box center [1000, 464] width 8 height 8
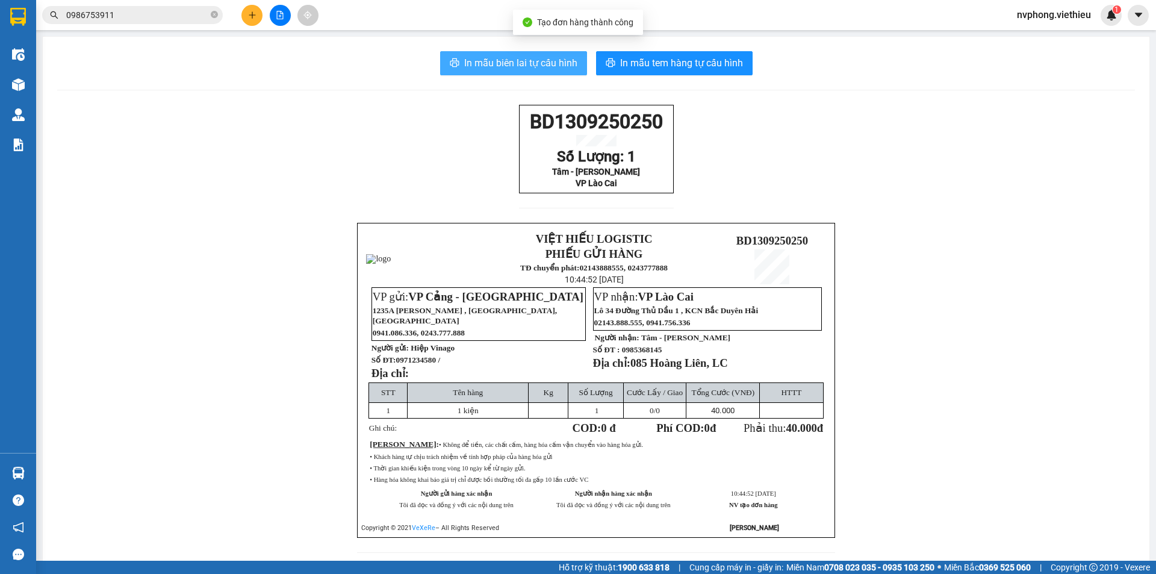
click at [514, 69] on span "In mẫu biên lai tự cấu hình" at bounding box center [520, 62] width 113 height 15
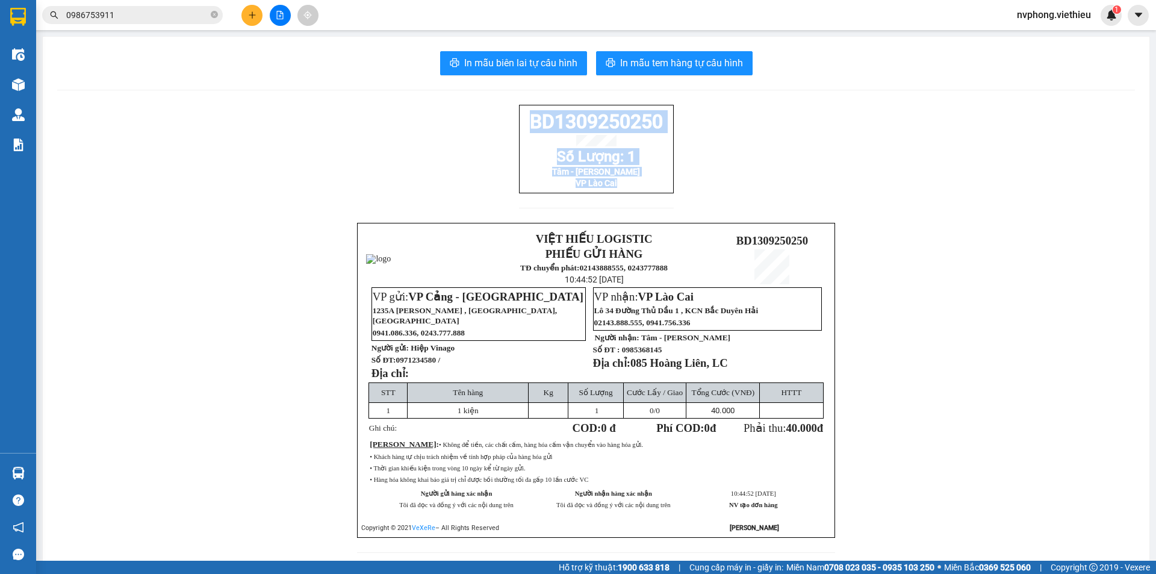
drag, startPoint x: 617, startPoint y: 200, endPoint x: 525, endPoint y: 132, distance: 114.0
click at [525, 132] on div "BD1309250250 Số Lượng: 1 Tâm - Bình Phương VP Lào Cai" at bounding box center [596, 149] width 155 height 89
copy div "BD1309250250 Số Lượng: 1 Tâm - Bình Phương VP Lào Cai"
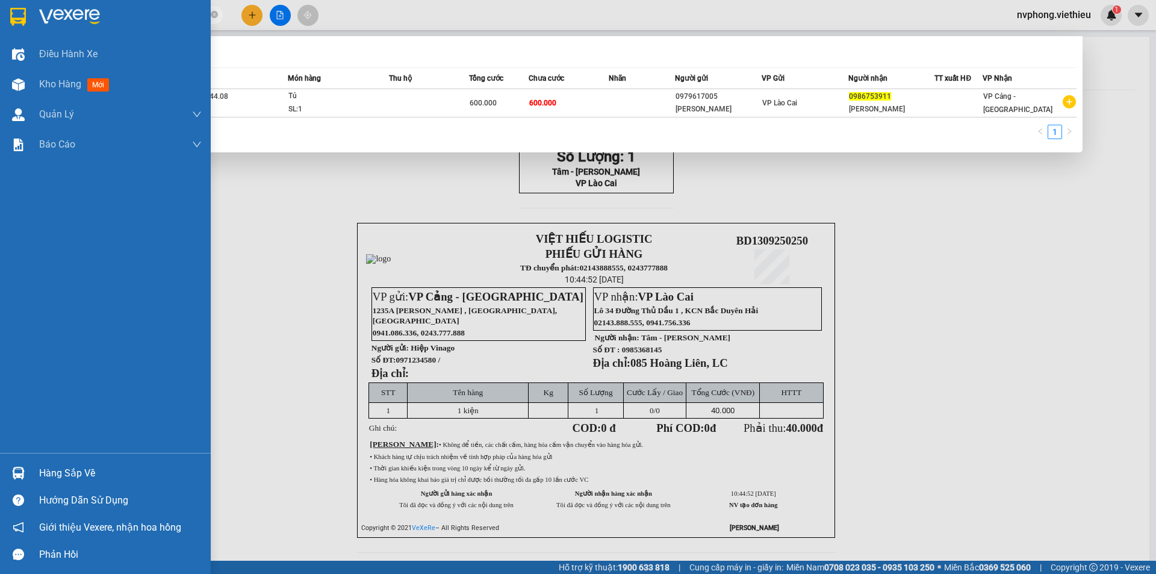
drag, startPoint x: 129, startPoint y: 19, endPoint x: 0, endPoint y: 11, distance: 129.7
click at [0, 11] on section "Kết quả tìm kiếm ( 1 ) Bộ lọc Mã ĐH Trạng thái Món hàng Thu hộ Tổng cước Chưa c…" at bounding box center [578, 287] width 1156 height 574
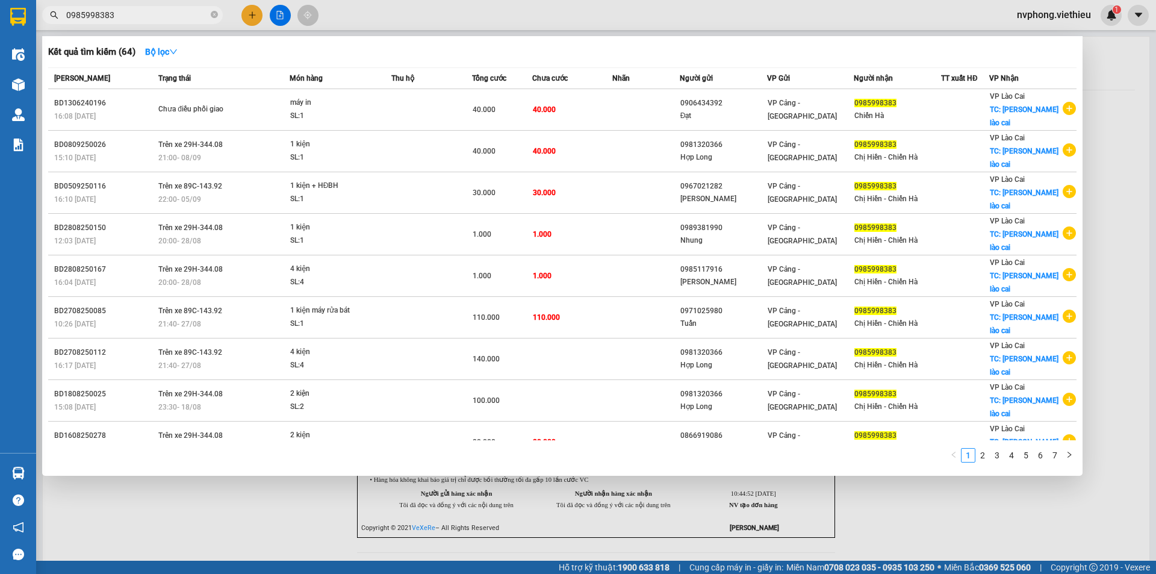
drag, startPoint x: 170, startPoint y: 19, endPoint x: 33, endPoint y: 21, distance: 137.3
click at [33, 22] on section "Kết quả tìm kiếm ( 64 ) Bộ lọc Mã ĐH Trạng thái Món hàng Thu hộ Tổng cước Chưa …" at bounding box center [578, 287] width 1156 height 574
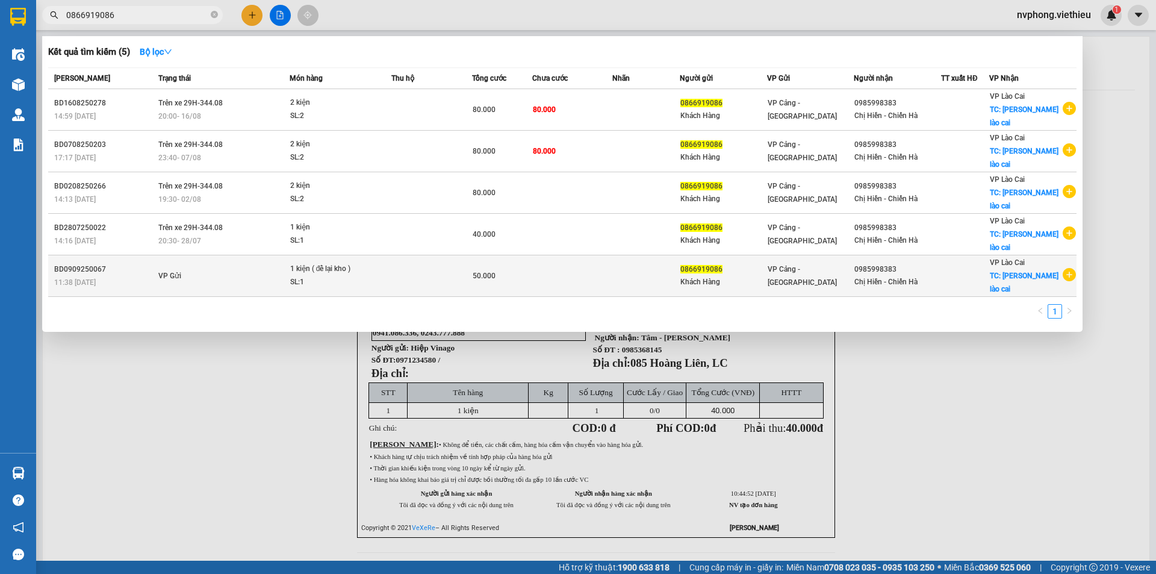
type input "0866919086"
click at [529, 269] on div "50.000" at bounding box center [502, 275] width 59 height 13
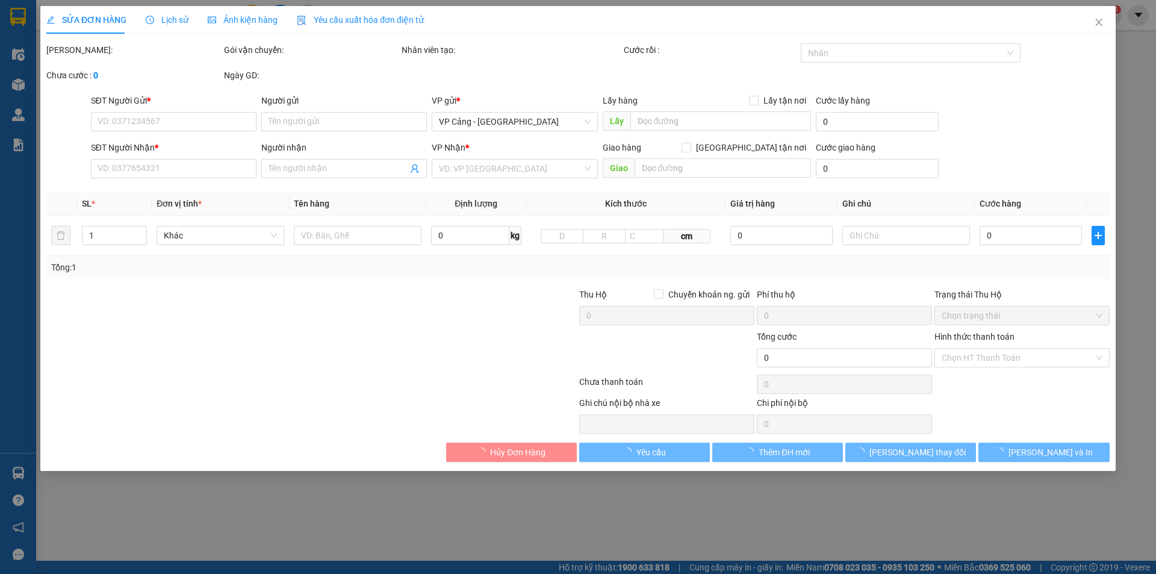
type input "0866919086"
type input "Khách Hàng"
type input "0985998383"
type input "Chị Hiền - Chiến Hà"
checkbox input "true"
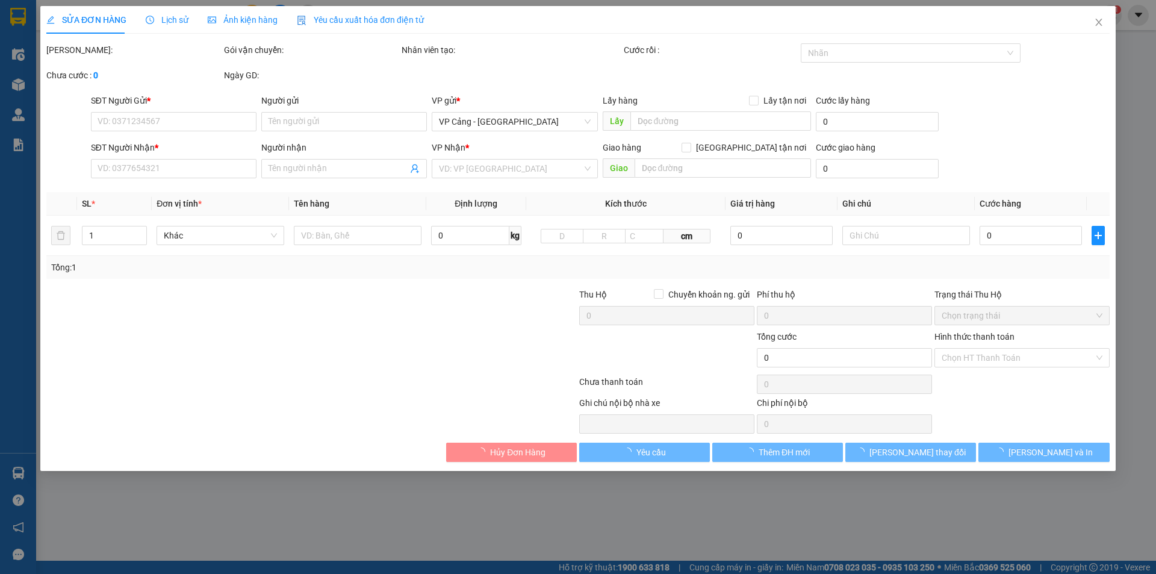
type input "[PERSON_NAME] lào cai"
type input "50.000"
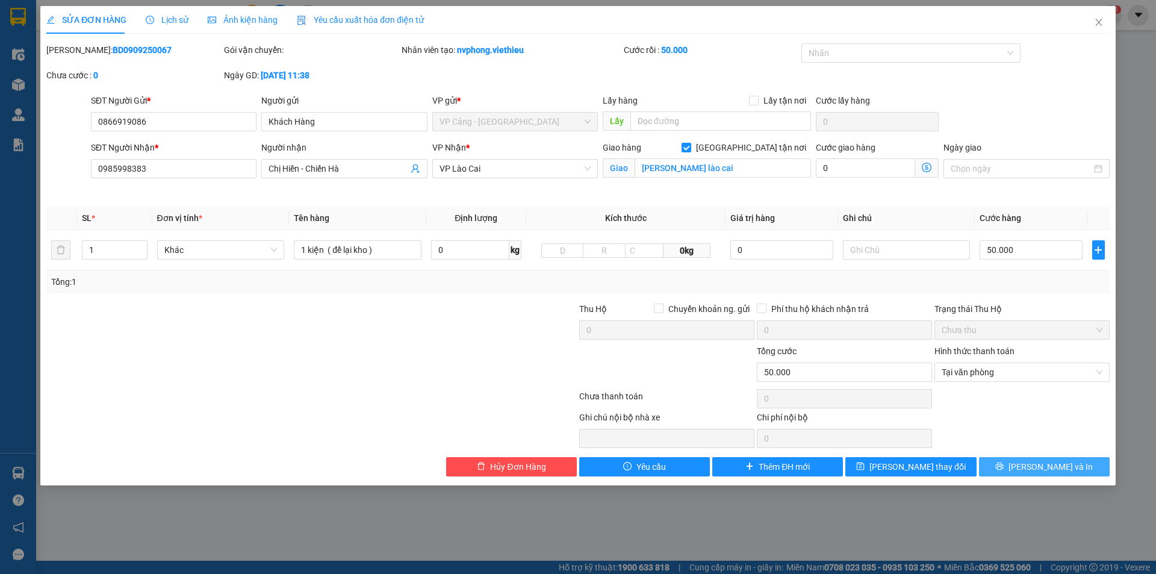
click at [1054, 470] on span "[PERSON_NAME] và In" at bounding box center [1050, 466] width 84 height 13
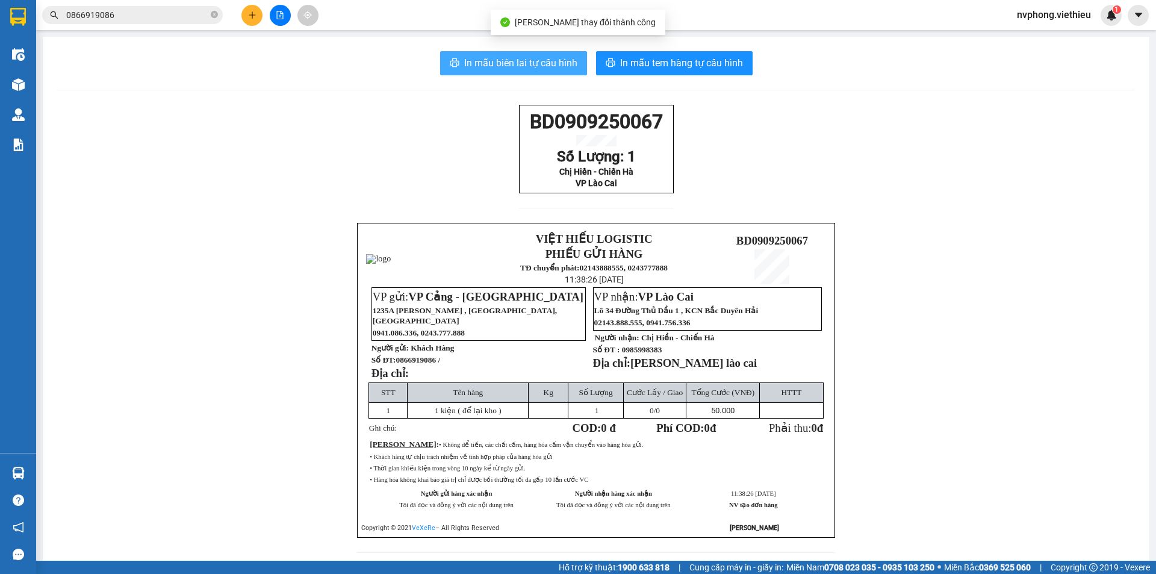
click at [547, 67] on span "In mẫu biên lai tự cấu hình" at bounding box center [520, 62] width 113 height 15
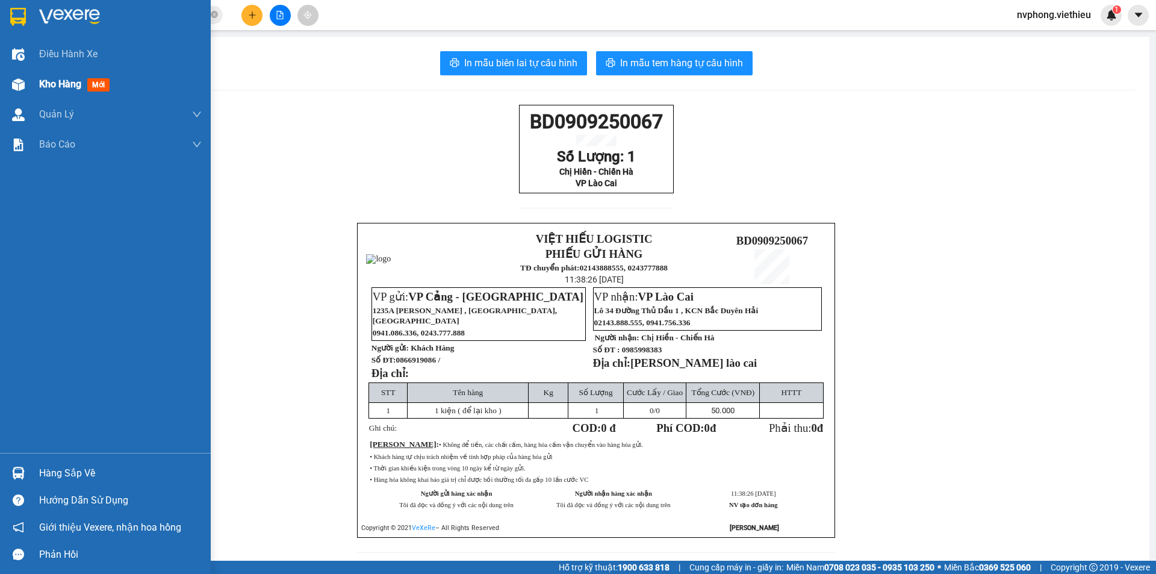
click at [47, 89] on span "Kho hàng" at bounding box center [60, 83] width 42 height 11
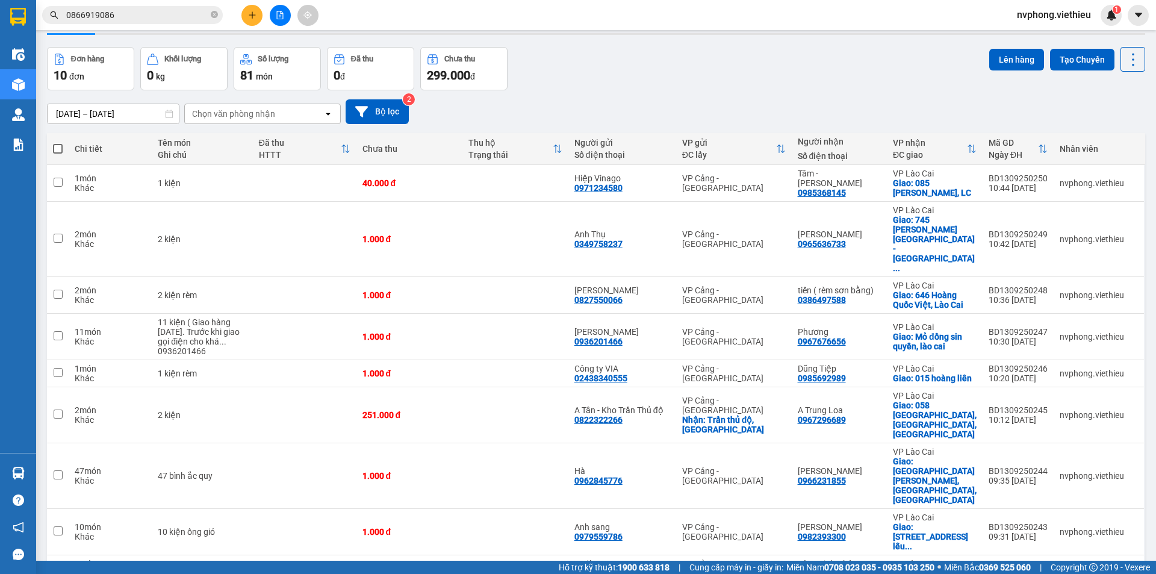
scroll to position [55, 0]
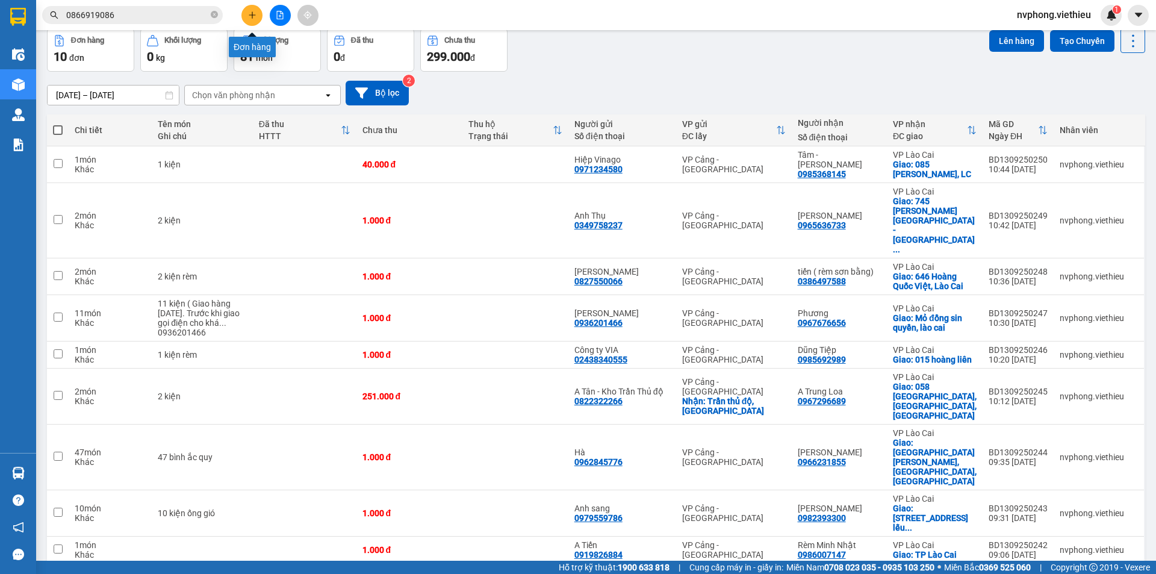
click at [252, 15] on icon "plus" at bounding box center [252, 14] width 7 height 1
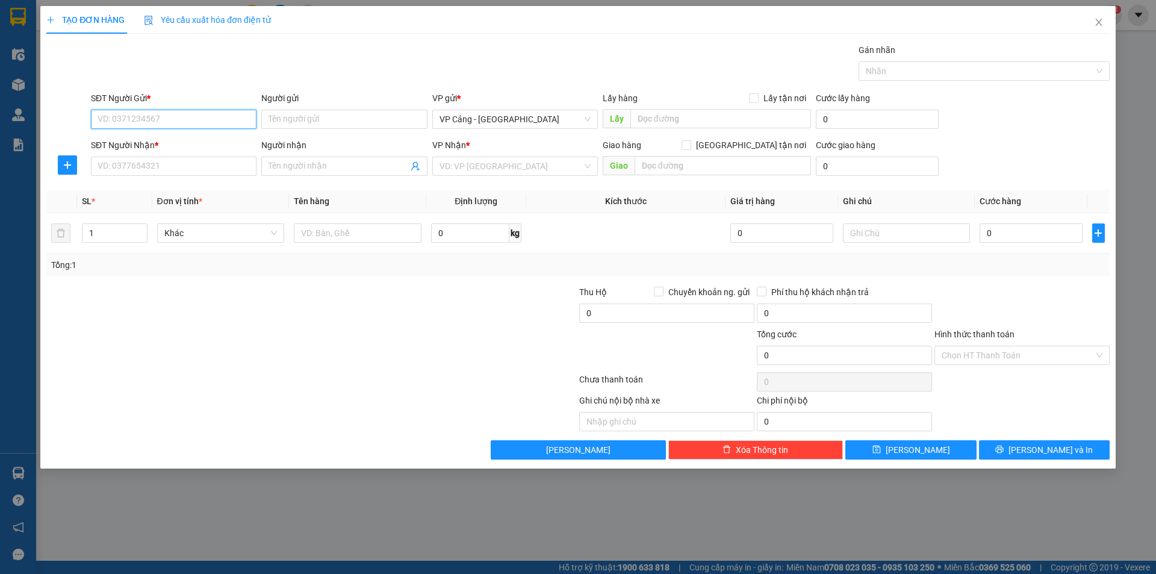
click at [141, 119] on input "SĐT Người Gửi *" at bounding box center [174, 119] width 166 height 19
click at [363, 161] on input "Người nhận" at bounding box center [338, 166] width 139 height 13
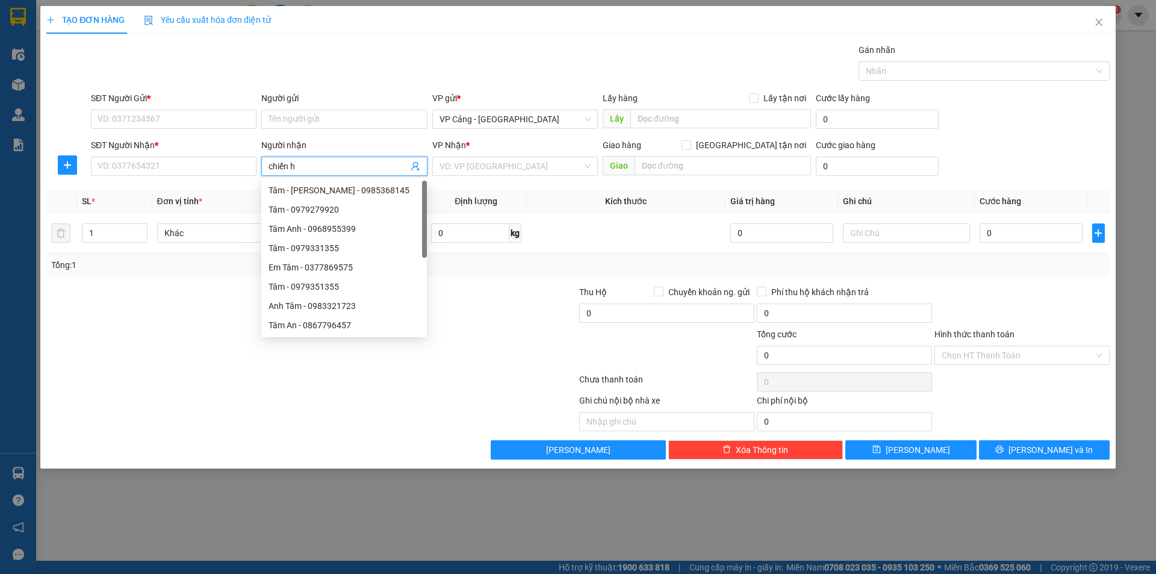
type input "chiến hà"
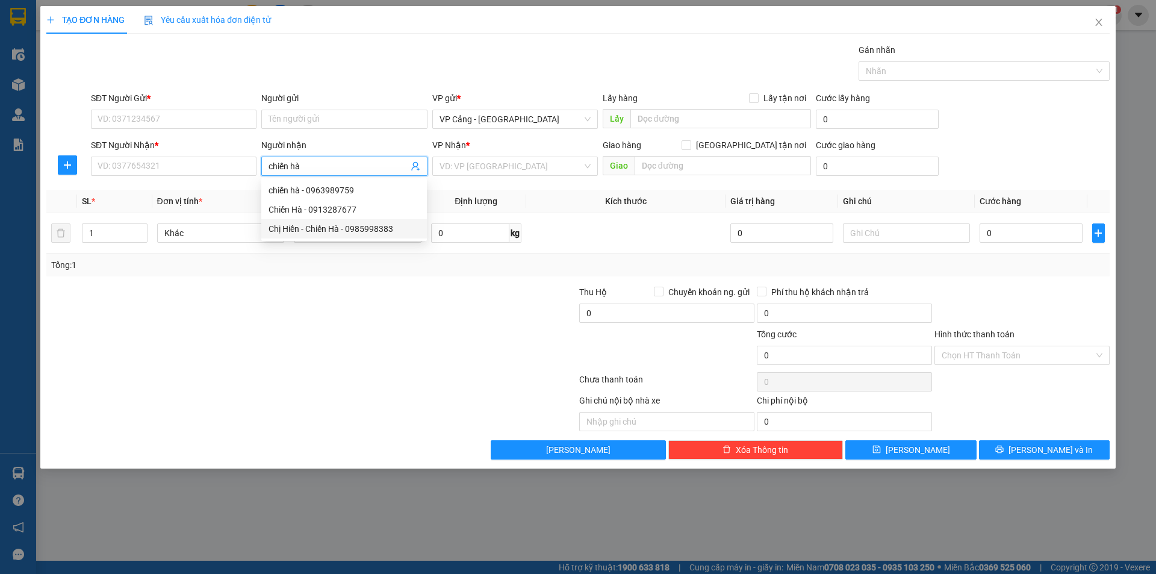
click at [324, 229] on div "Chị Hiền - Chiến Hà - 0985998383" at bounding box center [344, 228] width 151 height 13
type input "0985998383"
type input "Chị Hiền - Chiến Hà"
checkbox input "true"
type input "[PERSON_NAME] lào cai"
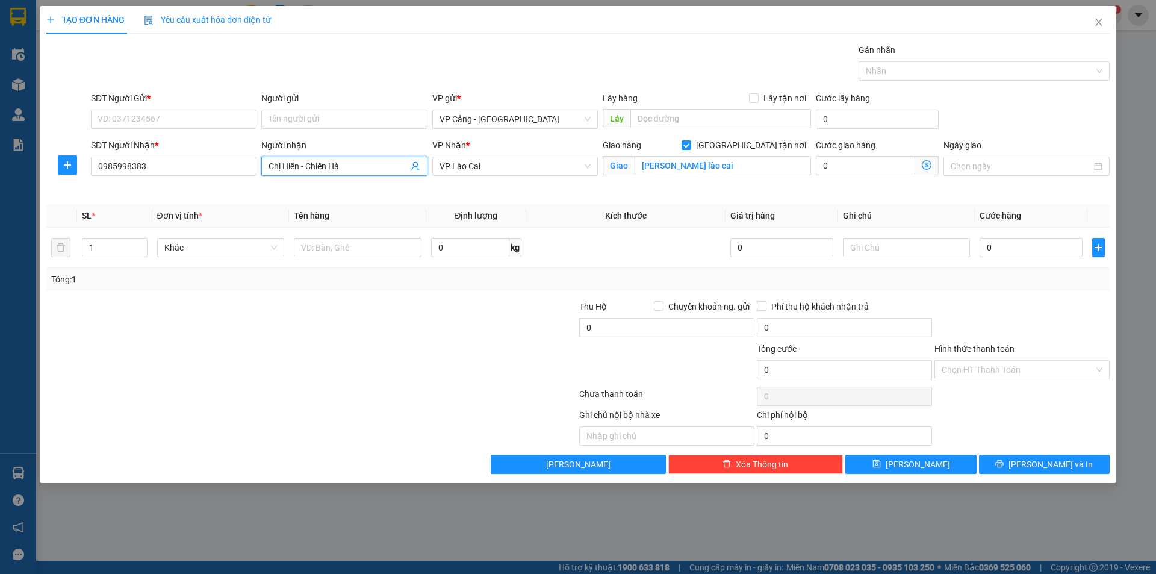
click at [350, 164] on input "Chị Hiền - Chiến Hà" at bounding box center [338, 166] width 139 height 13
click at [326, 212] on div "Chiến Hà - 0913287677" at bounding box center [344, 209] width 151 height 13
type input "0913287677"
type input "Chiến Hà"
type input "131 Hoàng Liên"
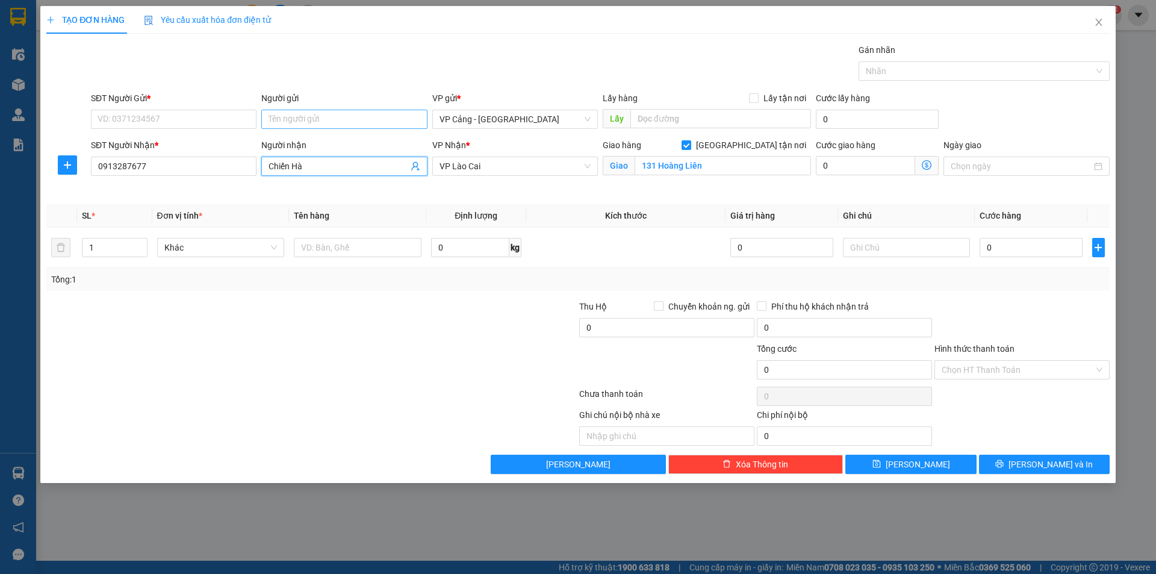
type input "Chiến Hà"
click at [300, 114] on input "Người gửi" at bounding box center [344, 119] width 166 height 19
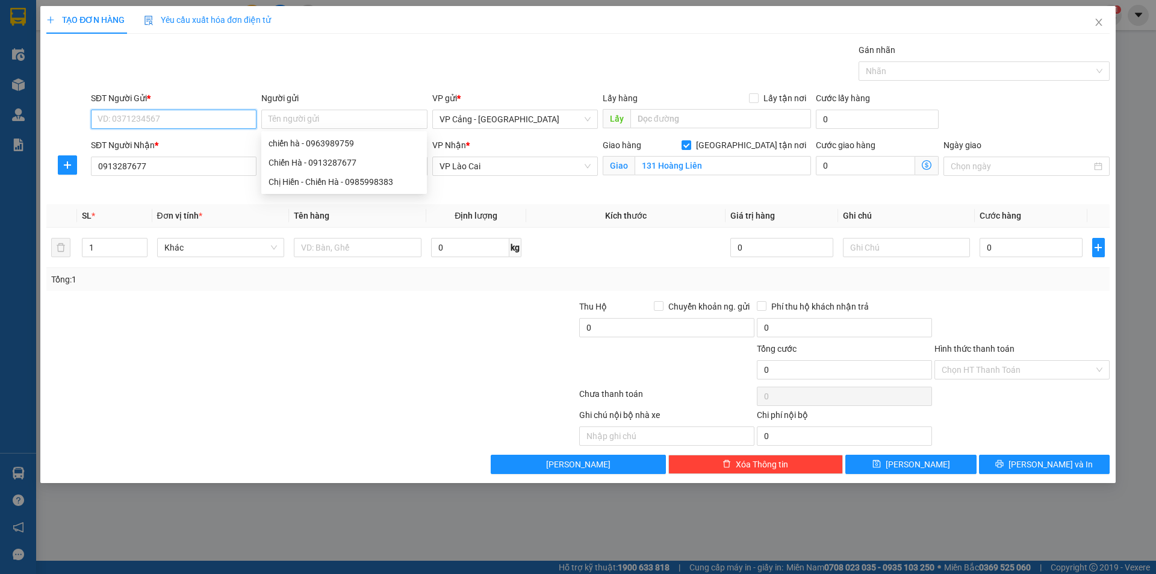
click at [224, 119] on input "SĐT Người Gửi *" at bounding box center [174, 119] width 166 height 19
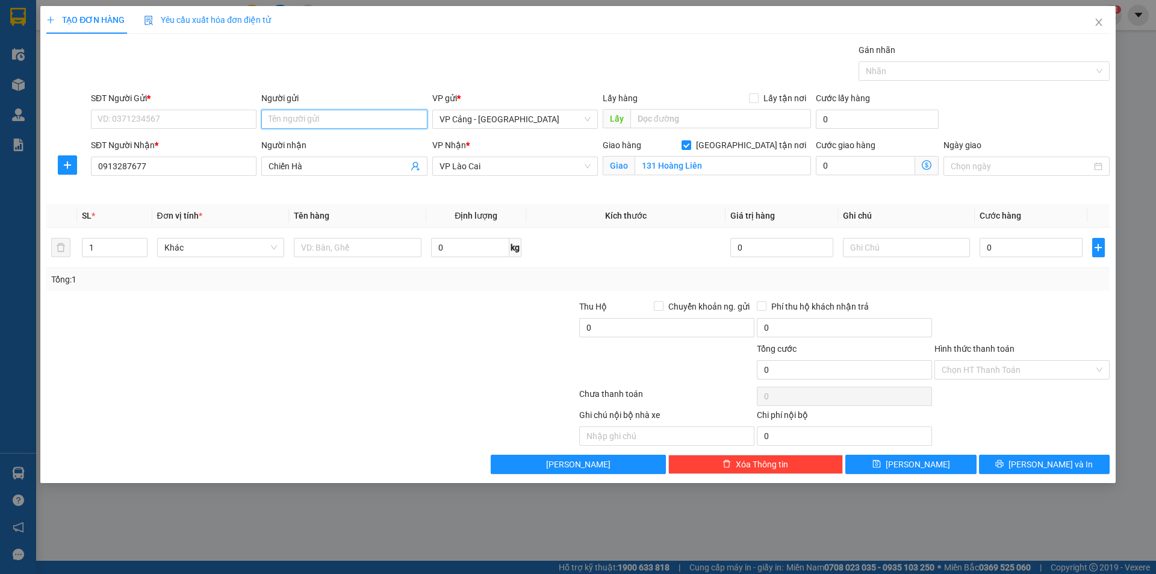
click at [279, 115] on input "Người gửi" at bounding box center [344, 119] width 166 height 19
type input "hợp long"
click at [290, 141] on div "Hợp Long - 0898938842" at bounding box center [344, 143] width 151 height 13
type input "0898938842"
type input "Hợp Long"
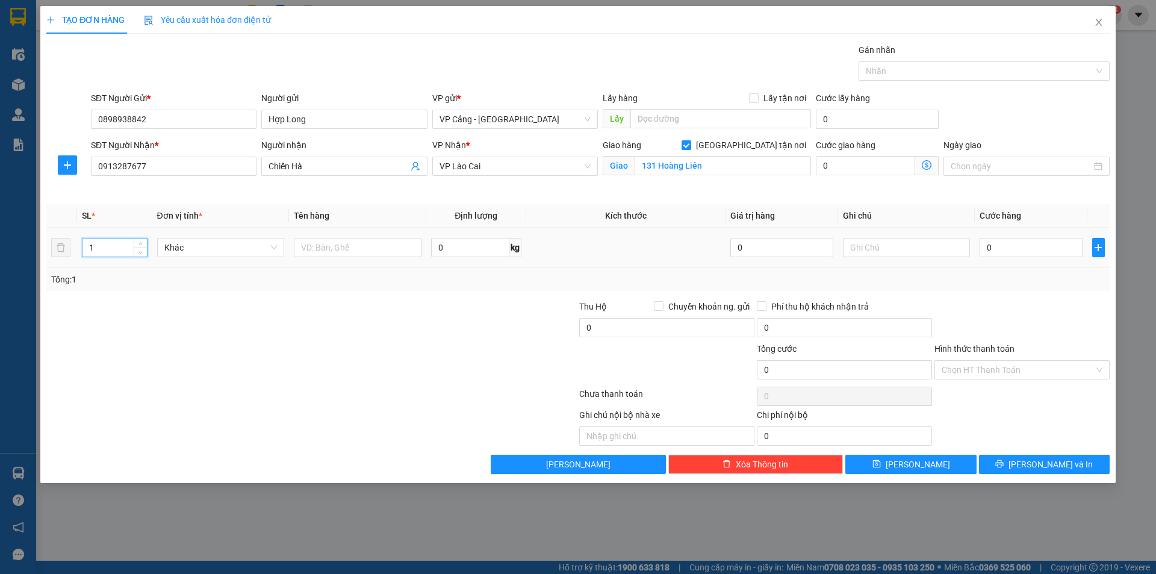
drag, startPoint x: 101, startPoint y: 246, endPoint x: 87, endPoint y: 246, distance: 14.5
click at [87, 246] on input "1" at bounding box center [114, 247] width 64 height 18
type input "2"
click at [300, 246] on input "text" at bounding box center [358, 247] width 128 height 19
type input "2 kiện"
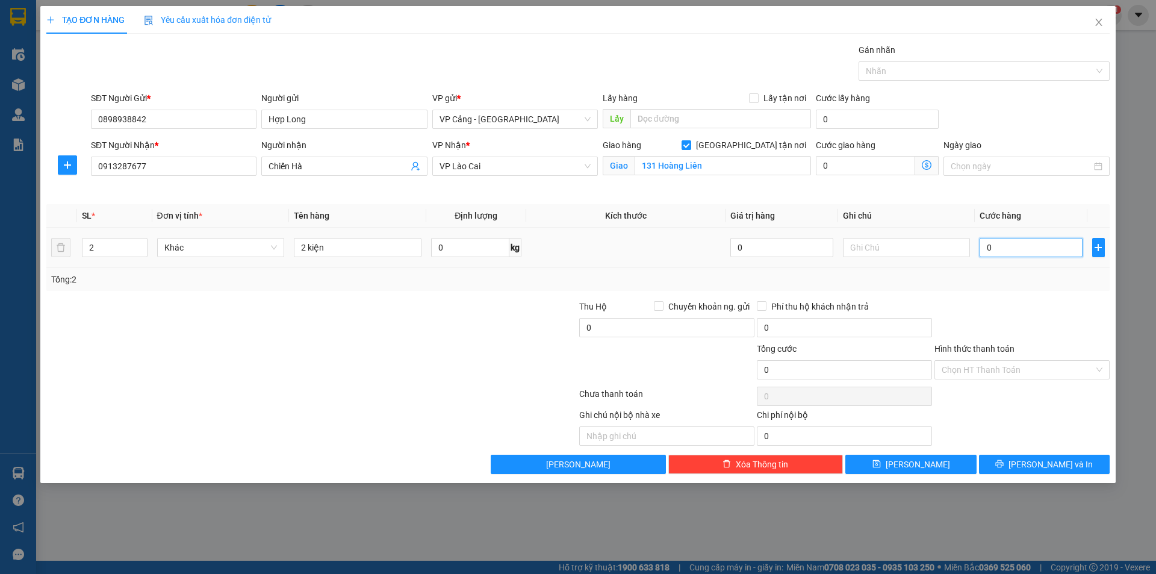
click at [1020, 246] on input "0" at bounding box center [1031, 247] width 102 height 19
type input "1"
type input "1.000"
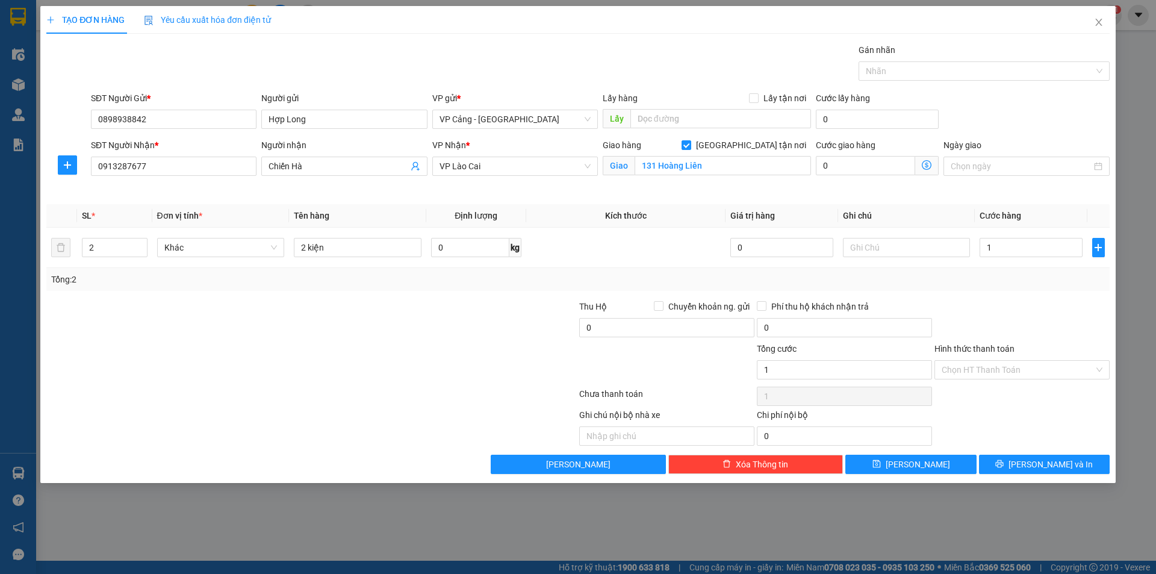
type input "1.000"
click at [1018, 311] on div at bounding box center [1022, 321] width 178 height 42
click at [1004, 464] on icon "printer" at bounding box center [999, 463] width 8 height 8
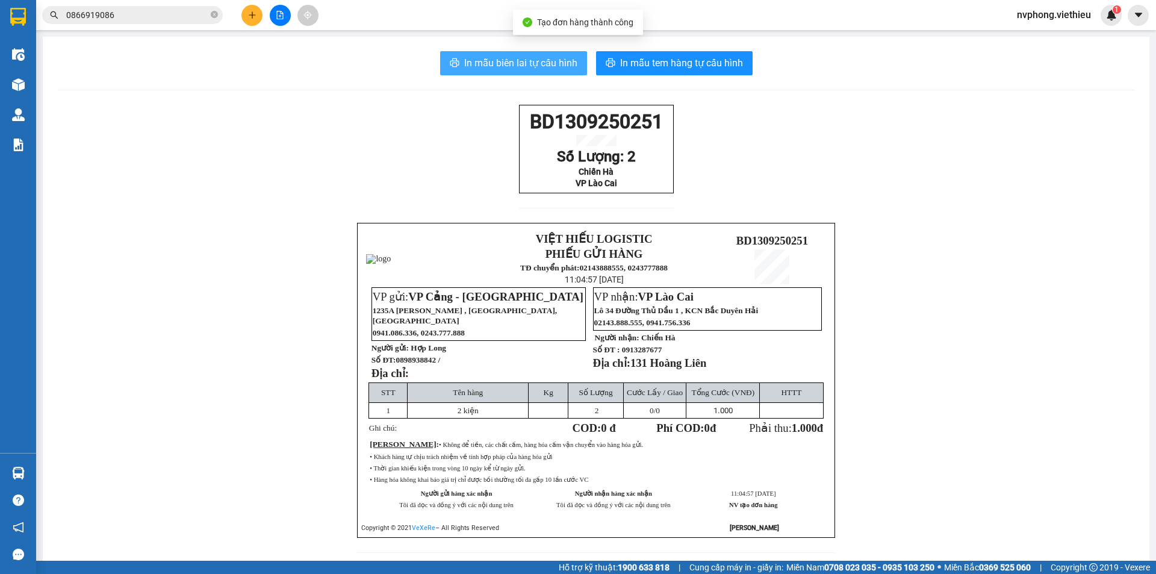
click at [547, 59] on span "In mẫu biên lai tự cấu hình" at bounding box center [520, 62] width 113 height 15
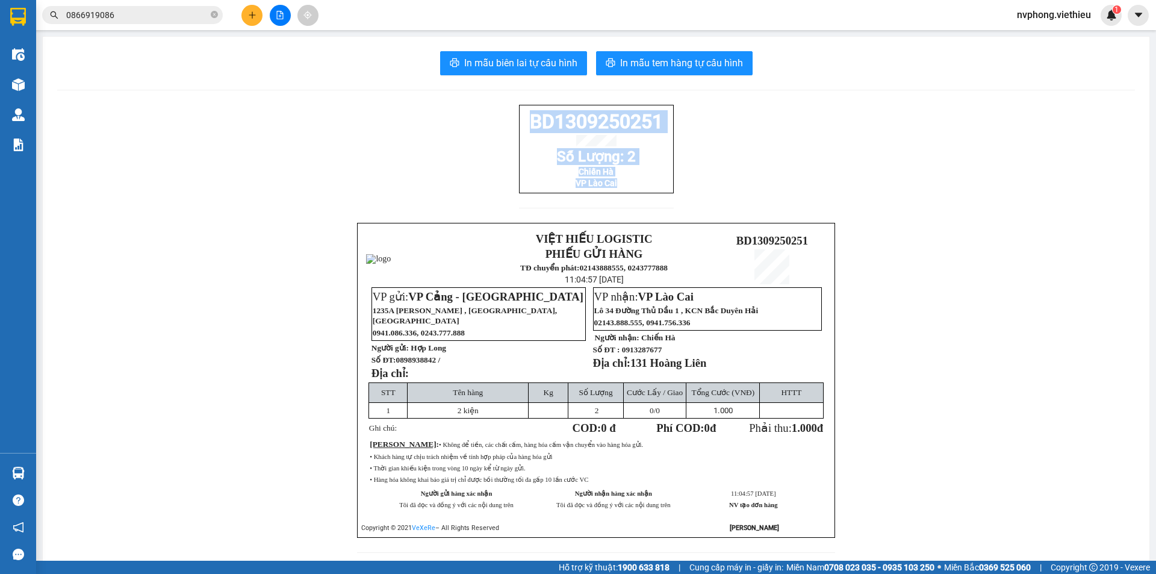
drag, startPoint x: 526, startPoint y: 122, endPoint x: 633, endPoint y: 197, distance: 131.0
click at [633, 193] on div "BD1309250251 Số Lượng: 2 Chiến Hà VP Lào Cai" at bounding box center [596, 149] width 155 height 89
copy div "BD1309250251 Số Lượng: 2 Chiến Hà VP Lào Cai"
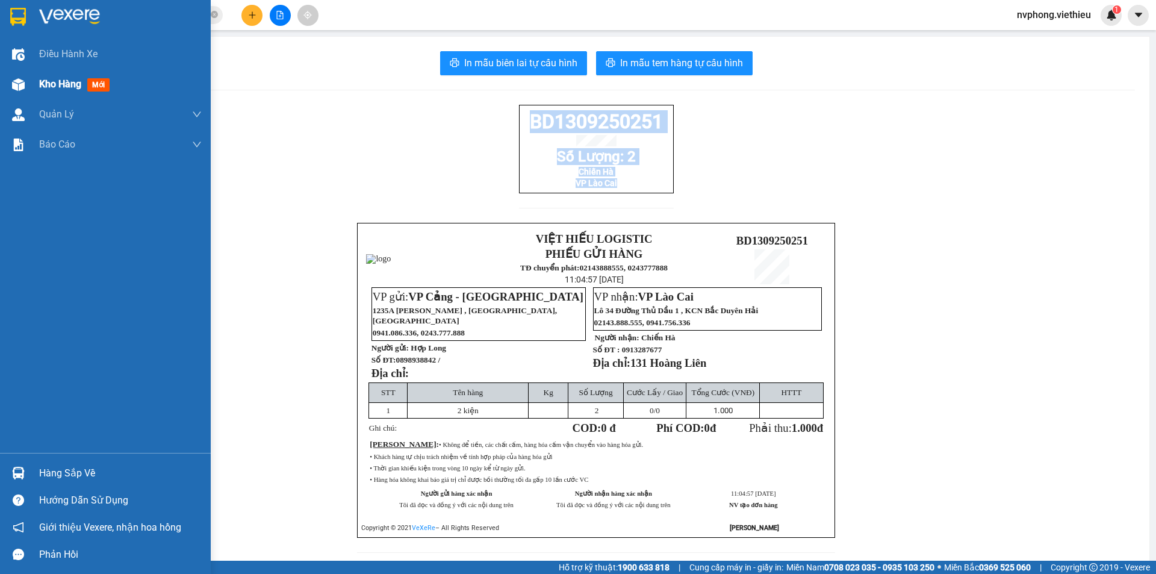
click at [60, 80] on span "Kho hàng" at bounding box center [60, 83] width 42 height 11
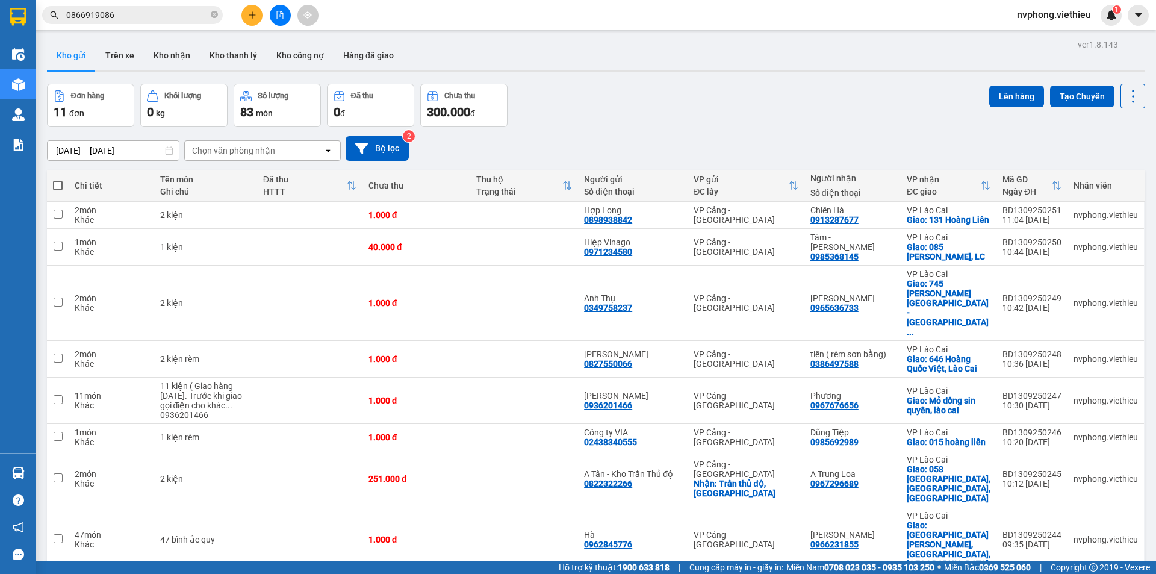
click at [125, 19] on input "0866919086" at bounding box center [137, 14] width 142 height 13
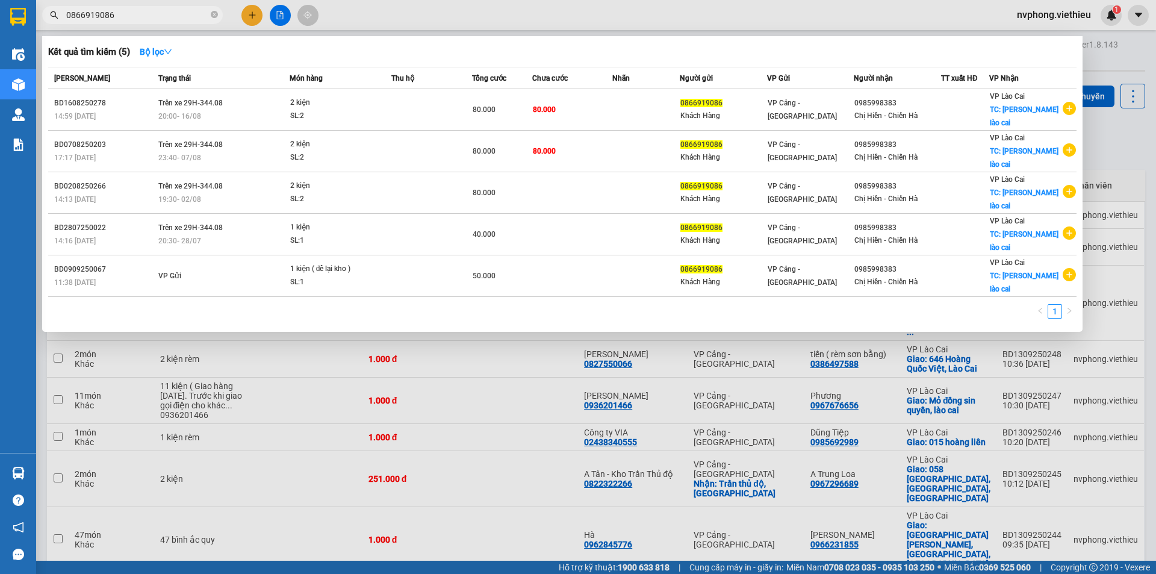
click at [309, 332] on div at bounding box center [578, 287] width 1156 height 574
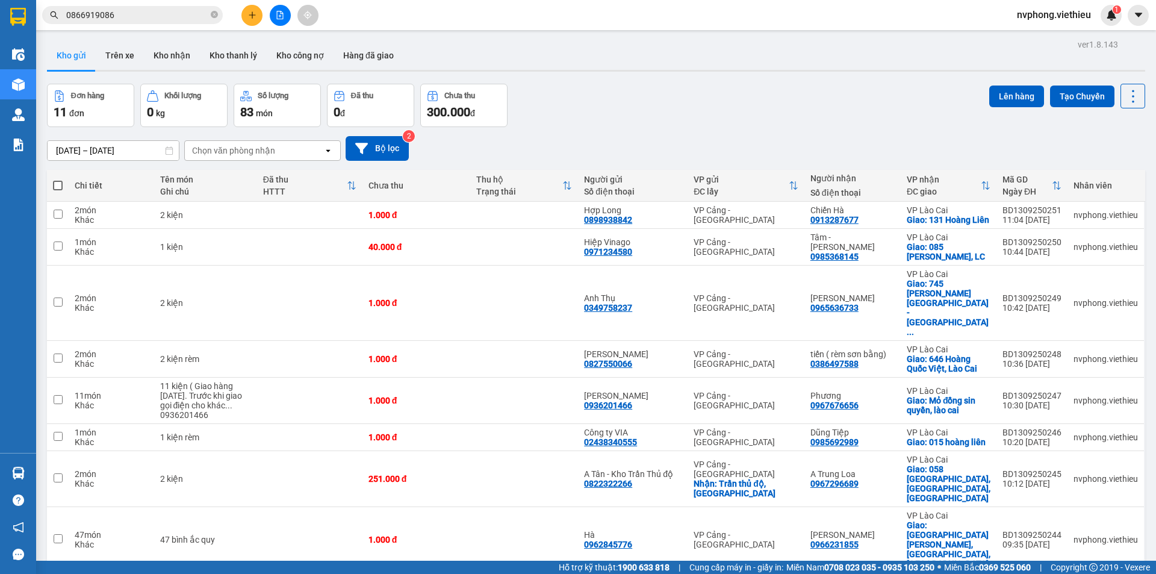
click at [81, 50] on button "Kho gửi" at bounding box center [71, 55] width 49 height 29
click at [1046, 219] on icon at bounding box center [1050, 215] width 8 height 8
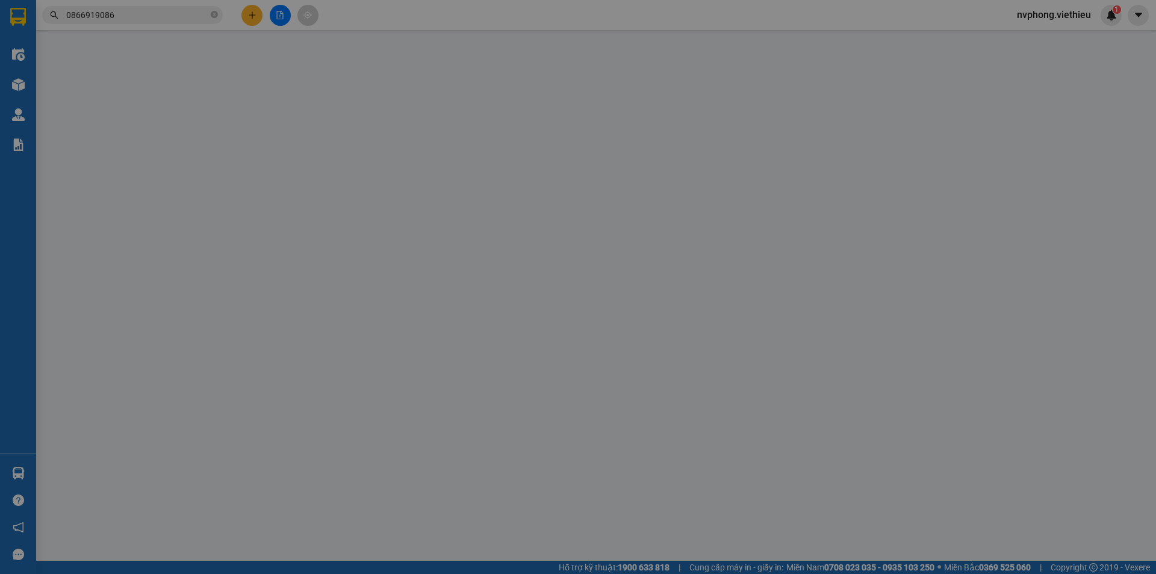
type input "0898938842"
type input "Hợp Long"
type input "0913287677"
type input "Chiến Hà"
checkbox input "true"
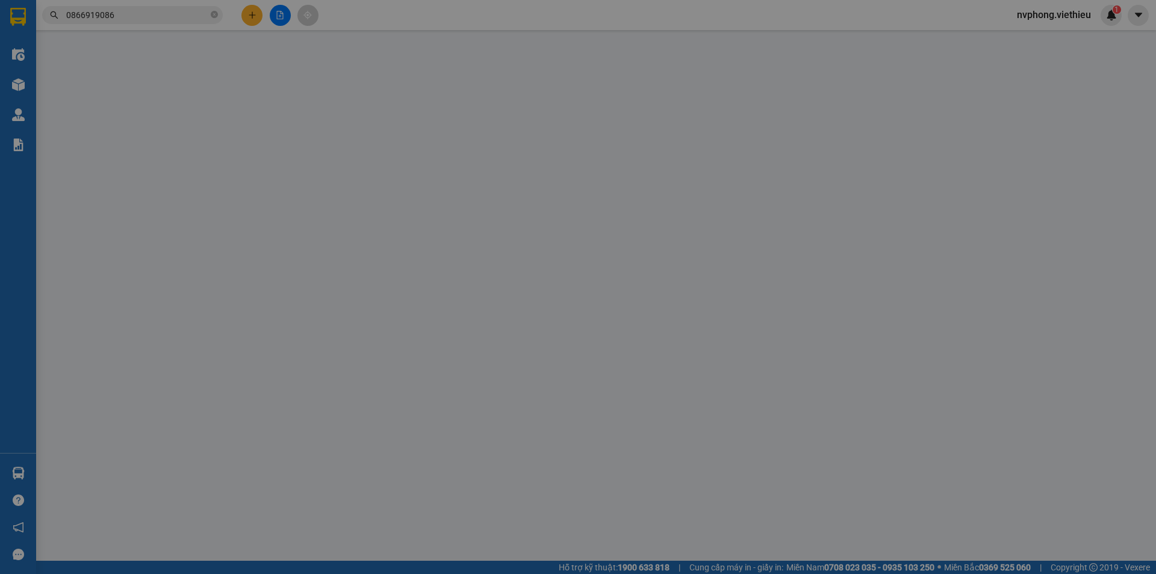
type input "131 Hoàng Liên"
type input "1.000"
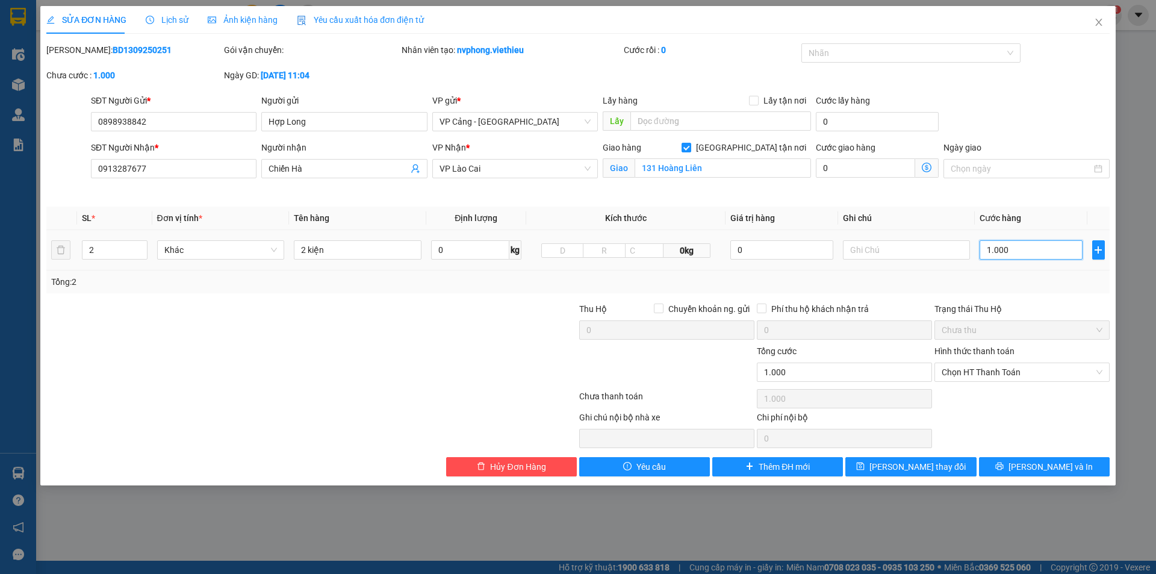
click at [1023, 249] on input "1.000" at bounding box center [1031, 249] width 102 height 19
type input "1"
type input "10"
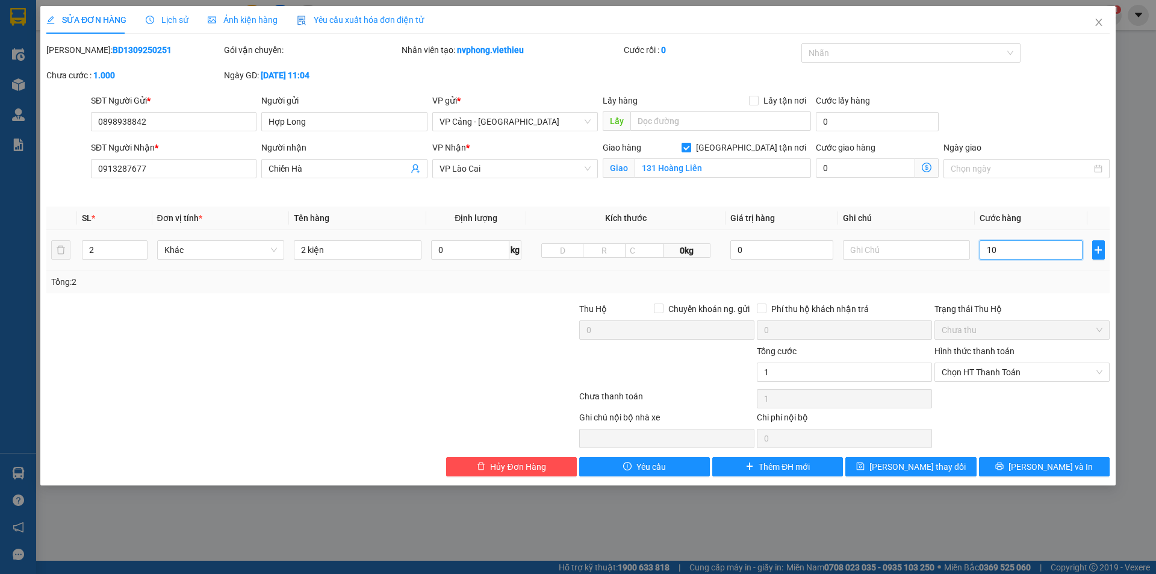
type input "10"
type input "100"
click at [1034, 271] on div "Tổng: 2" at bounding box center [577, 281] width 1063 height 23
click at [1012, 329] on span "Chưa thu" at bounding box center [1022, 330] width 161 height 18
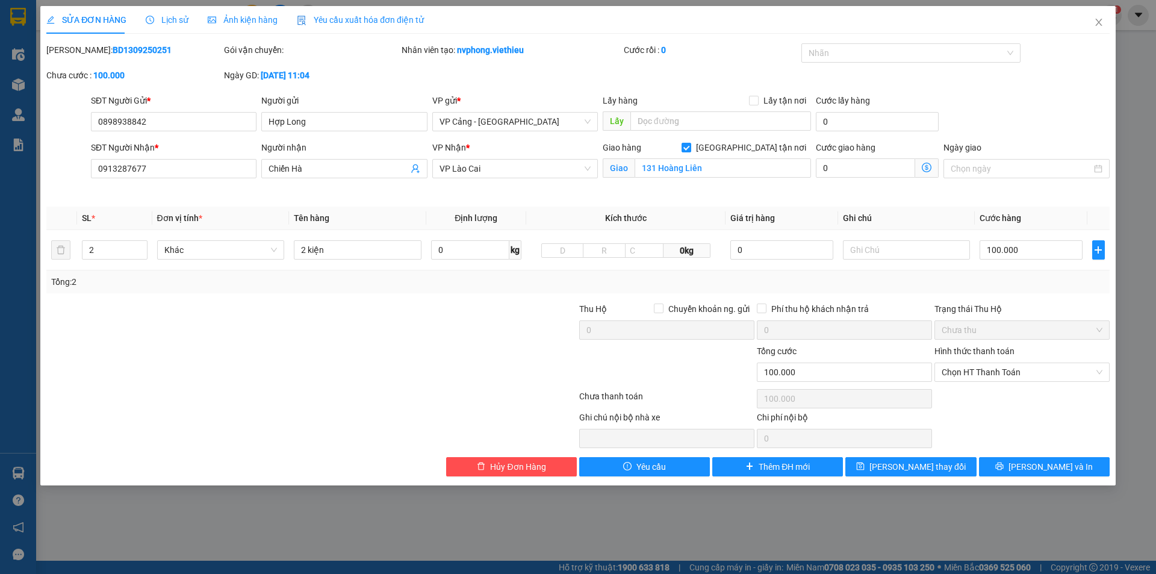
click at [1008, 352] on label "Hình thức thanh toán" at bounding box center [974, 351] width 80 height 10
click at [1008, 363] on input "Hình thức thanh toán" at bounding box center [1018, 372] width 152 height 18
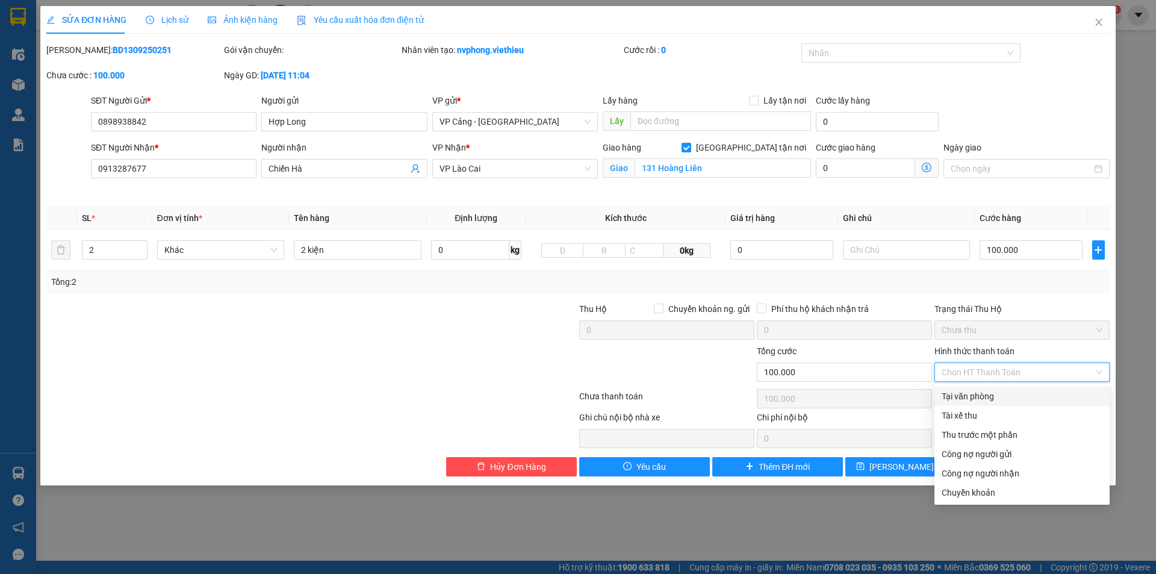
click at [987, 396] on div "Tại văn phòng" at bounding box center [1022, 396] width 161 height 13
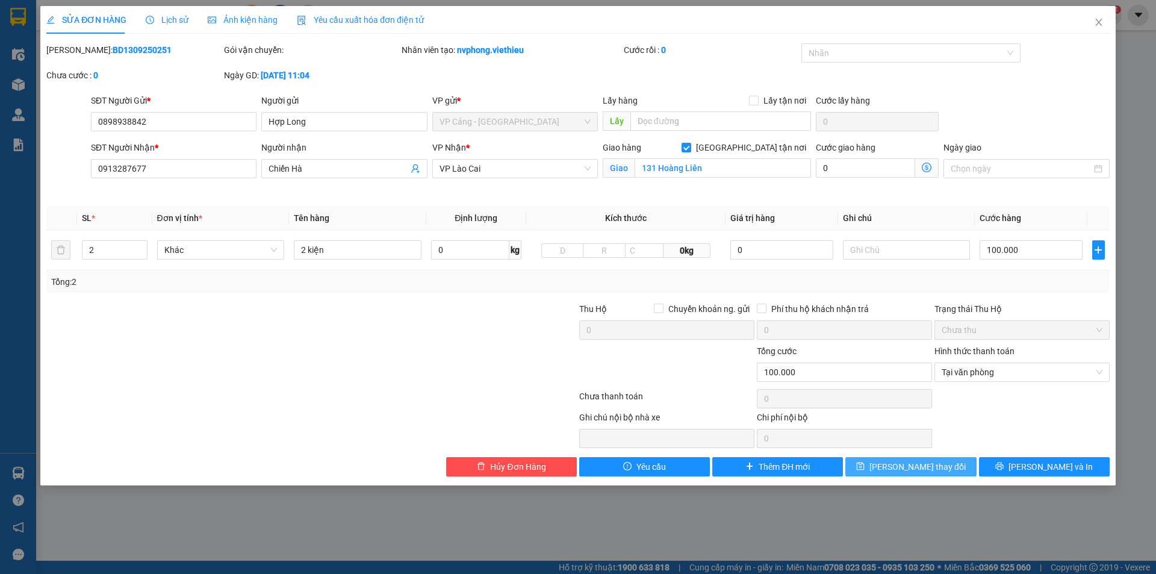
click at [937, 464] on span "[PERSON_NAME] thay đổi" at bounding box center [917, 466] width 96 height 13
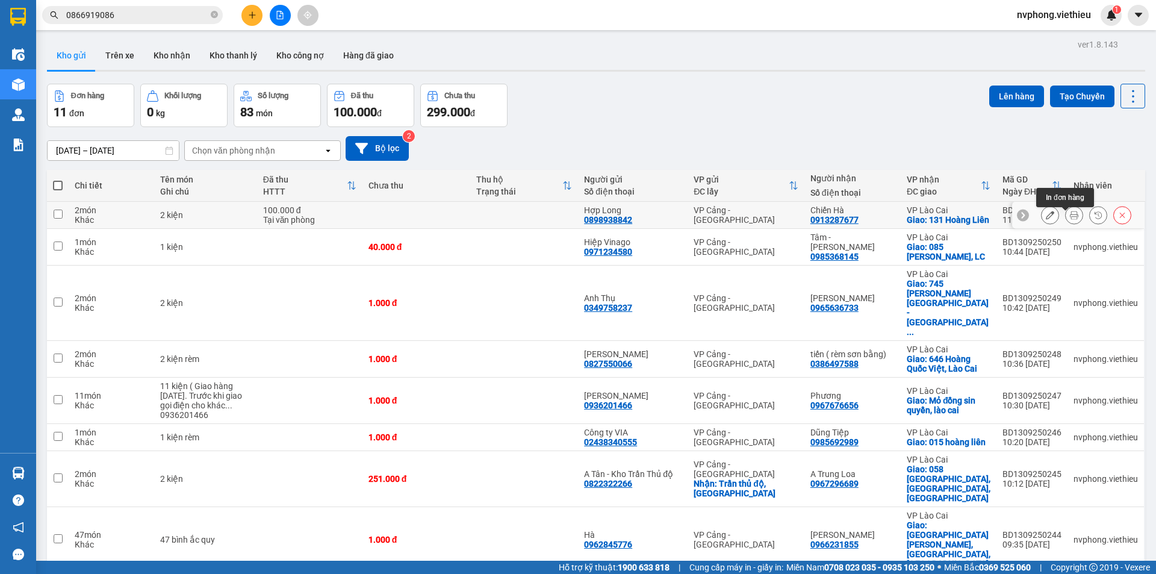
click at [1070, 219] on icon at bounding box center [1074, 215] width 8 height 8
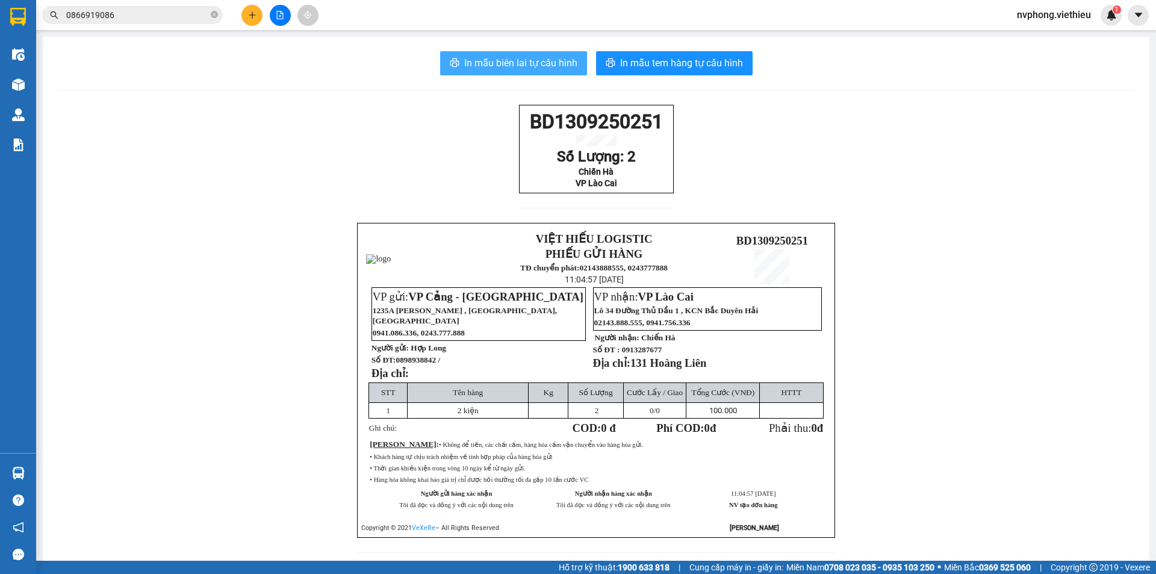
click at [509, 60] on span "In mẫu biên lai tự cấu hình" at bounding box center [520, 62] width 113 height 15
